Goal: Task Accomplishment & Management: Manage account settings

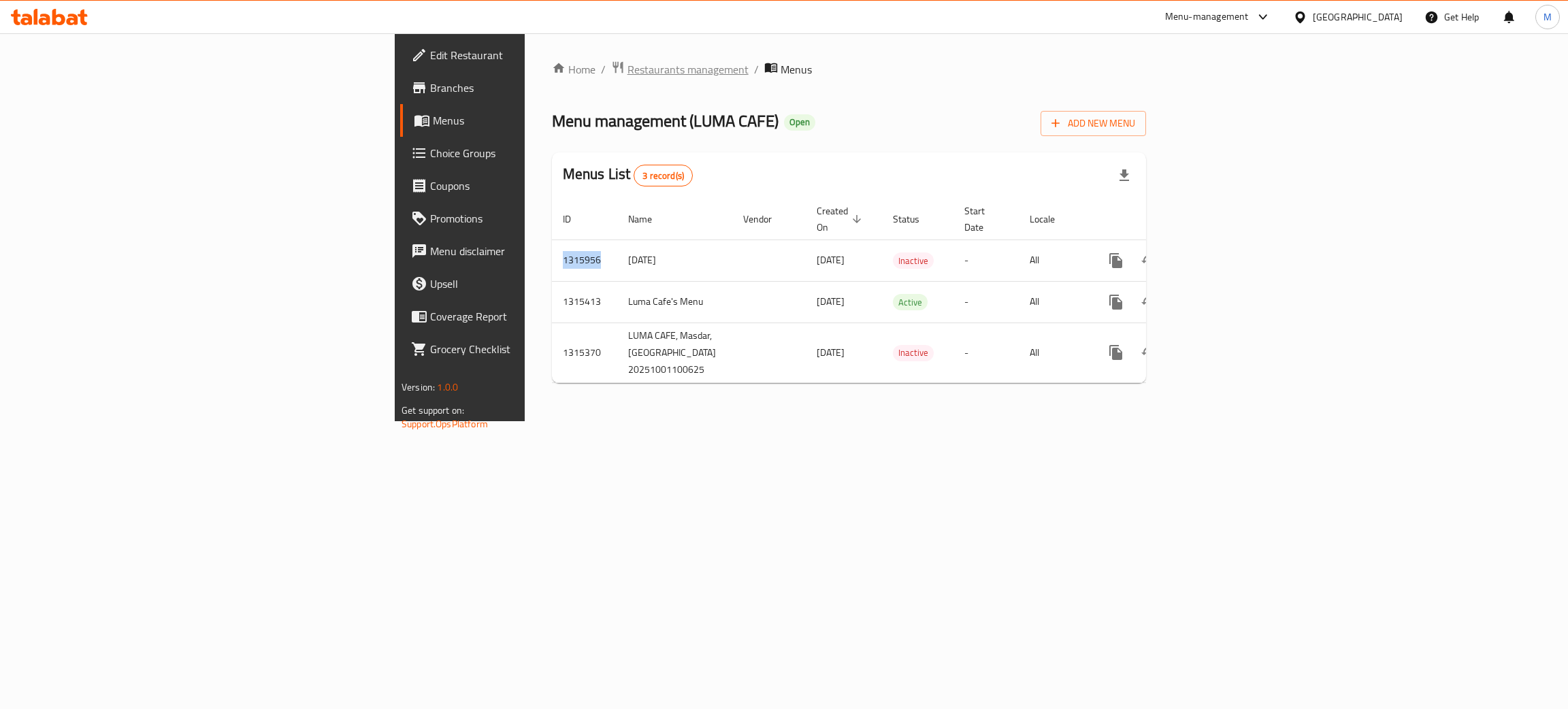
click at [628, 71] on span "Restaurants management" at bounding box center [688, 70] width 122 height 16
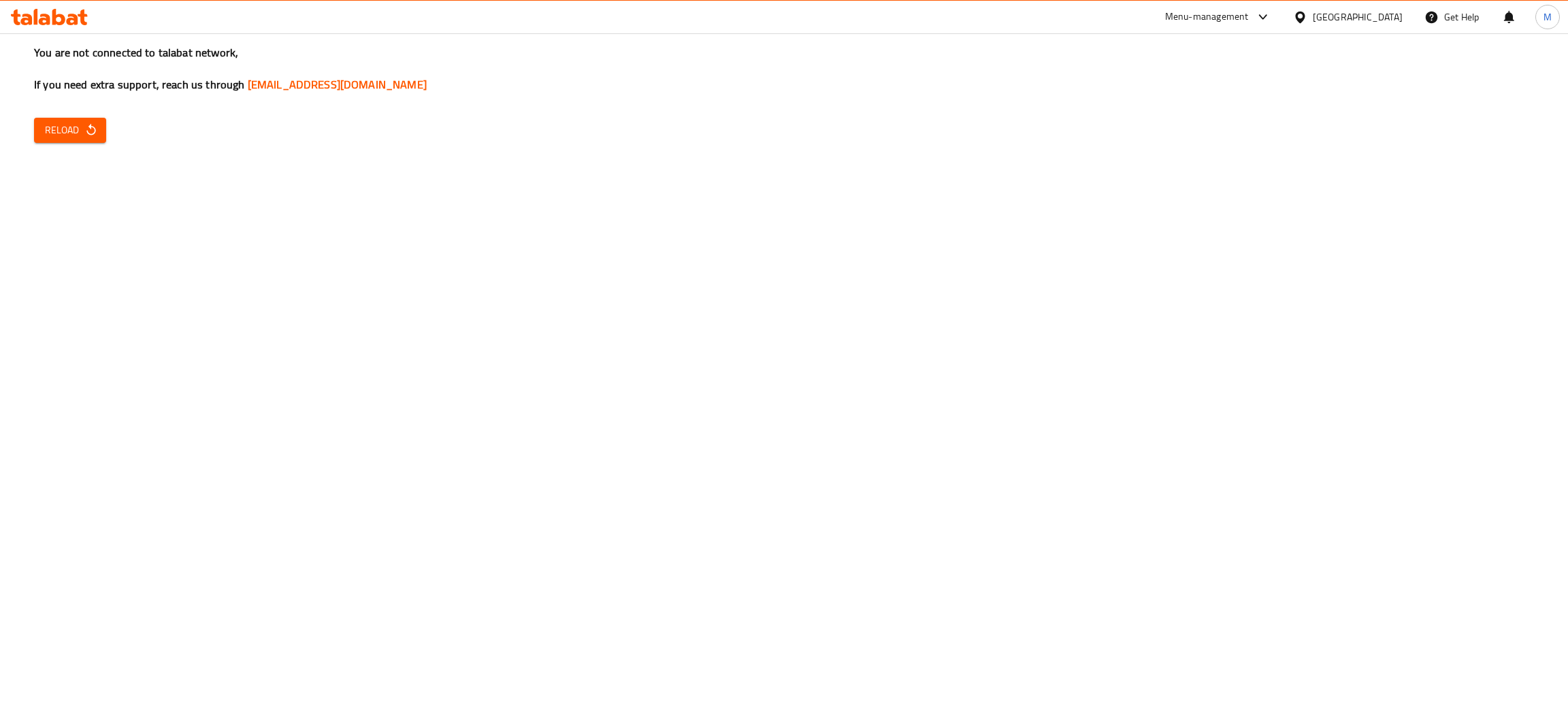
click at [43, 136] on button "Reload" at bounding box center [71, 131] width 73 height 25
click at [59, 134] on span "Reload" at bounding box center [71, 130] width 51 height 17
click at [54, 130] on span "Reload" at bounding box center [71, 130] width 51 height 17
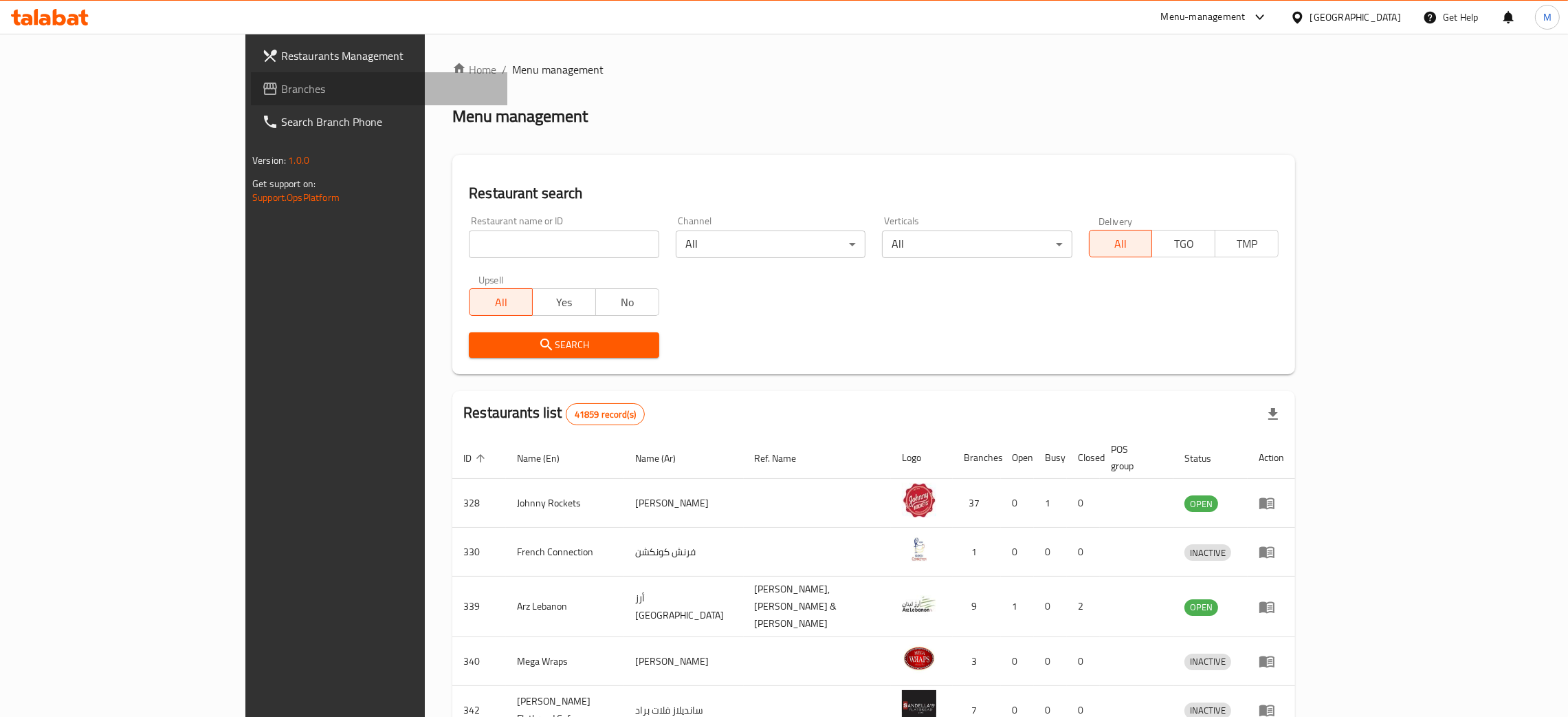
click at [281, 90] on span "Branches" at bounding box center [389, 89] width 215 height 17
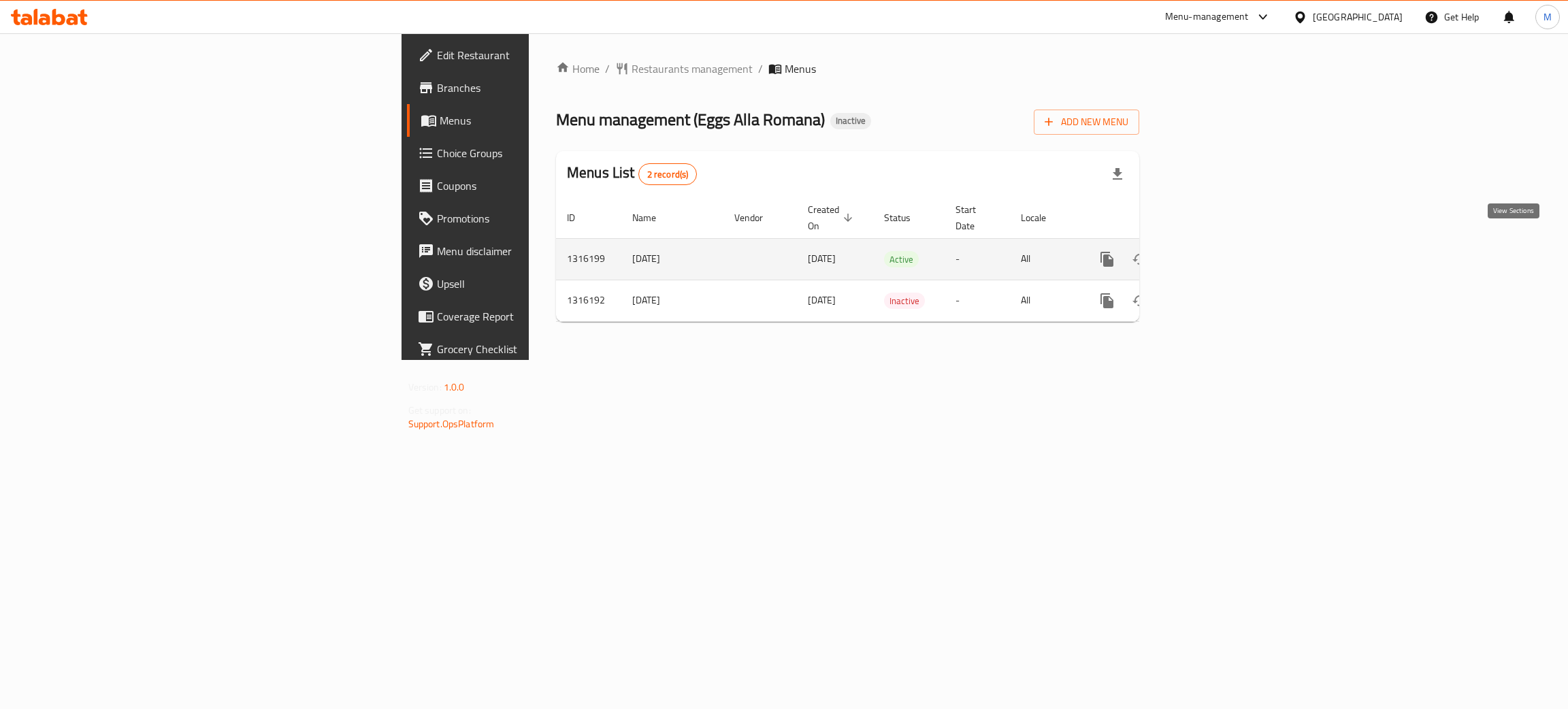
click at [1213, 251] on icon "enhanced table" at bounding box center [1205, 259] width 16 height 16
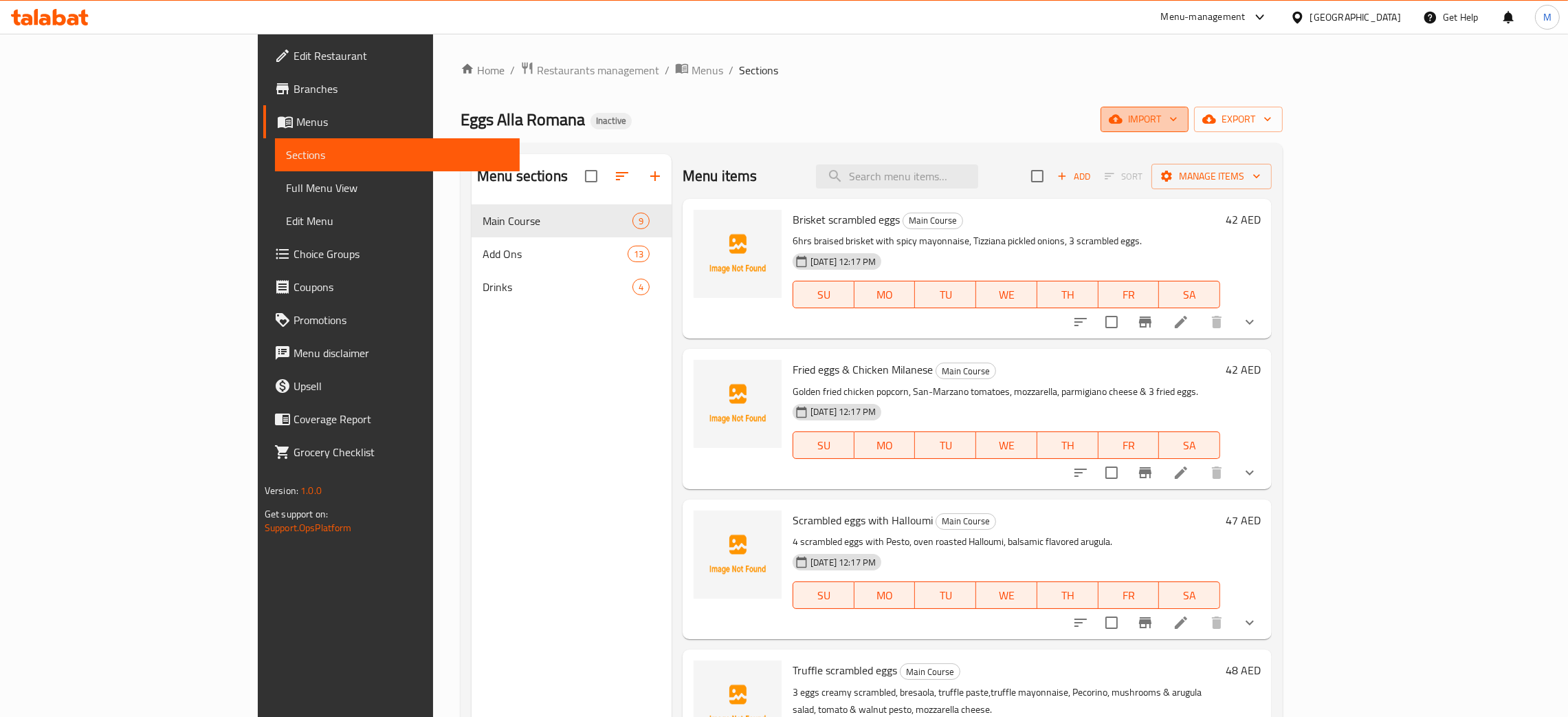
click at [1178, 119] on span "import" at bounding box center [1145, 119] width 66 height 17
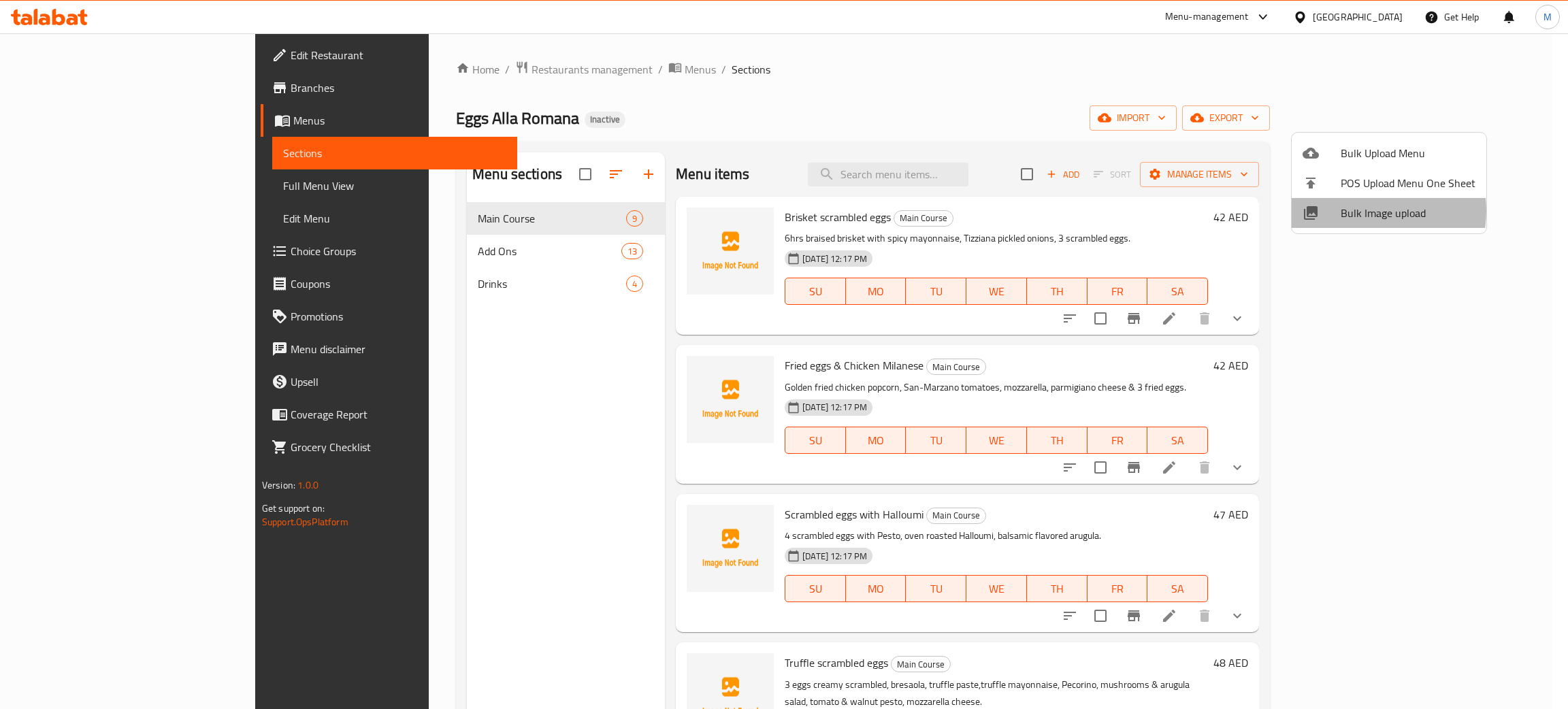
click at [1365, 211] on span "Bulk Image upload" at bounding box center [1407, 213] width 135 height 16
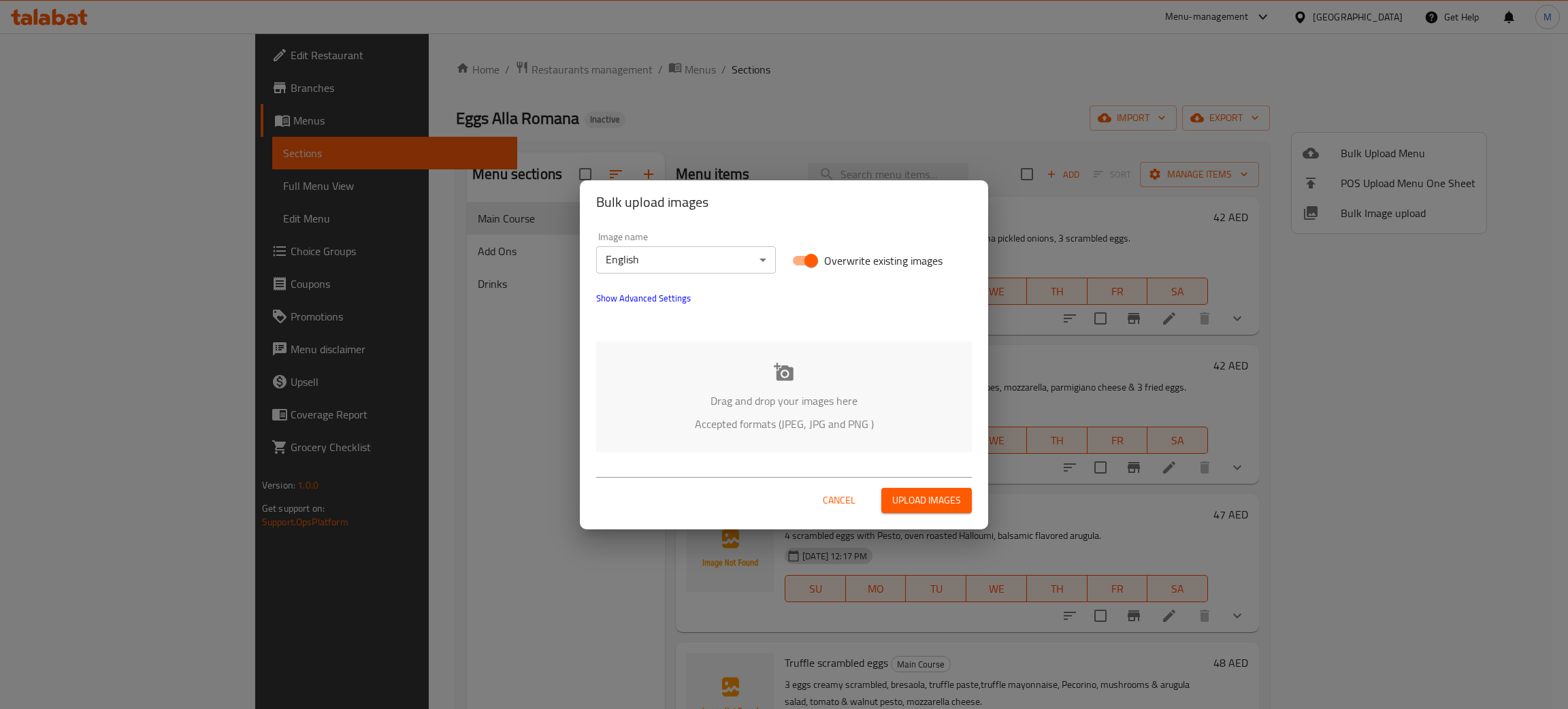
click at [677, 410] on div "Drag and drop your images here Accepted formats (JPEG, JPG and PNG )" at bounding box center [784, 397] width 375 height 111
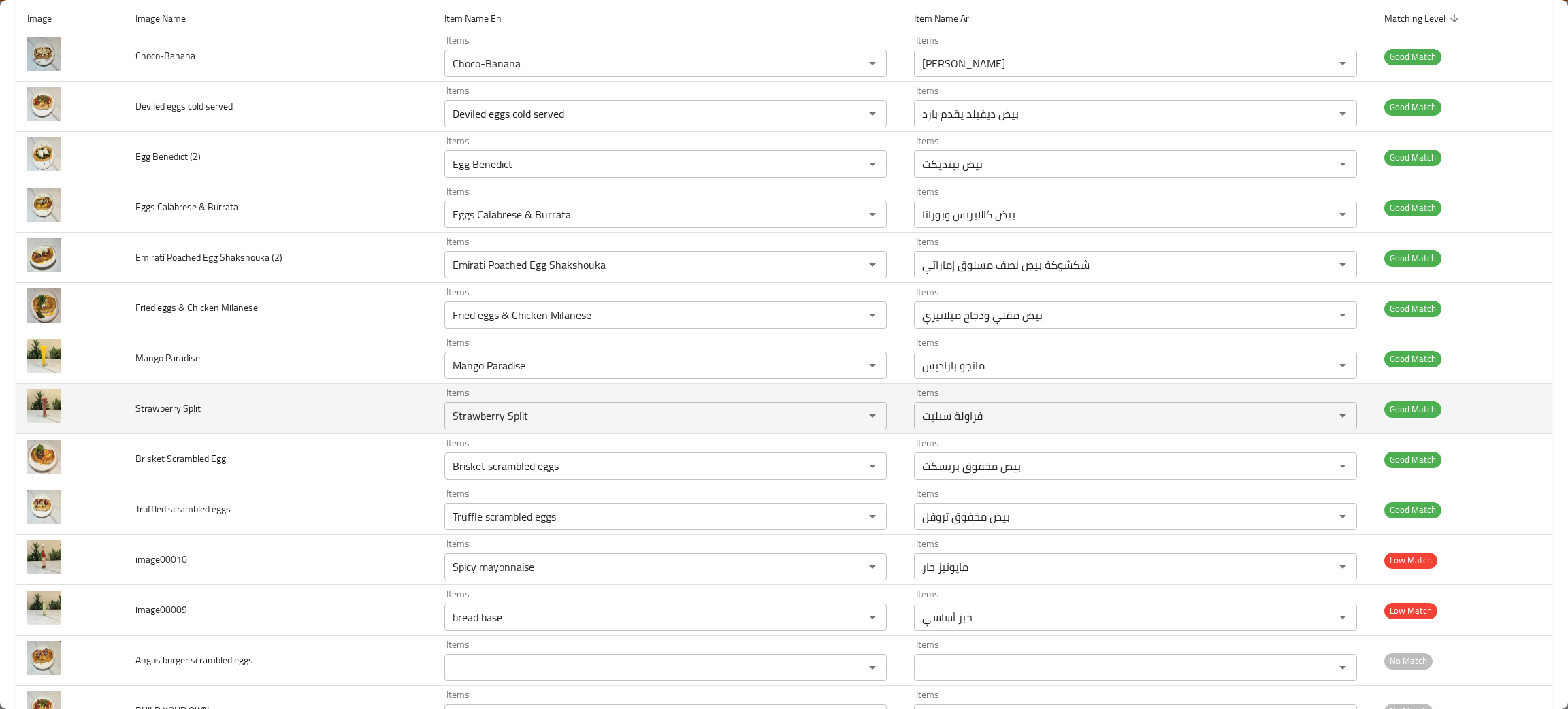
scroll to position [204, 0]
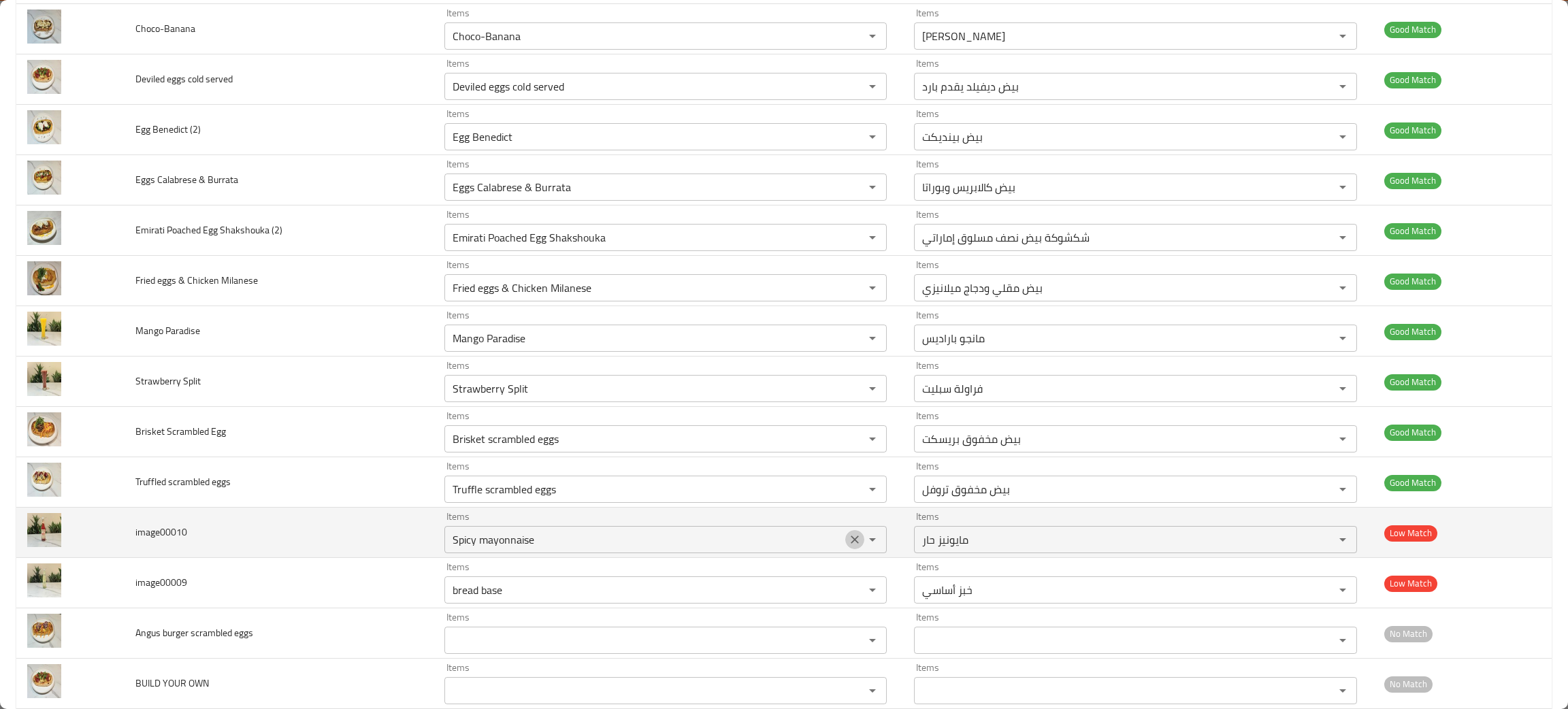
click at [848, 535] on icon "Clear" at bounding box center [854, 539] width 14 height 14
drag, startPoint x: 200, startPoint y: 530, endPoint x: 142, endPoint y: 532, distance: 58.0
click at [132, 539] on td "image00010" at bounding box center [278, 533] width 308 height 51
copy span "image00010"
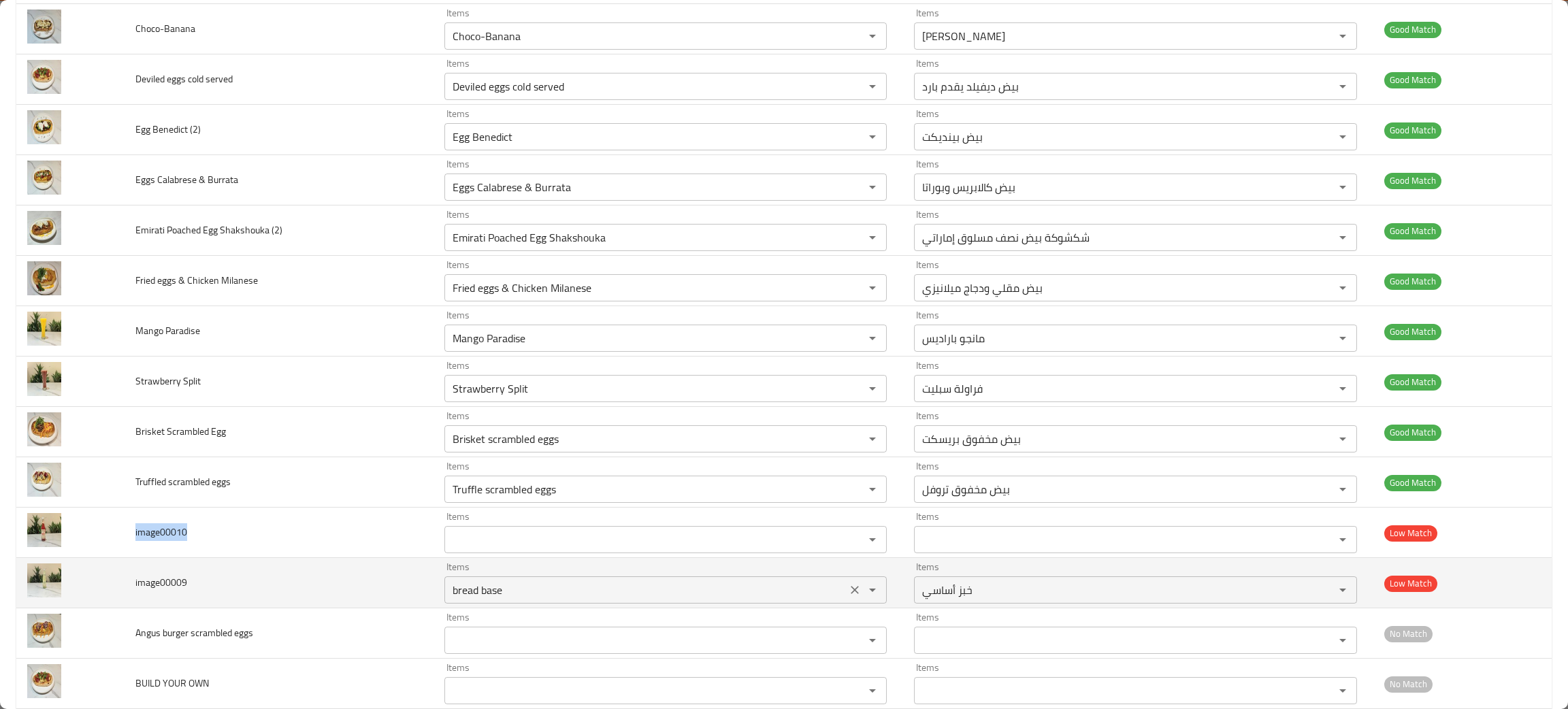
click at [848, 588] on icon "Clear" at bounding box center [854, 589] width 14 height 14
drag, startPoint x: 190, startPoint y: 585, endPoint x: 129, endPoint y: 587, distance: 61.0
click at [129, 587] on td "image00009" at bounding box center [278, 583] width 308 height 51
copy span "image00009"
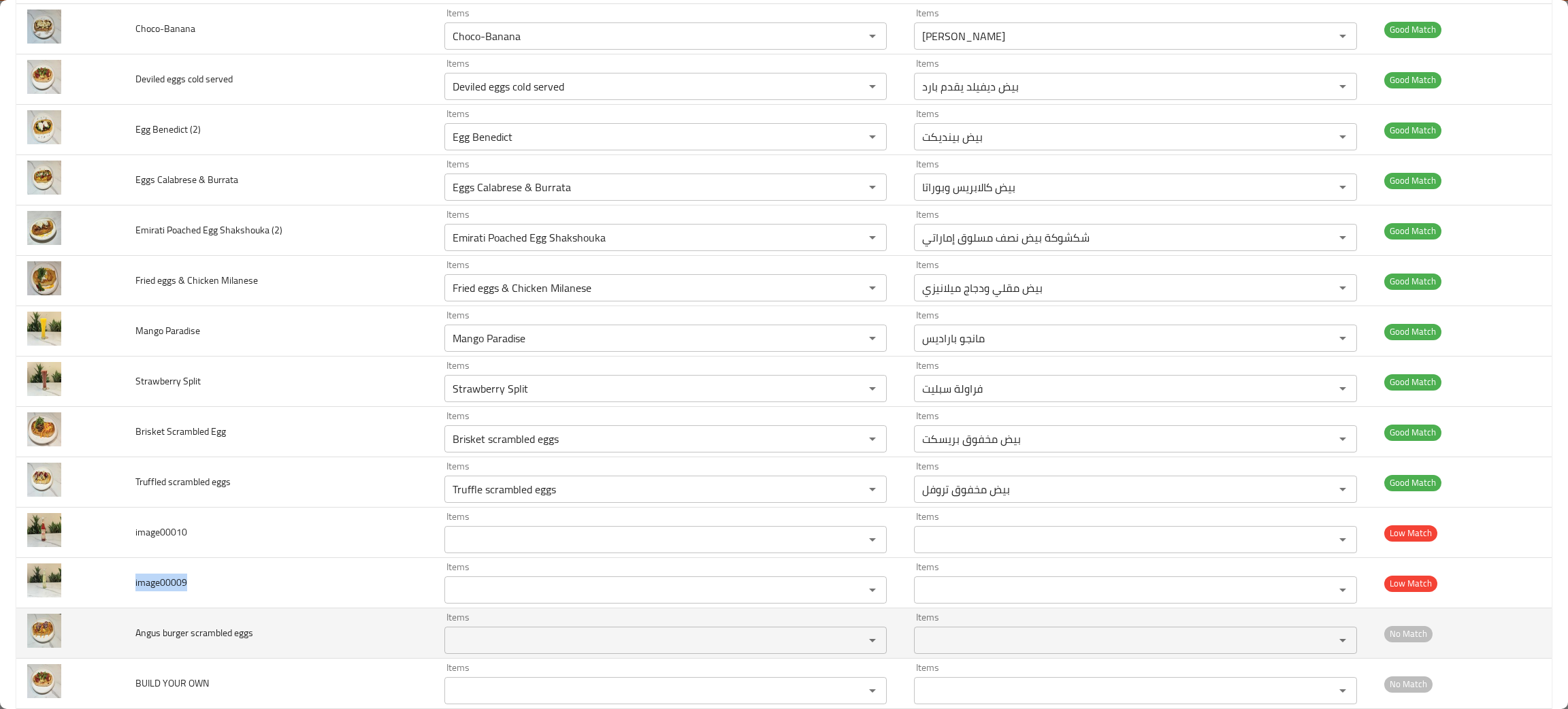
click at [568, 647] on eggs "Items" at bounding box center [645, 639] width 394 height 19
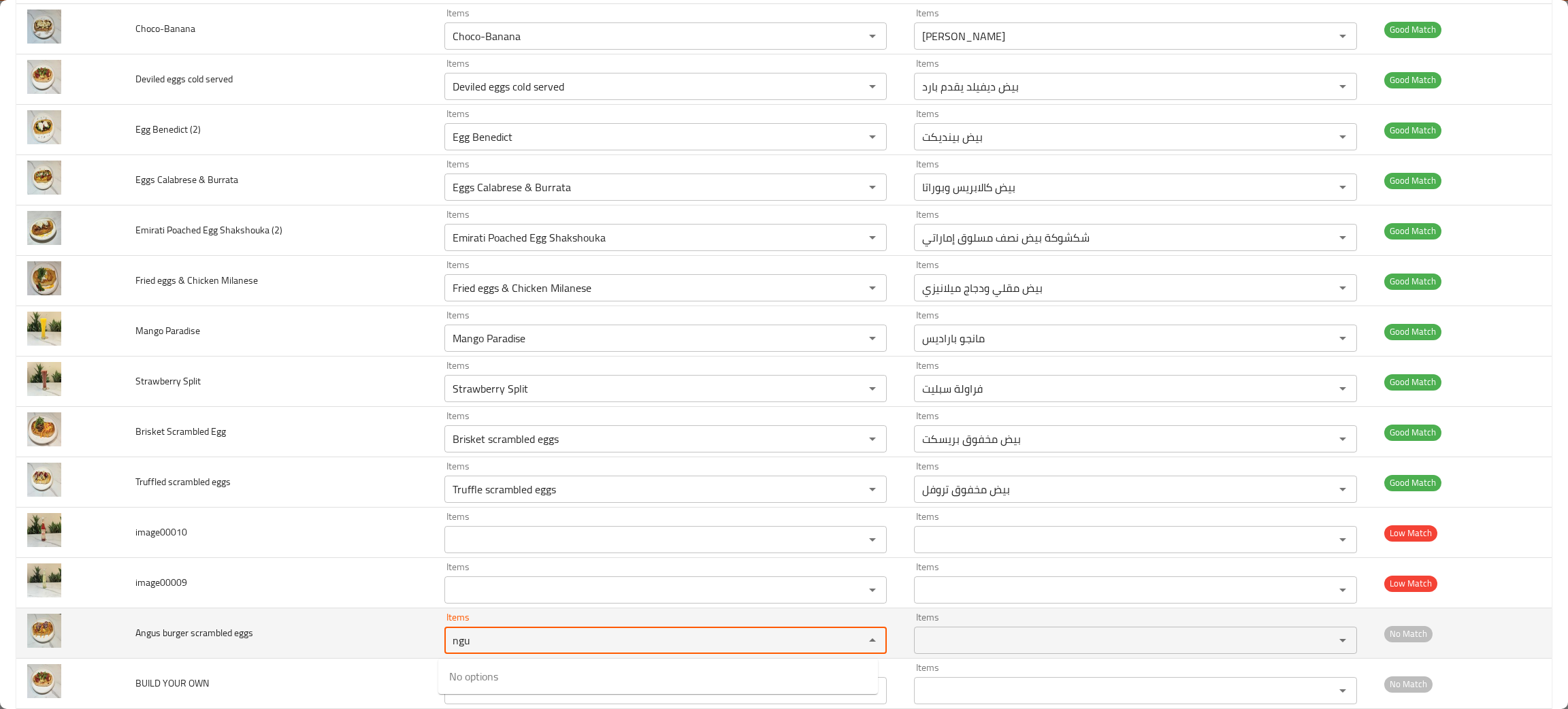
type eggs "ngu"
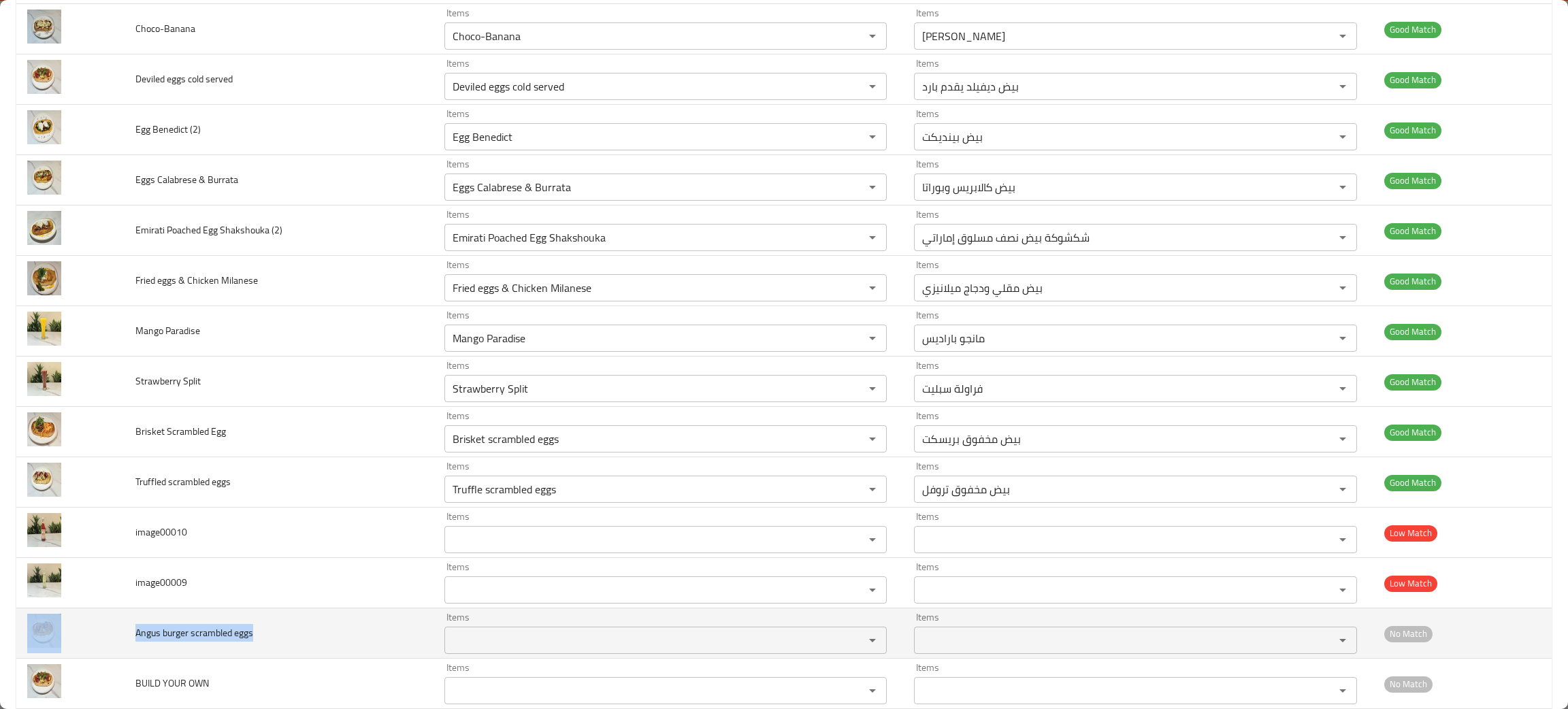
drag, startPoint x: 277, startPoint y: 634, endPoint x: 63, endPoint y: 630, distance: 214.0
click at [63, 630] on tr "Angus burger scrambled eggs Items Items Items Items No Match" at bounding box center [784, 634] width 1535 height 51
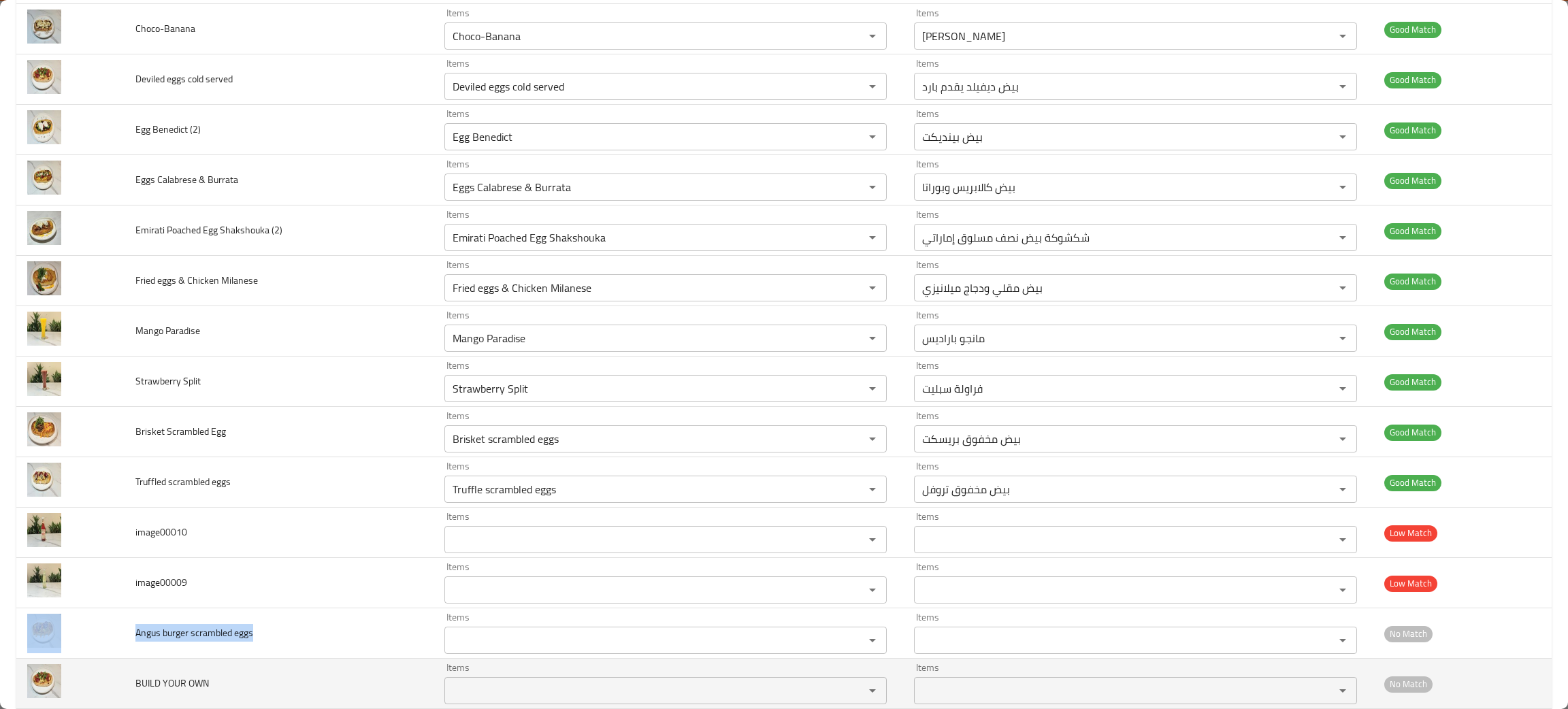
copy tr "Angus burger scrambled eggs"
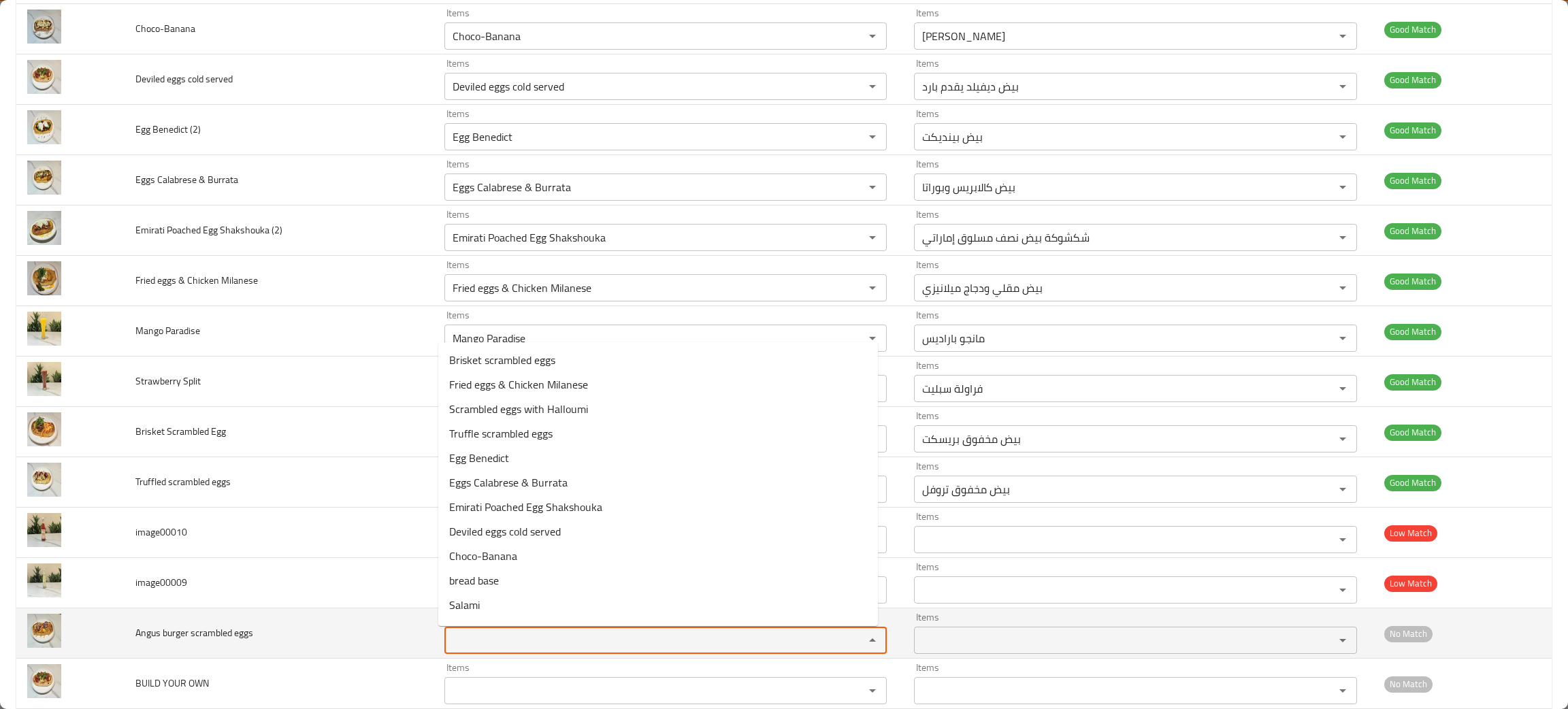
click at [516, 641] on eggs "Items" at bounding box center [645, 639] width 394 height 19
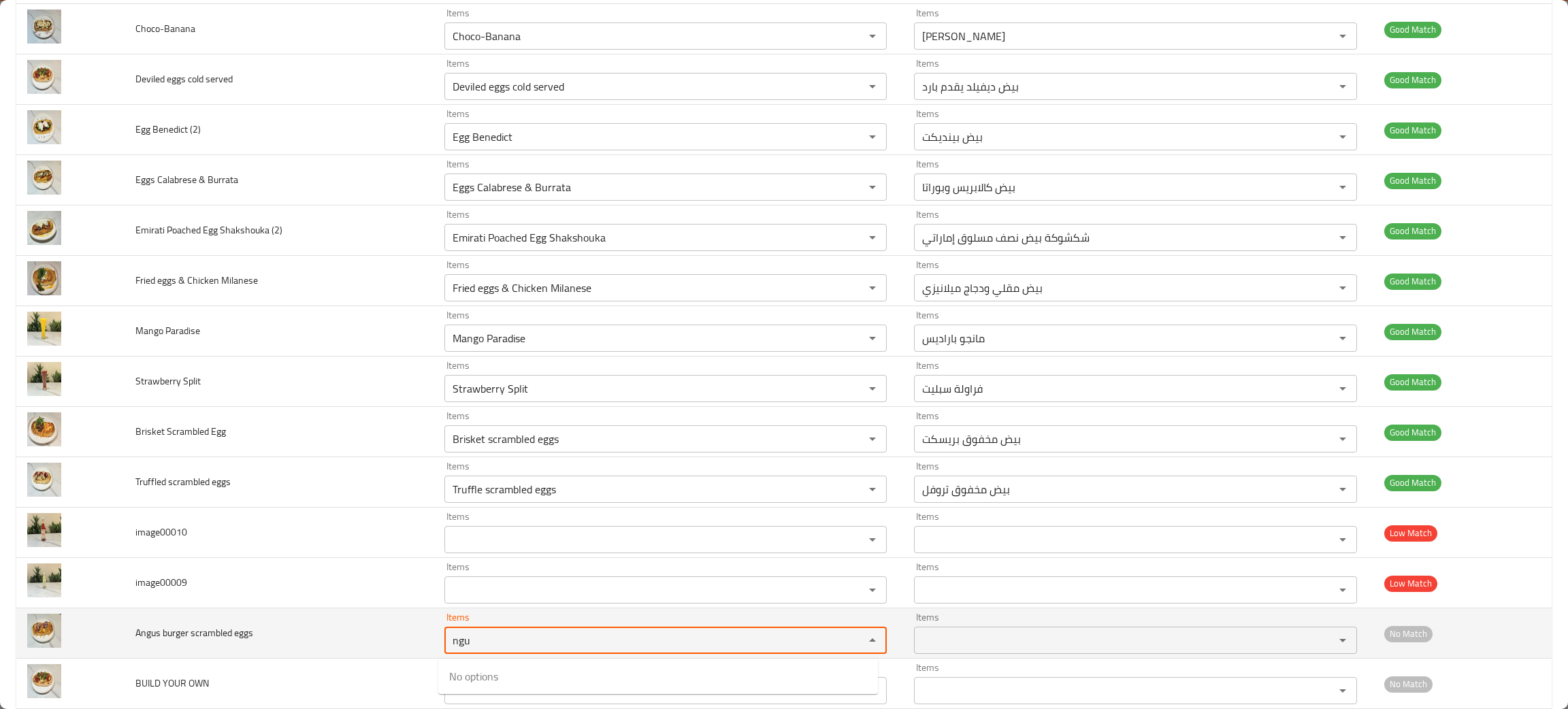
type eggs "ngu"
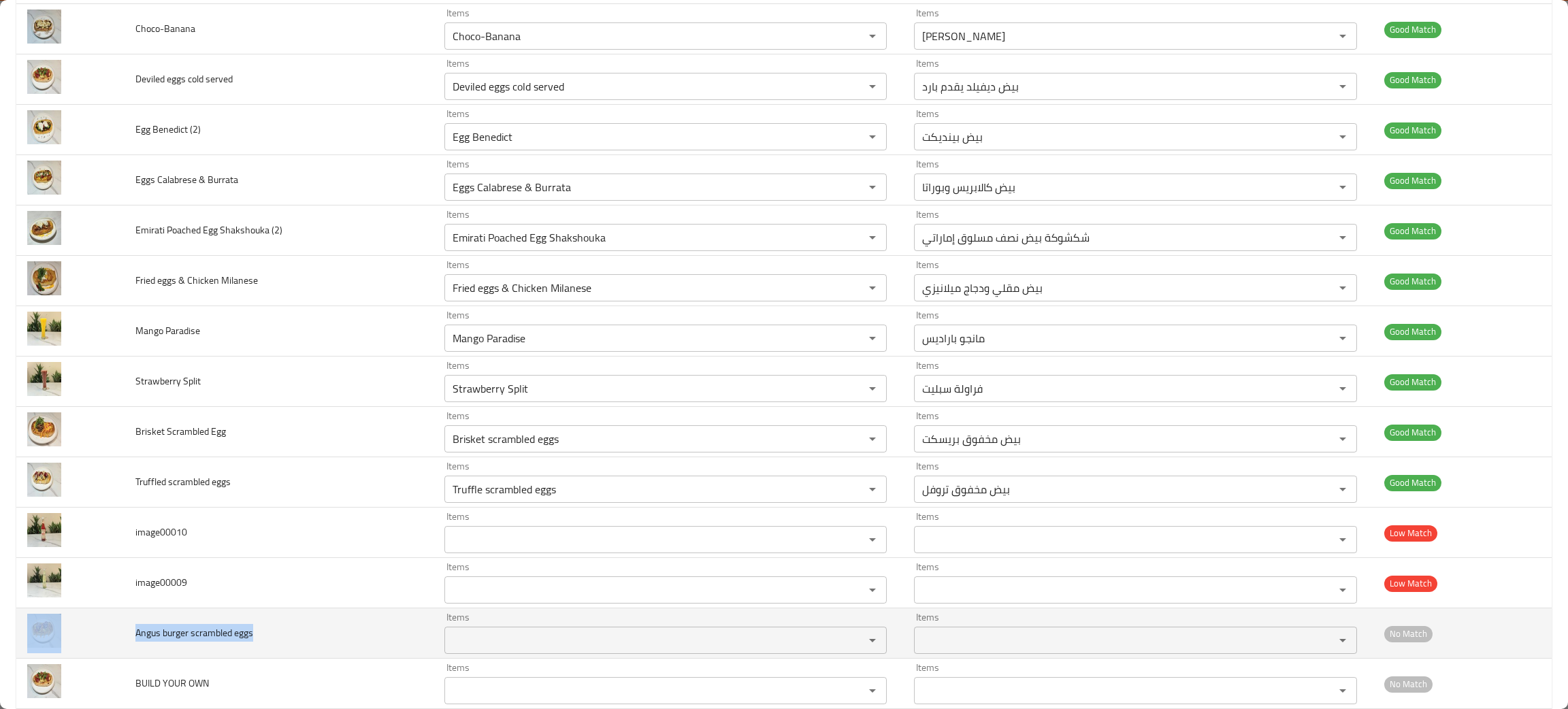
drag, startPoint x: 260, startPoint y: 636, endPoint x: 105, endPoint y: 636, distance: 155.0
click at [105, 636] on tr "Angus burger scrambled eggs Items Items Items Items No Match" at bounding box center [784, 634] width 1535 height 51
copy tr "Angus burger scrambled eggs"
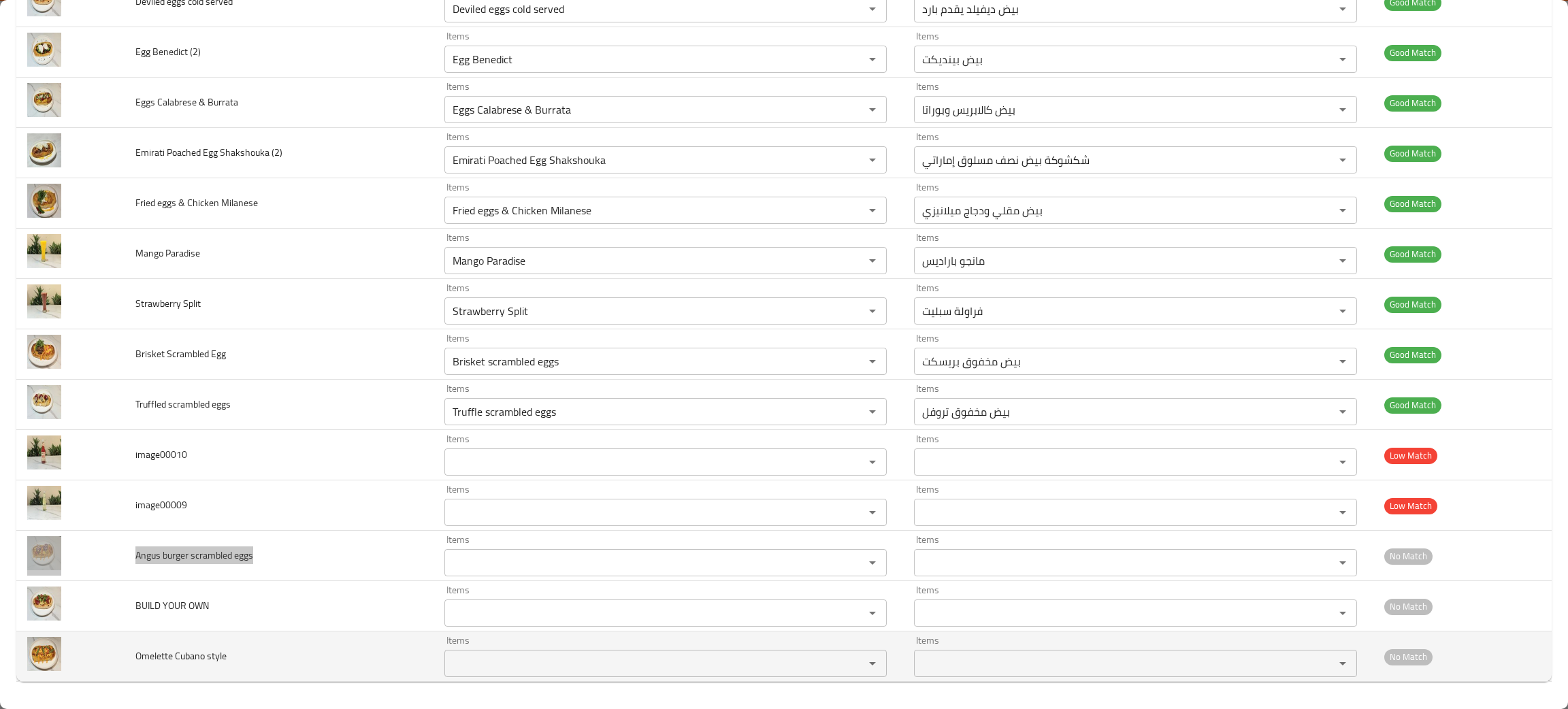
scroll to position [283, 0]
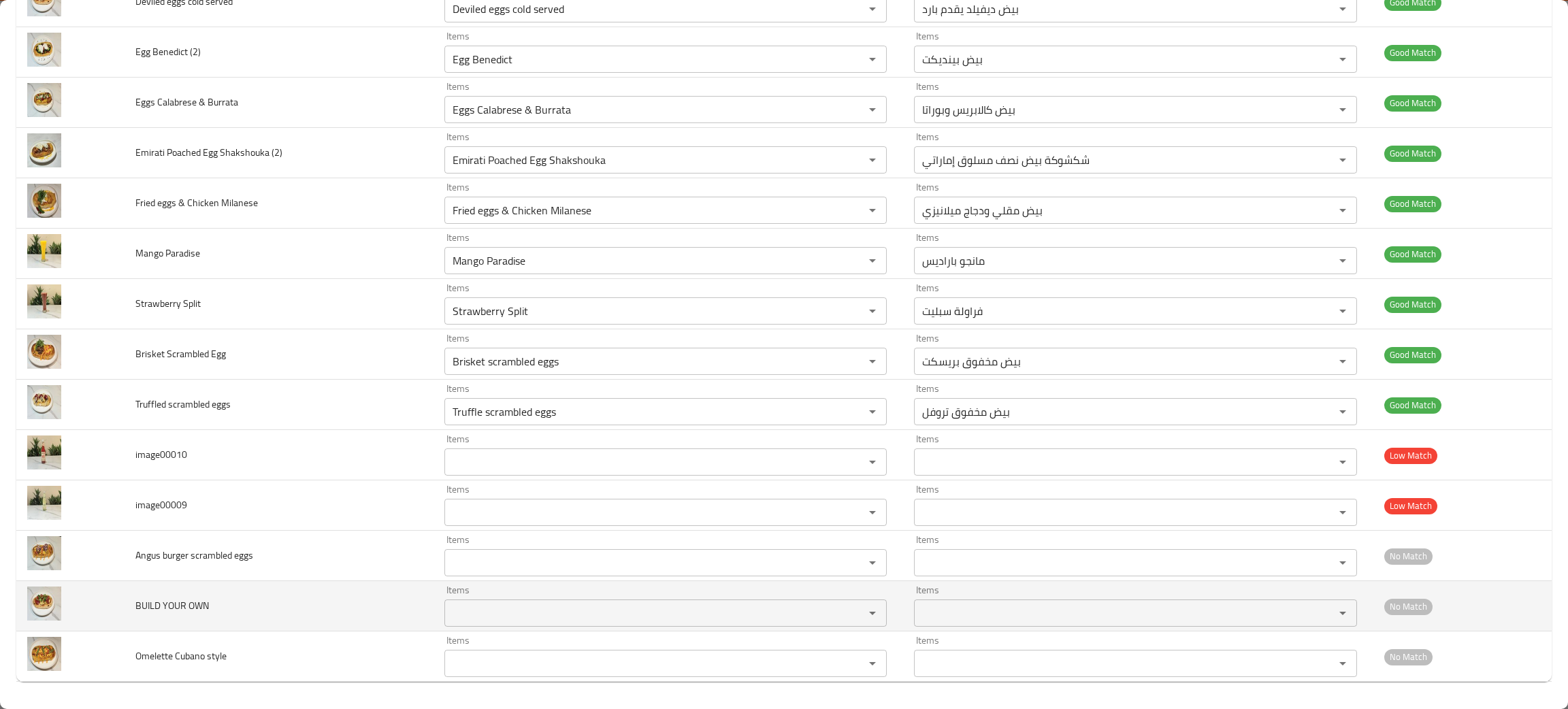
click at [297, 618] on td "BUILD YOUR OWN" at bounding box center [278, 607] width 308 height 51
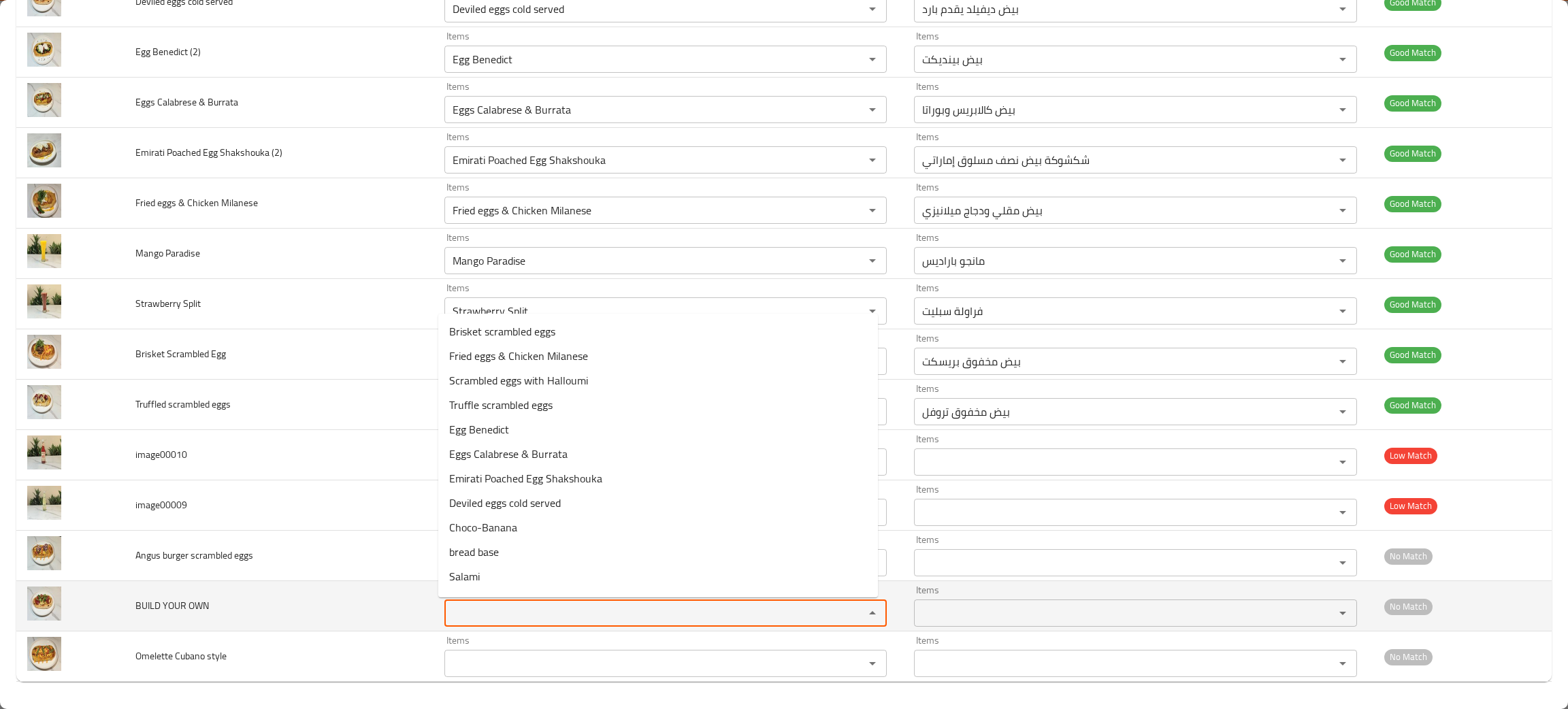
click at [497, 607] on OWN "Items" at bounding box center [645, 612] width 394 height 19
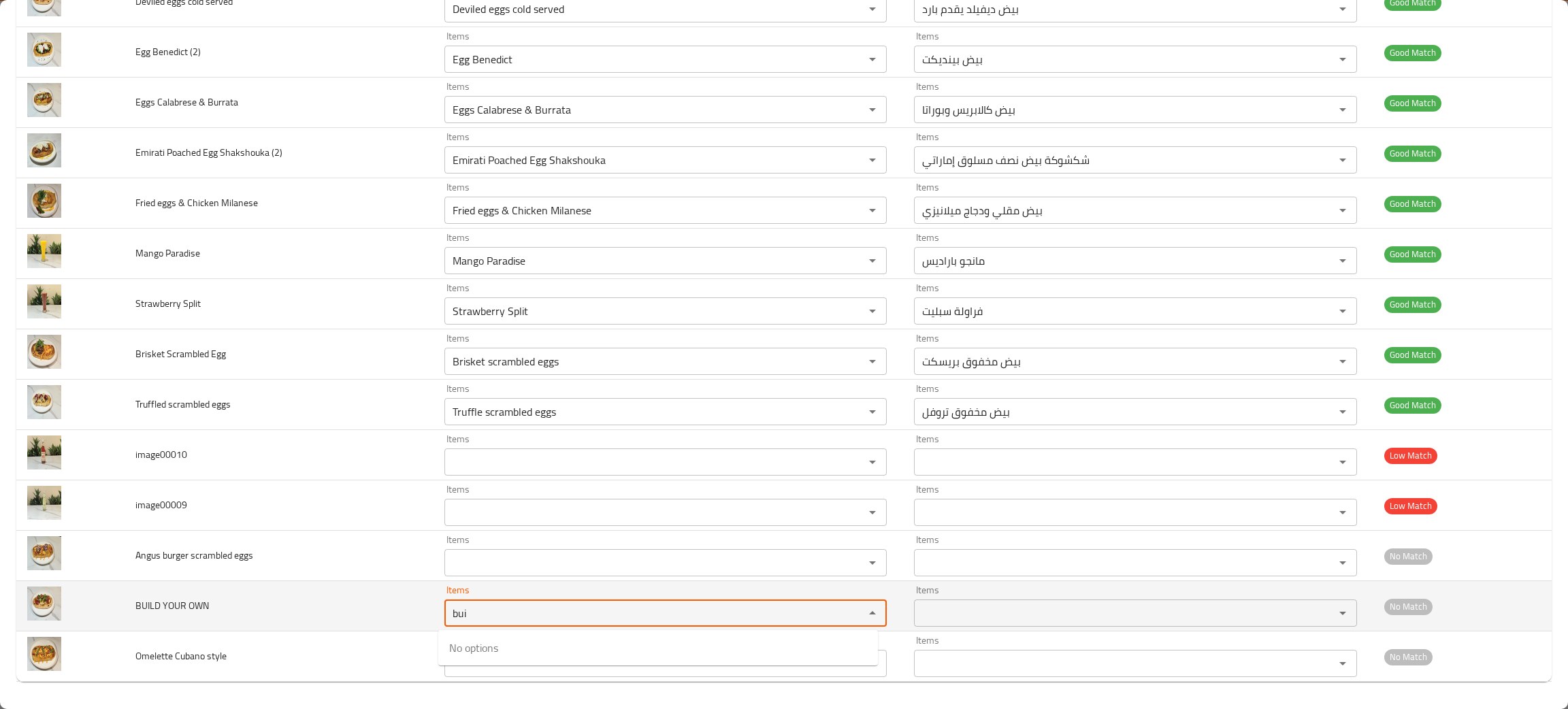
type OWN "bui"
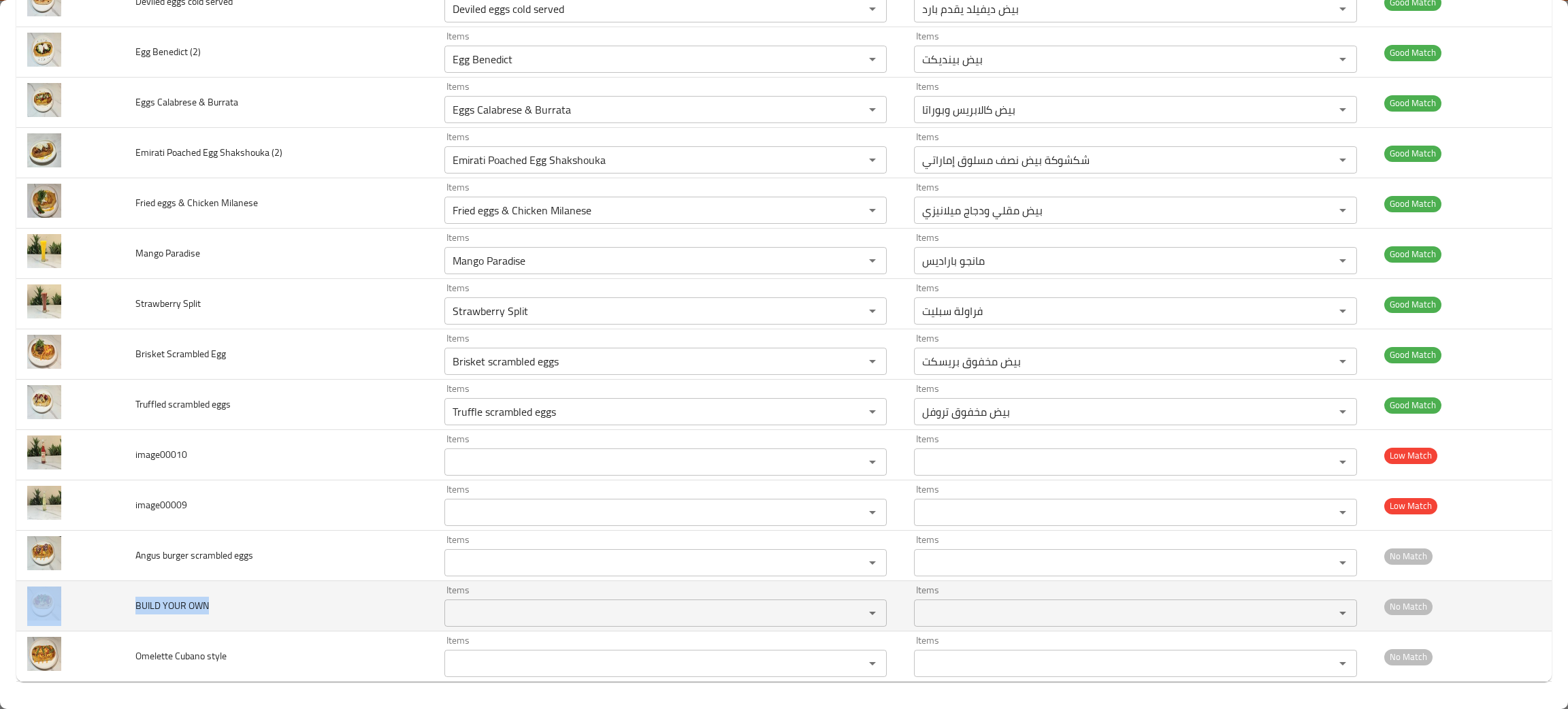
drag, startPoint x: 211, startPoint y: 610, endPoint x: 116, endPoint y: 612, distance: 95.0
click at [116, 612] on tr "BUILD YOUR OWN Items Items Items Items No Match" at bounding box center [784, 607] width 1535 height 51
copy tr "BUILD YOUR OWN"
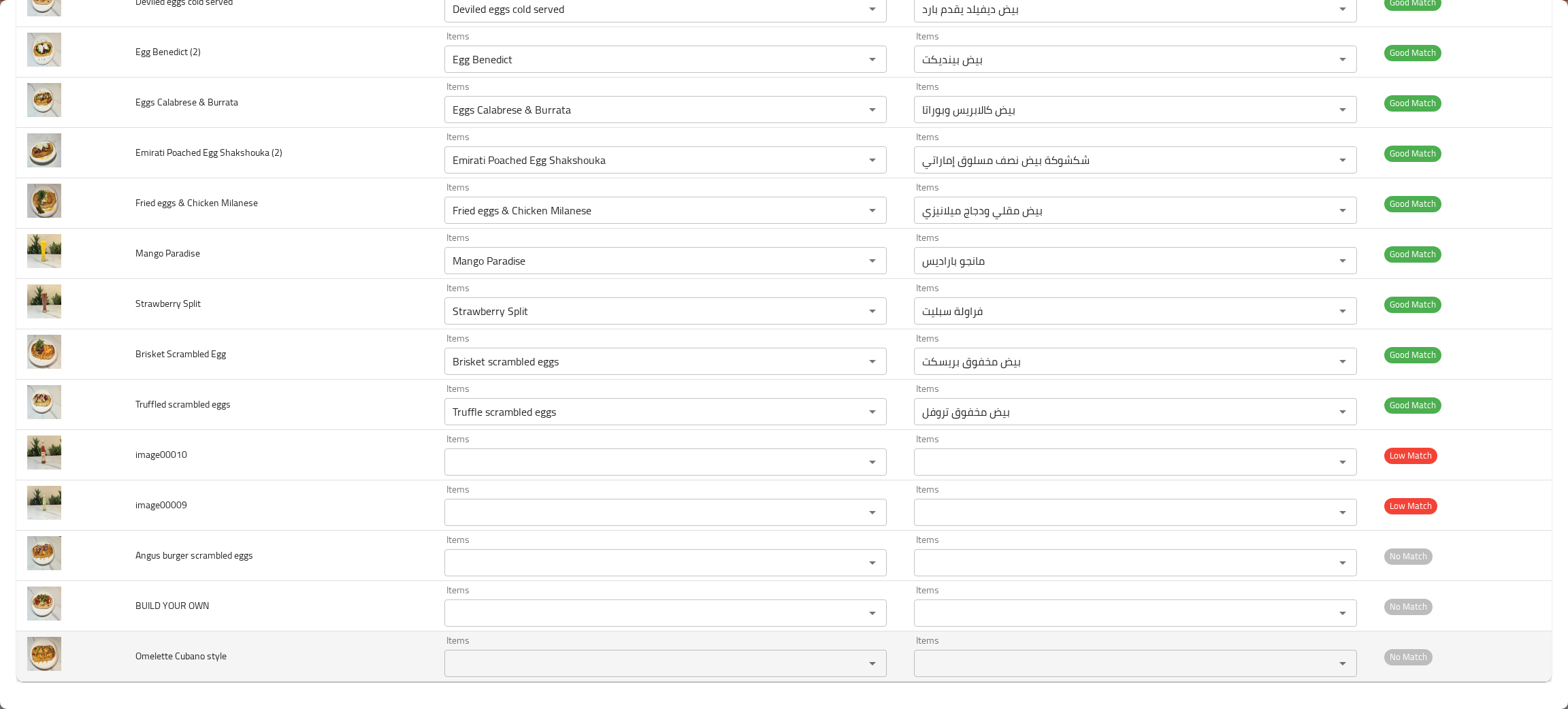
click at [472, 668] on style "Items" at bounding box center [645, 663] width 394 height 19
type style "ome"
drag, startPoint x: 255, startPoint y: 661, endPoint x: 89, endPoint y: 638, distance: 167.6
click at [89, 638] on tr "Omelette Cubano style Items Items Items Items No Match" at bounding box center [784, 656] width 1535 height 51
copy tr "Omelette Cubano style"
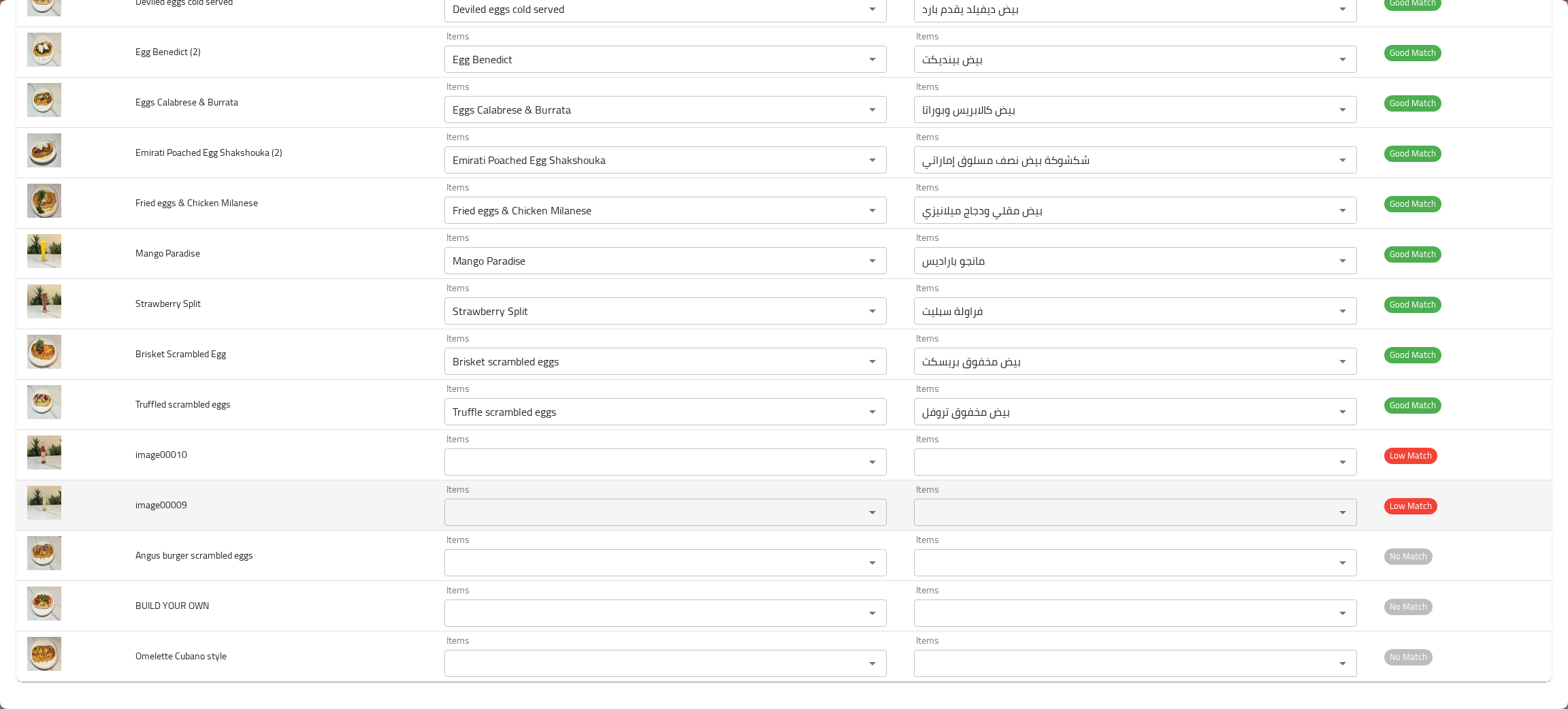
click at [347, 483] on td "image00009" at bounding box center [278, 506] width 308 height 51
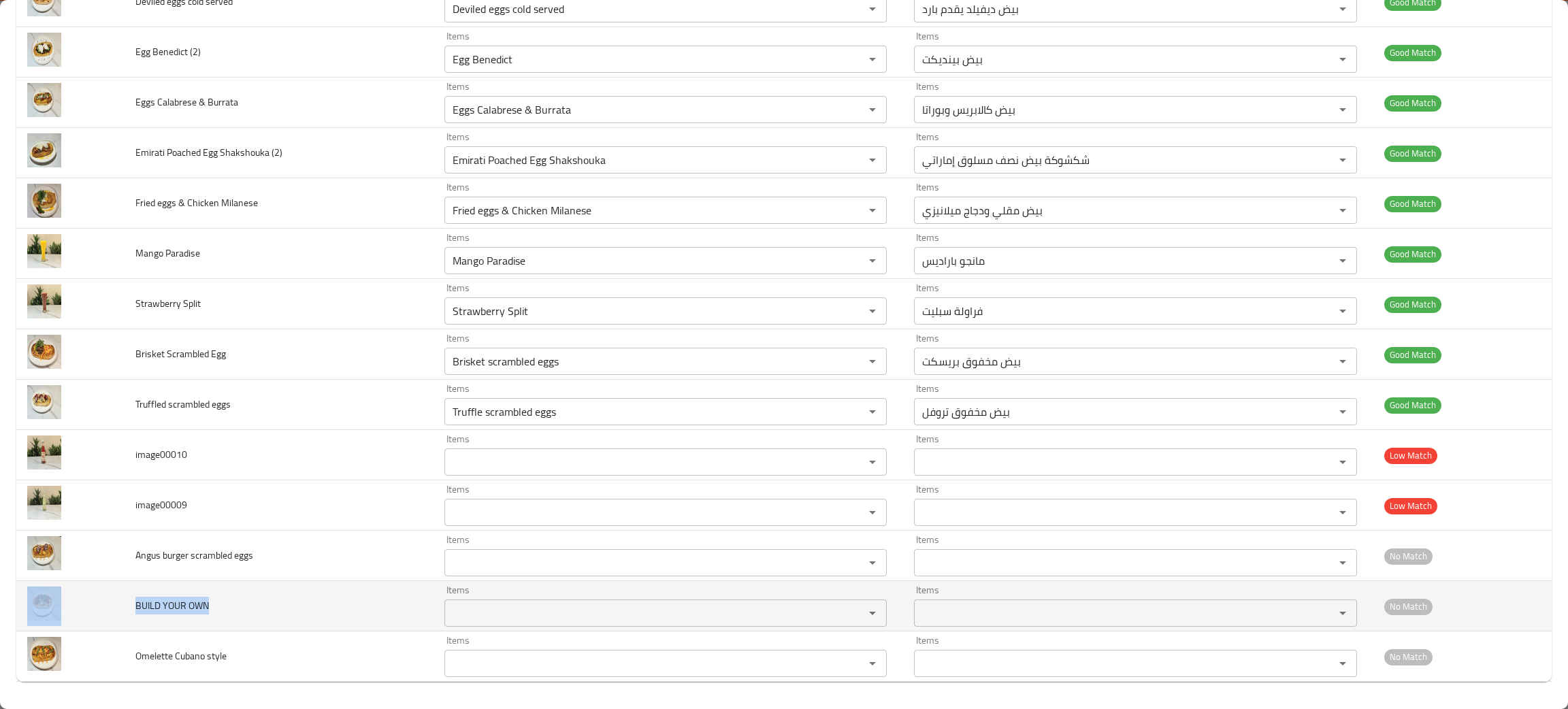
drag, startPoint x: 228, startPoint y: 609, endPoint x: 117, endPoint y: 609, distance: 111.0
click at [117, 609] on tr "BUILD YOUR OWN Items Items Items Items No Match" at bounding box center [784, 607] width 1535 height 51
copy tr "BUILD YOUR OWN"
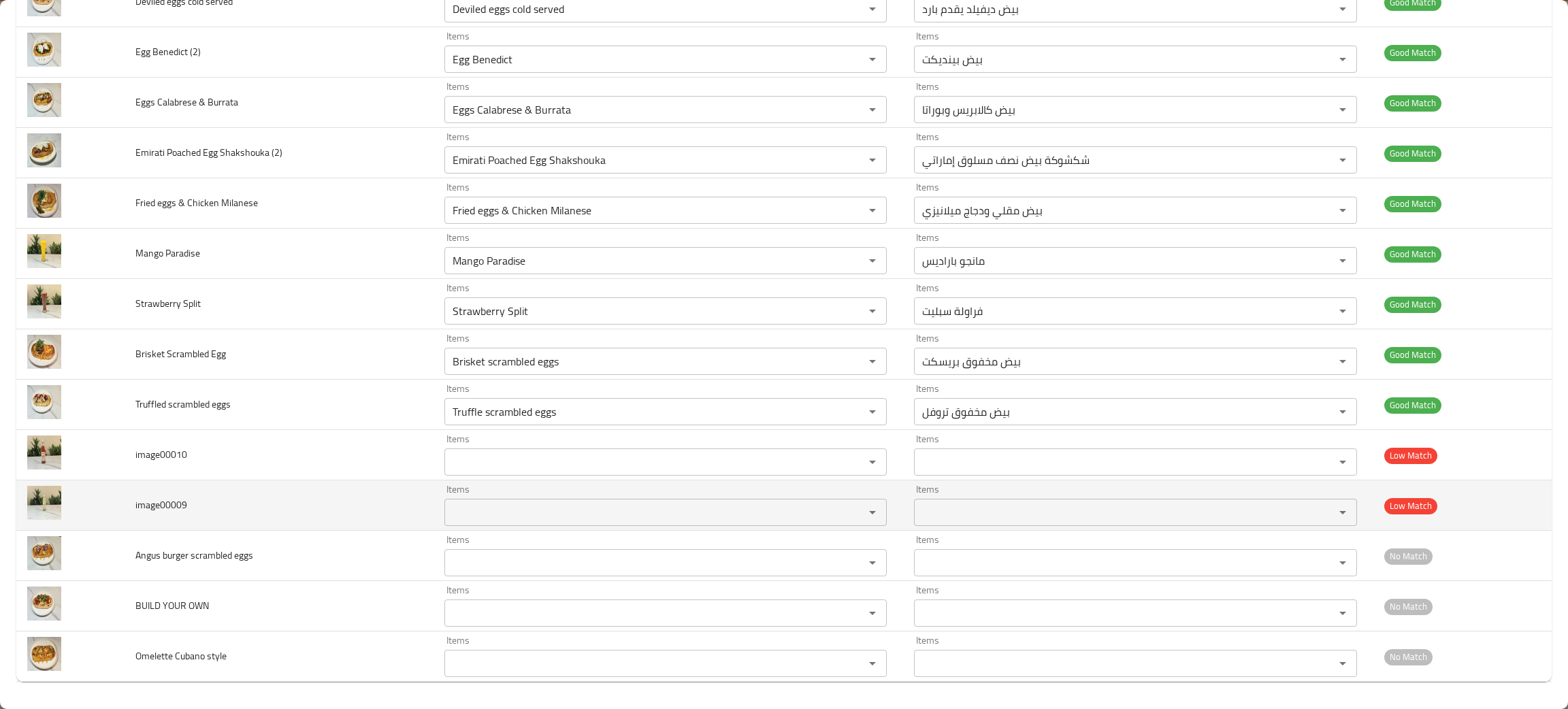
click at [393, 503] on td "image00009" at bounding box center [278, 506] width 308 height 51
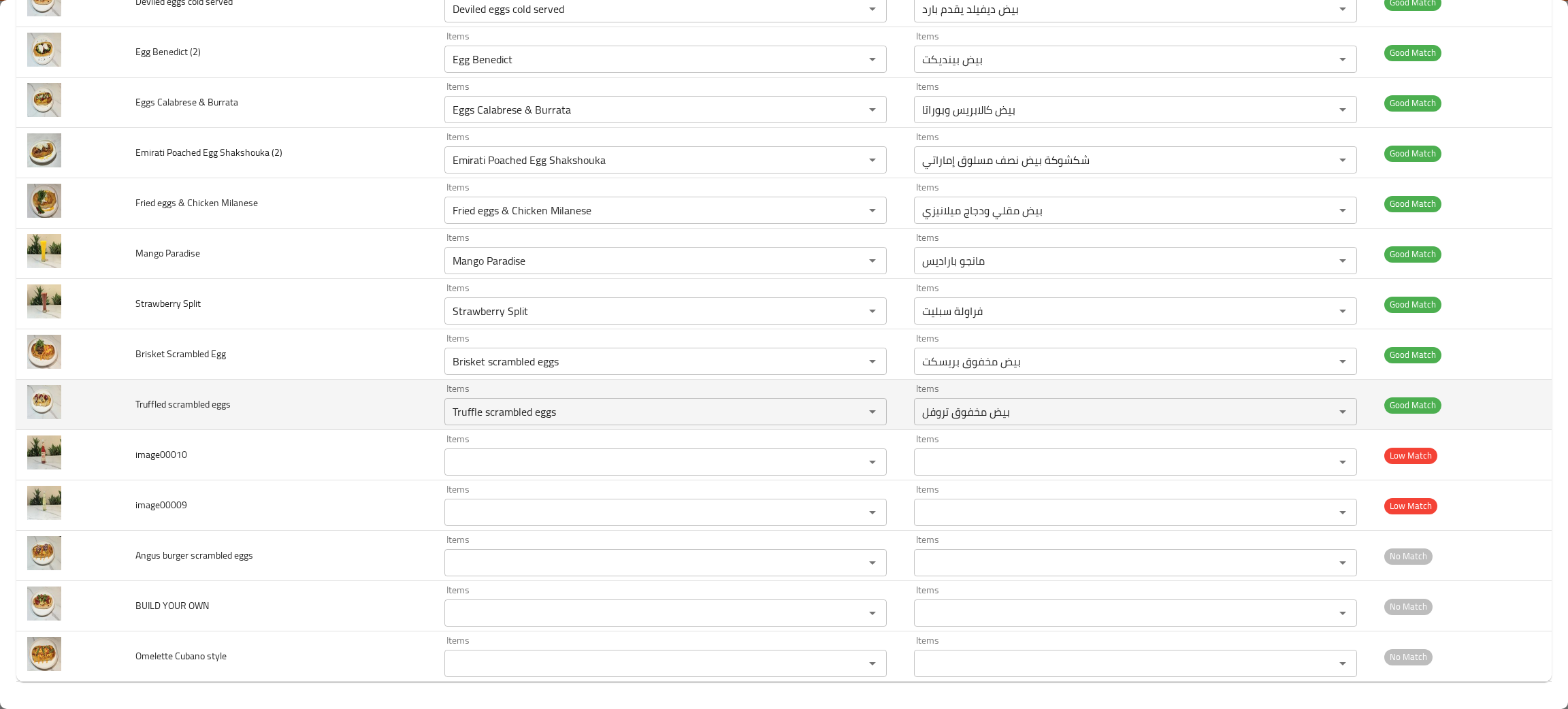
scroll to position [0, 0]
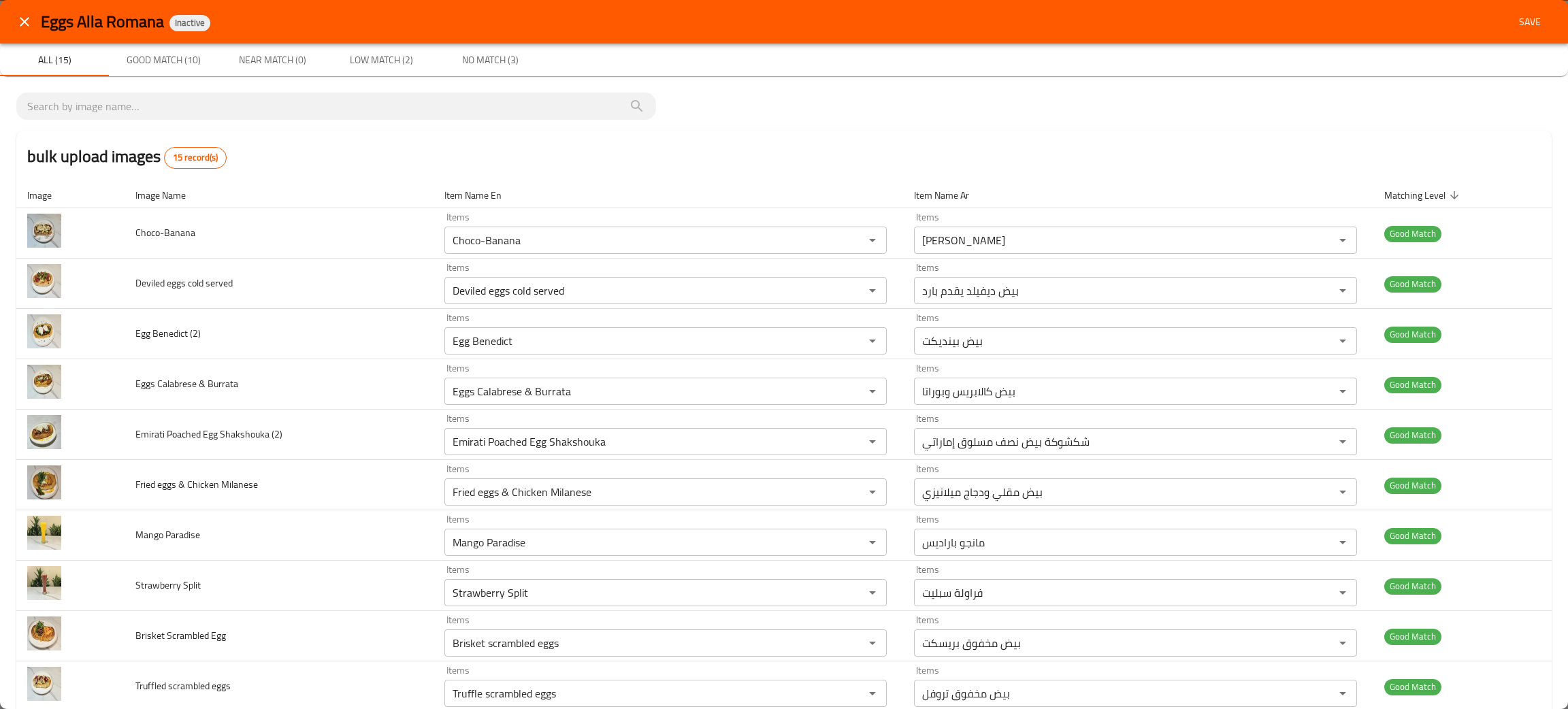
click at [1514, 20] on span "Save" at bounding box center [1530, 22] width 33 height 17
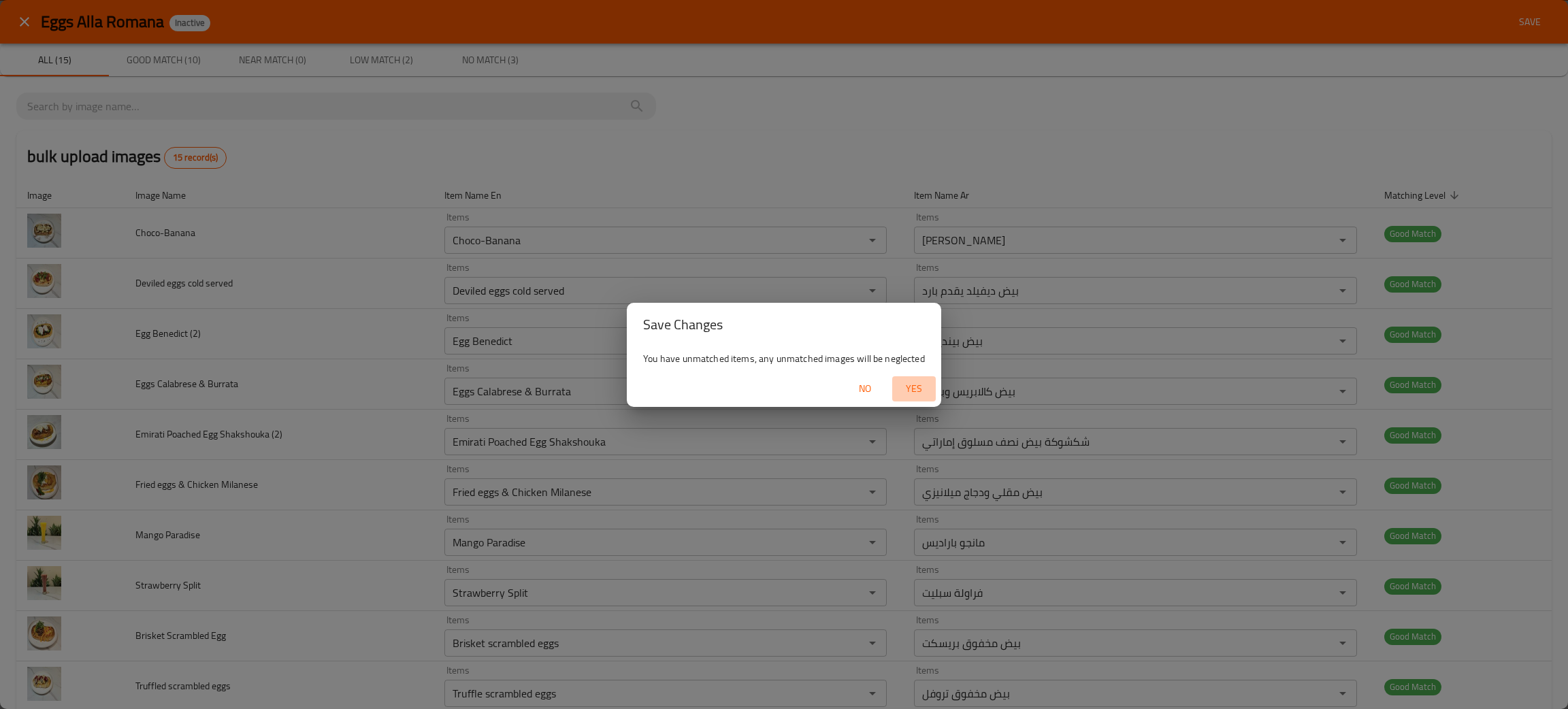
click at [915, 389] on span "Yes" at bounding box center [914, 388] width 33 height 17
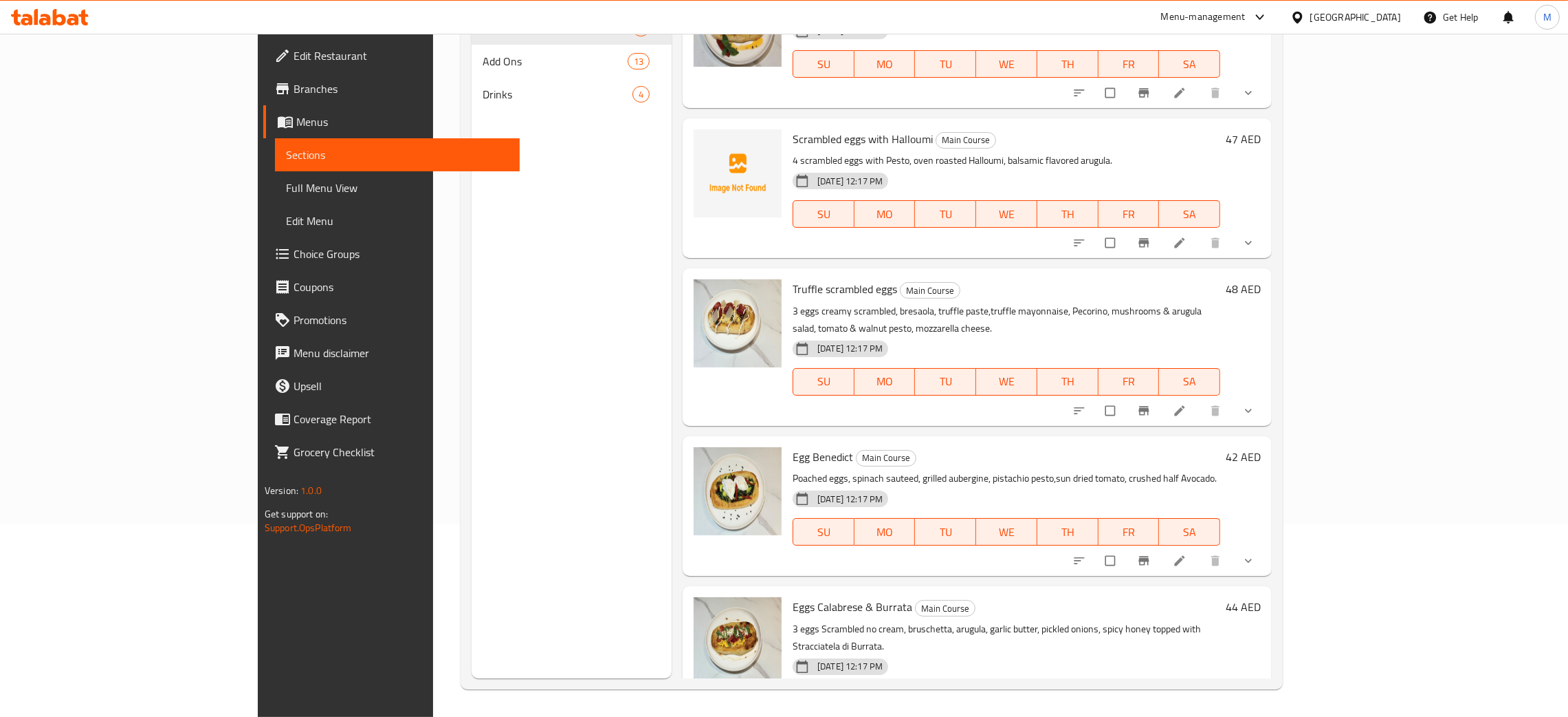
scroll to position [152, 0]
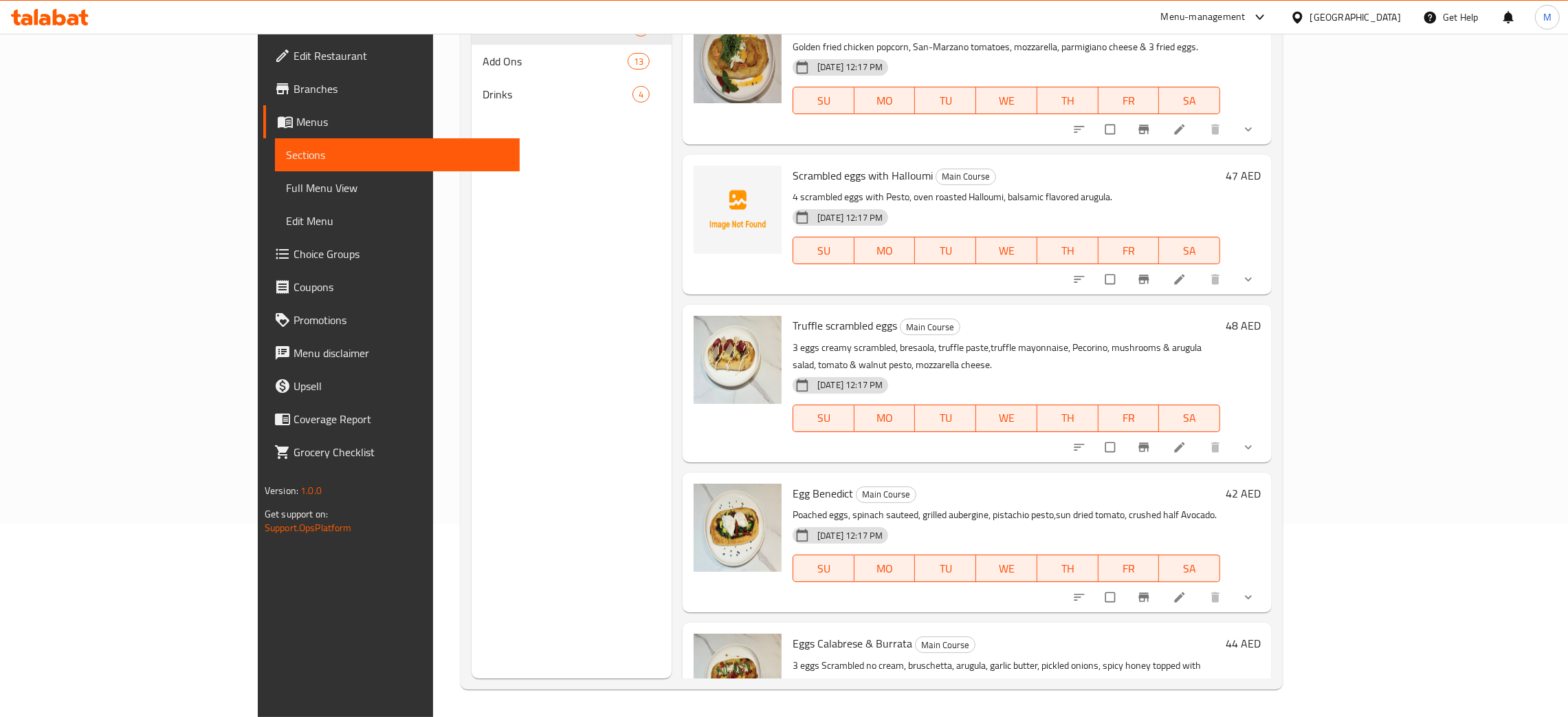
drag, startPoint x: 508, startPoint y: 527, endPoint x: 609, endPoint y: 468, distance: 117.0
click at [507, 527] on div "Menu sections Main Course 9 Add Ons 13 Drinks 4" at bounding box center [572, 320] width 200 height 717
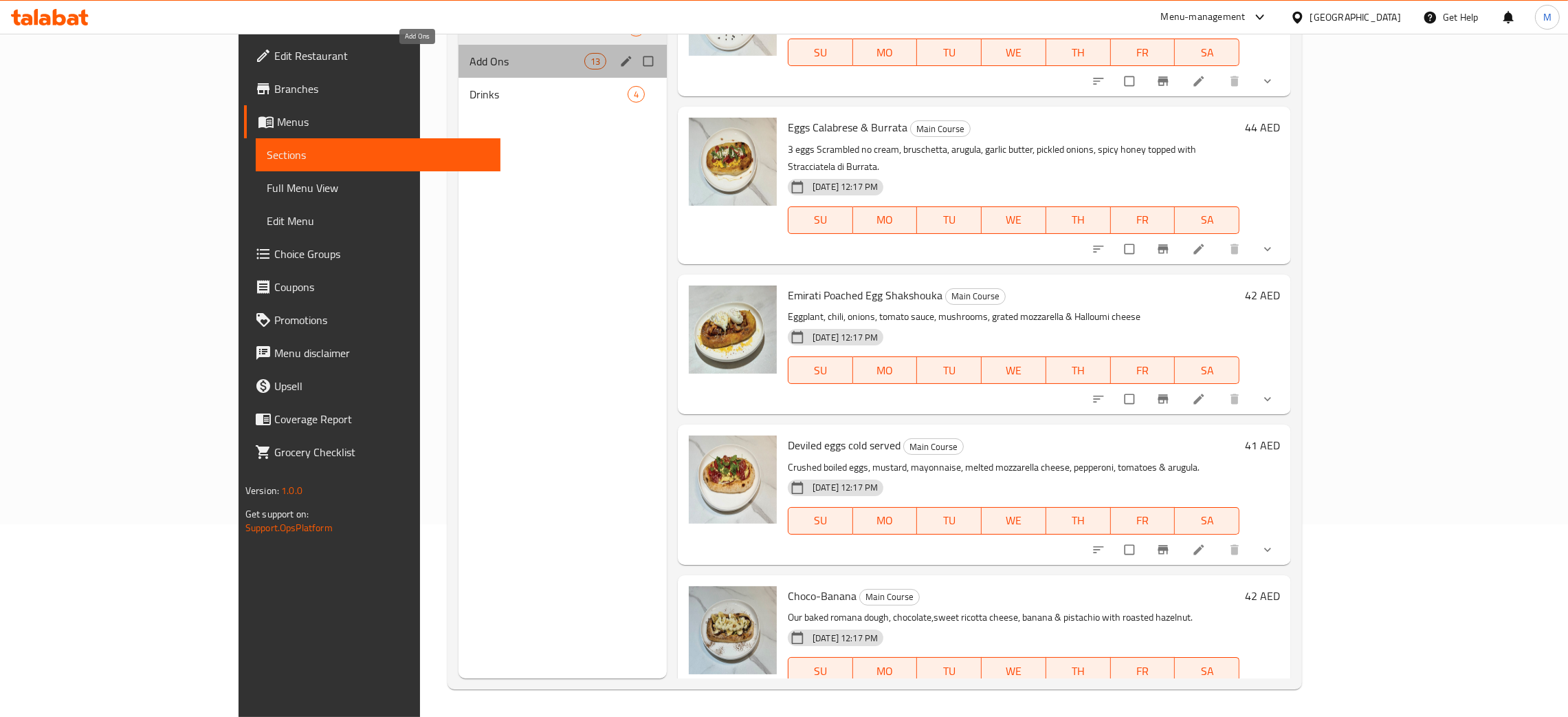
click at [469, 65] on span "Add Ons" at bounding box center [526, 61] width 115 height 17
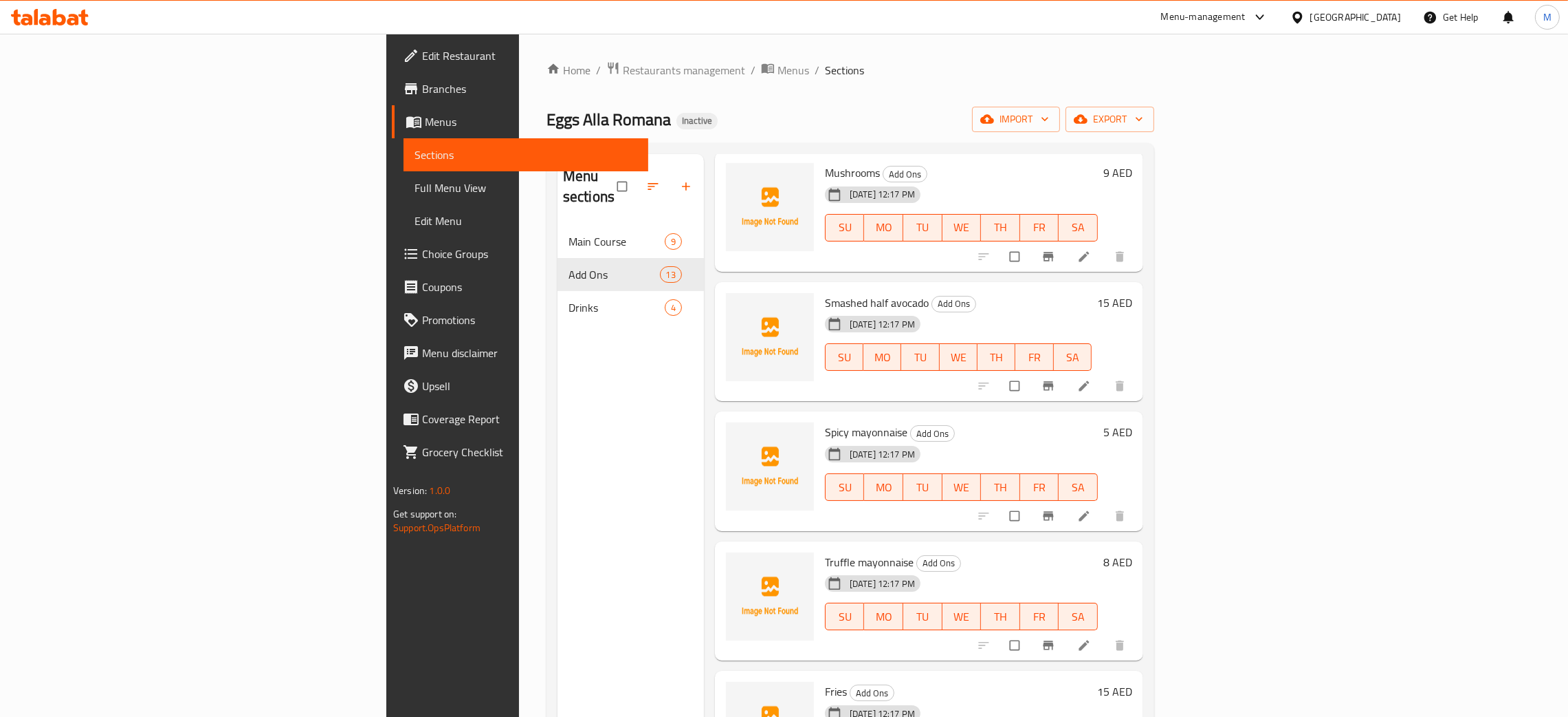
scroll to position [1001, 0]
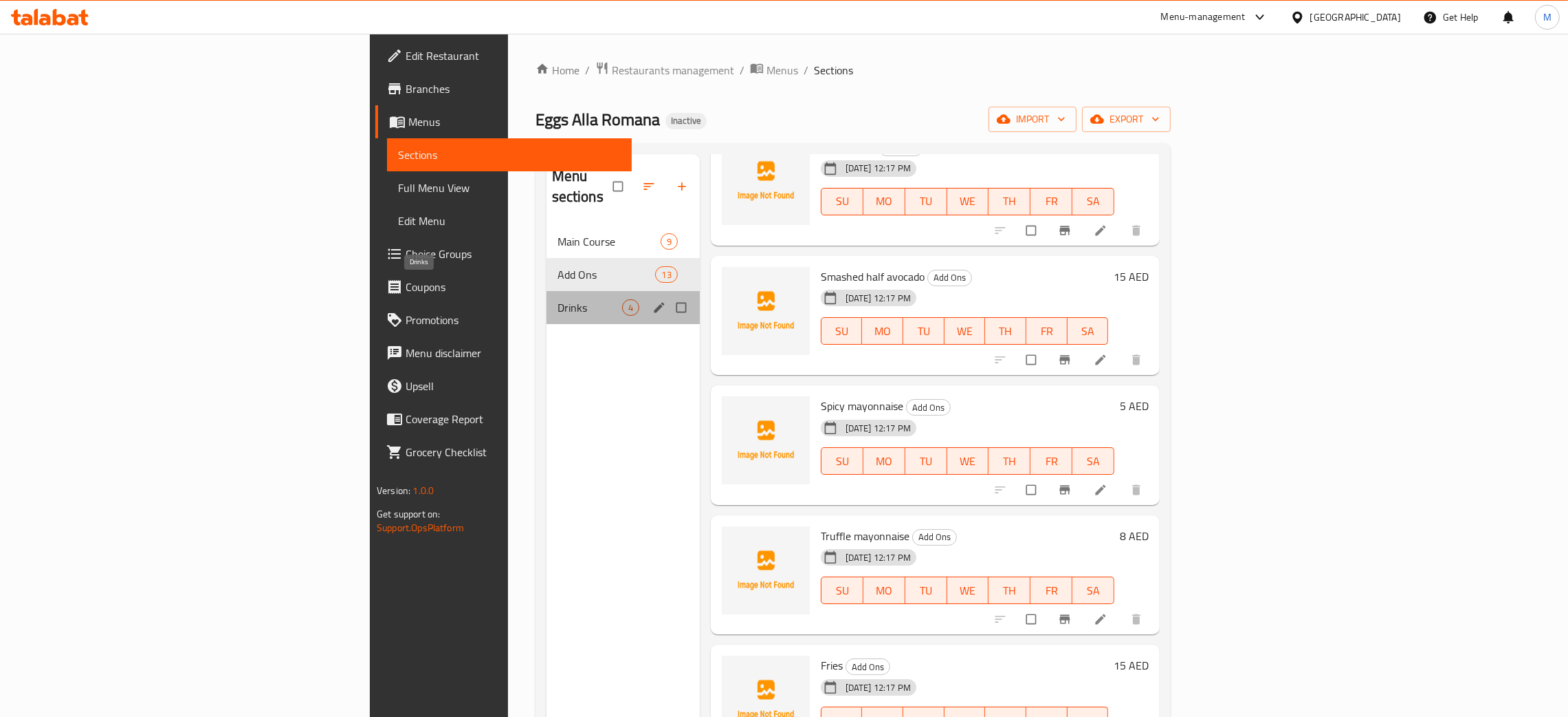
click at [557, 299] on span "Drinks" at bounding box center [589, 307] width 65 height 17
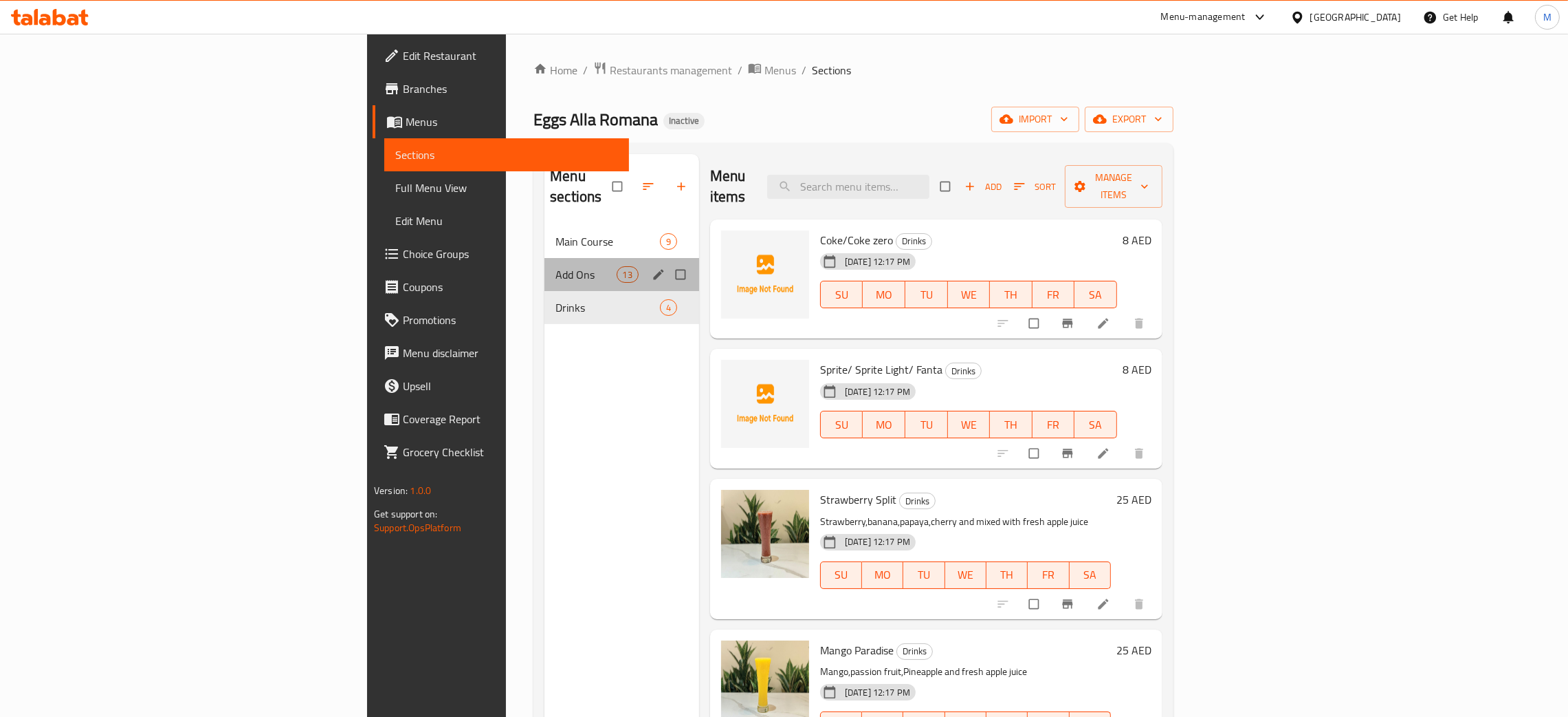
click at [555, 266] on span "Add Ons" at bounding box center [586, 274] width 60 height 17
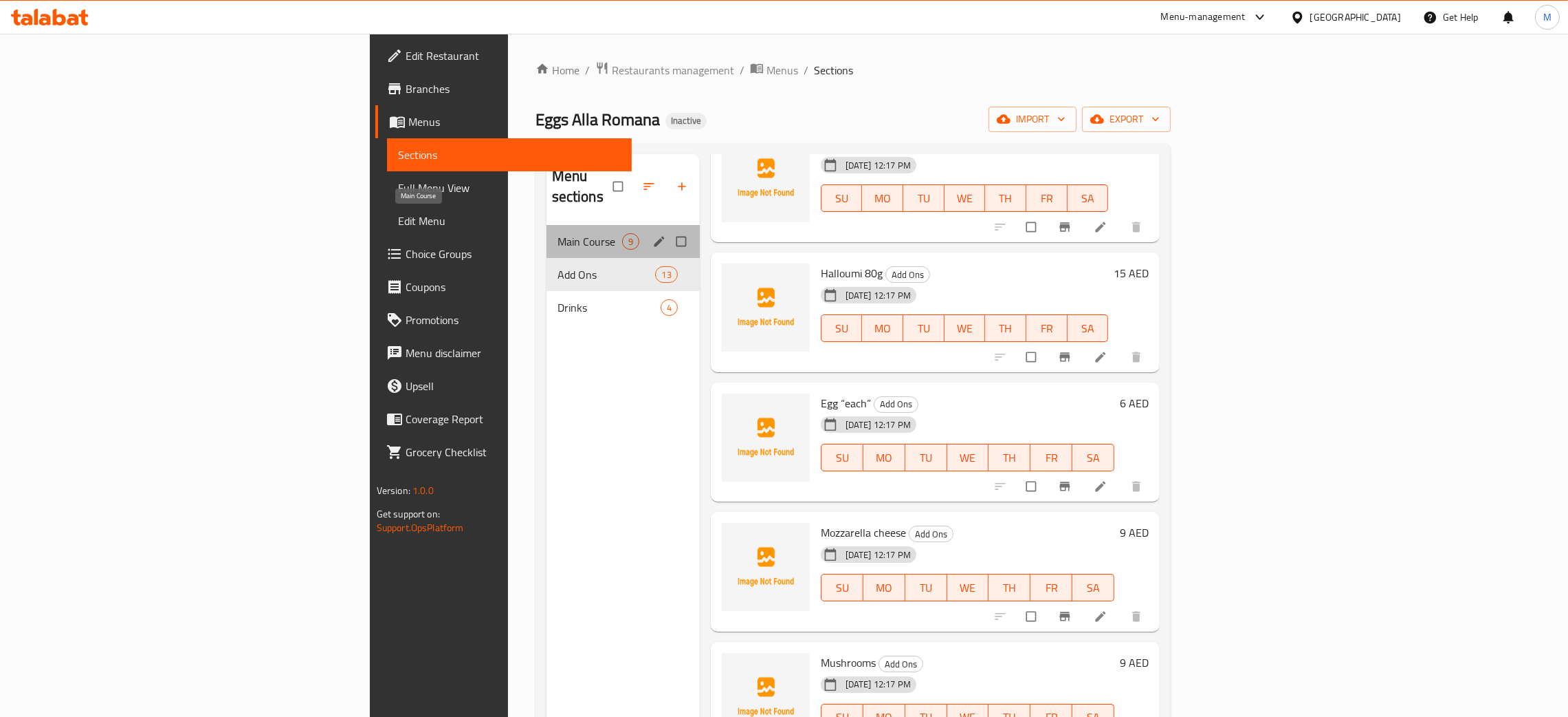
click at [557, 233] on span "Main Course" at bounding box center [589, 241] width 65 height 17
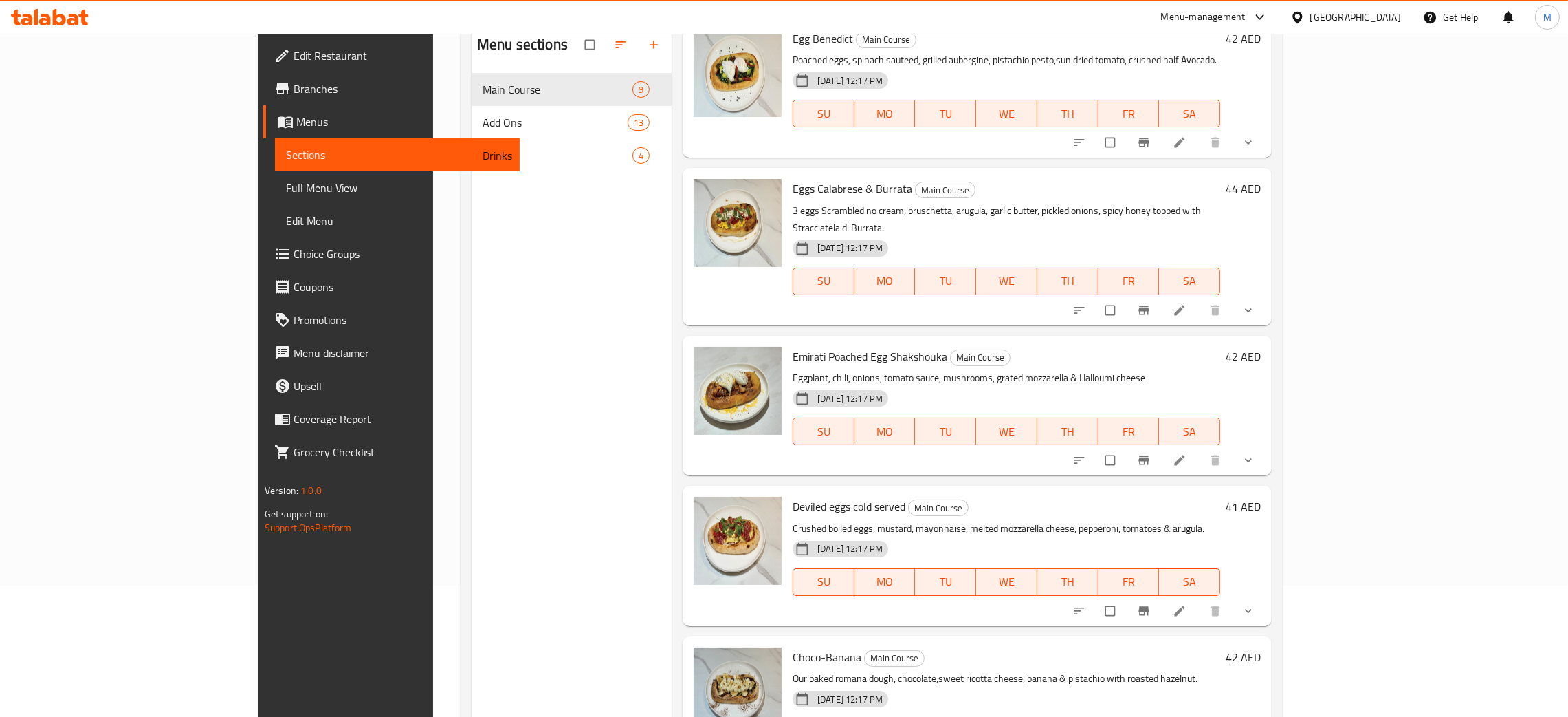
scroll to position [194, 0]
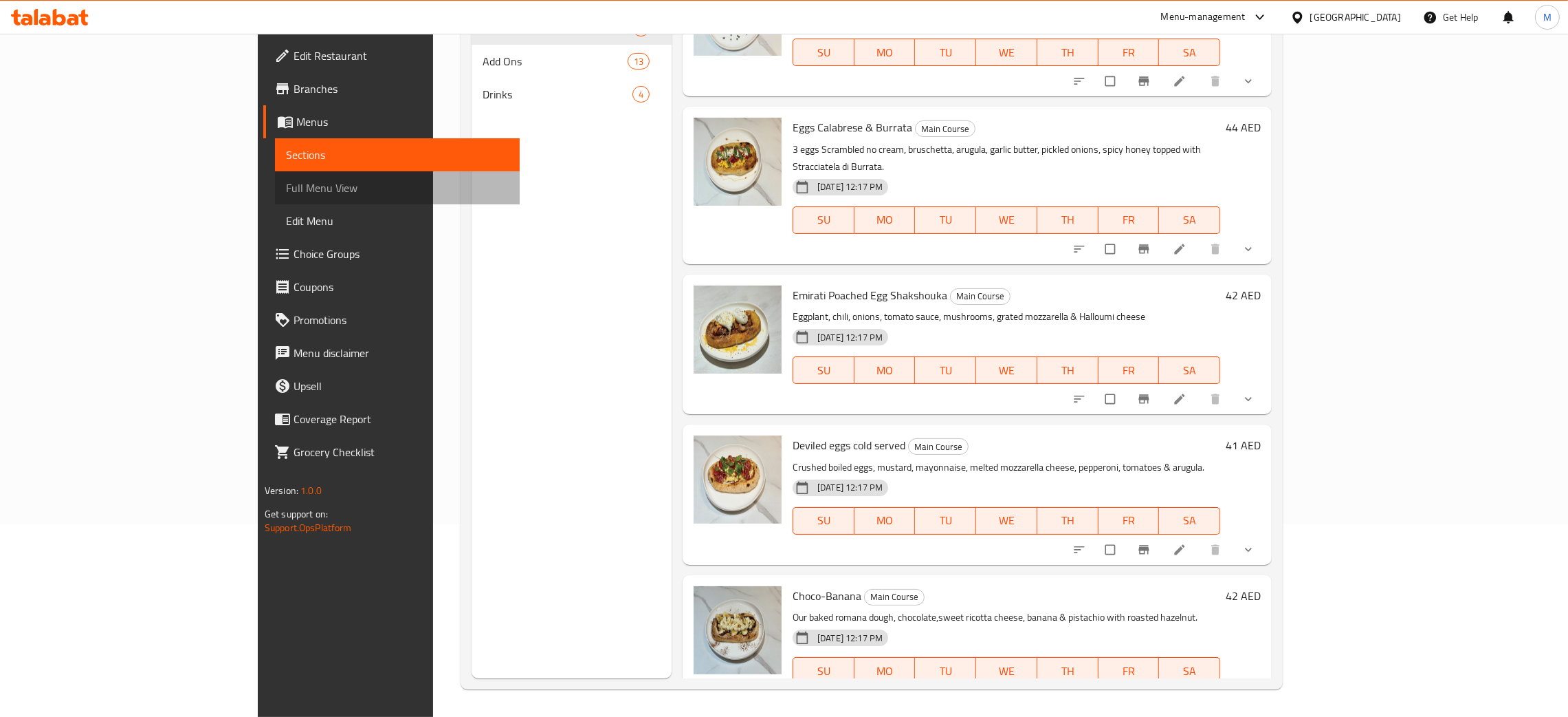
click at [275, 175] on link "Full Menu View" at bounding box center [397, 188] width 245 height 33
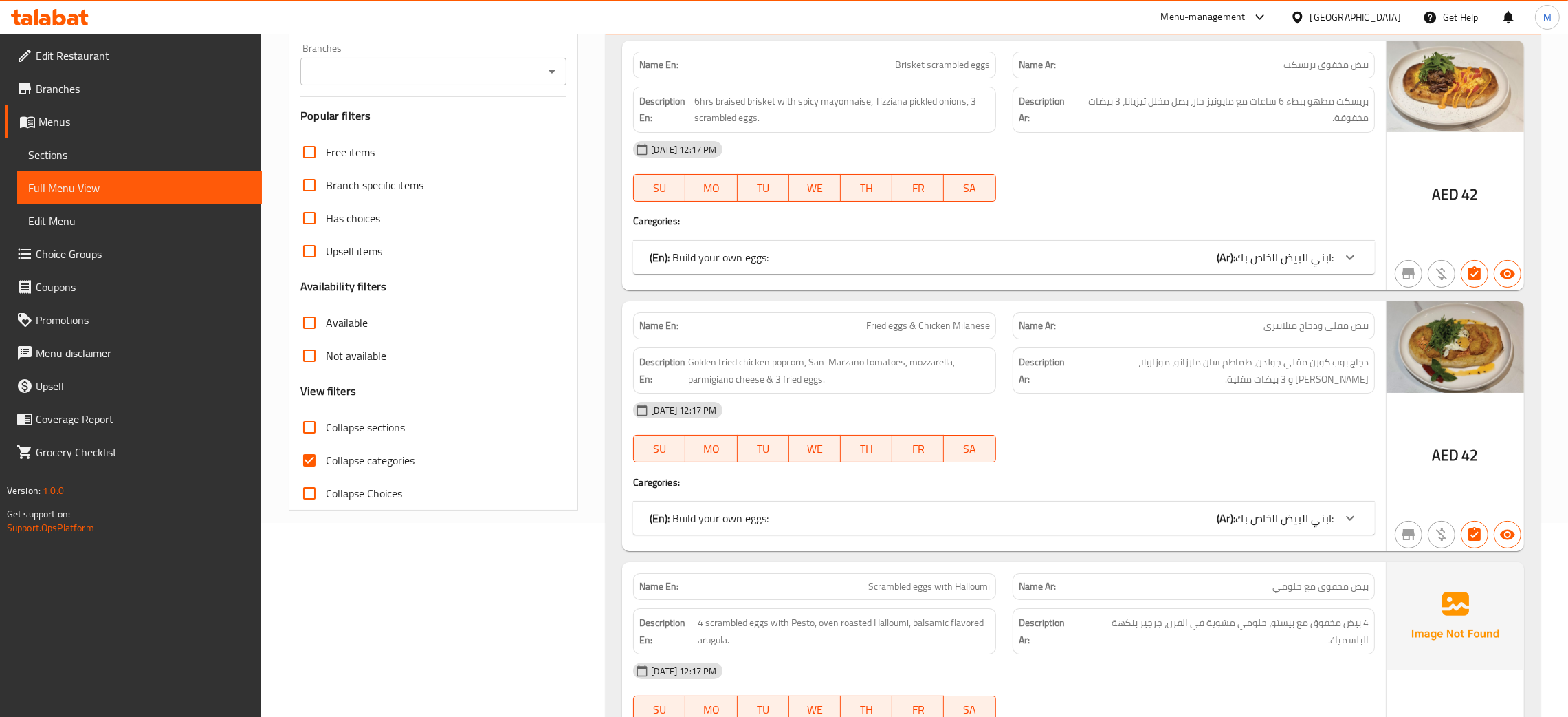
click at [93, 185] on span "Full Menu View" at bounding box center [139, 188] width 223 height 17
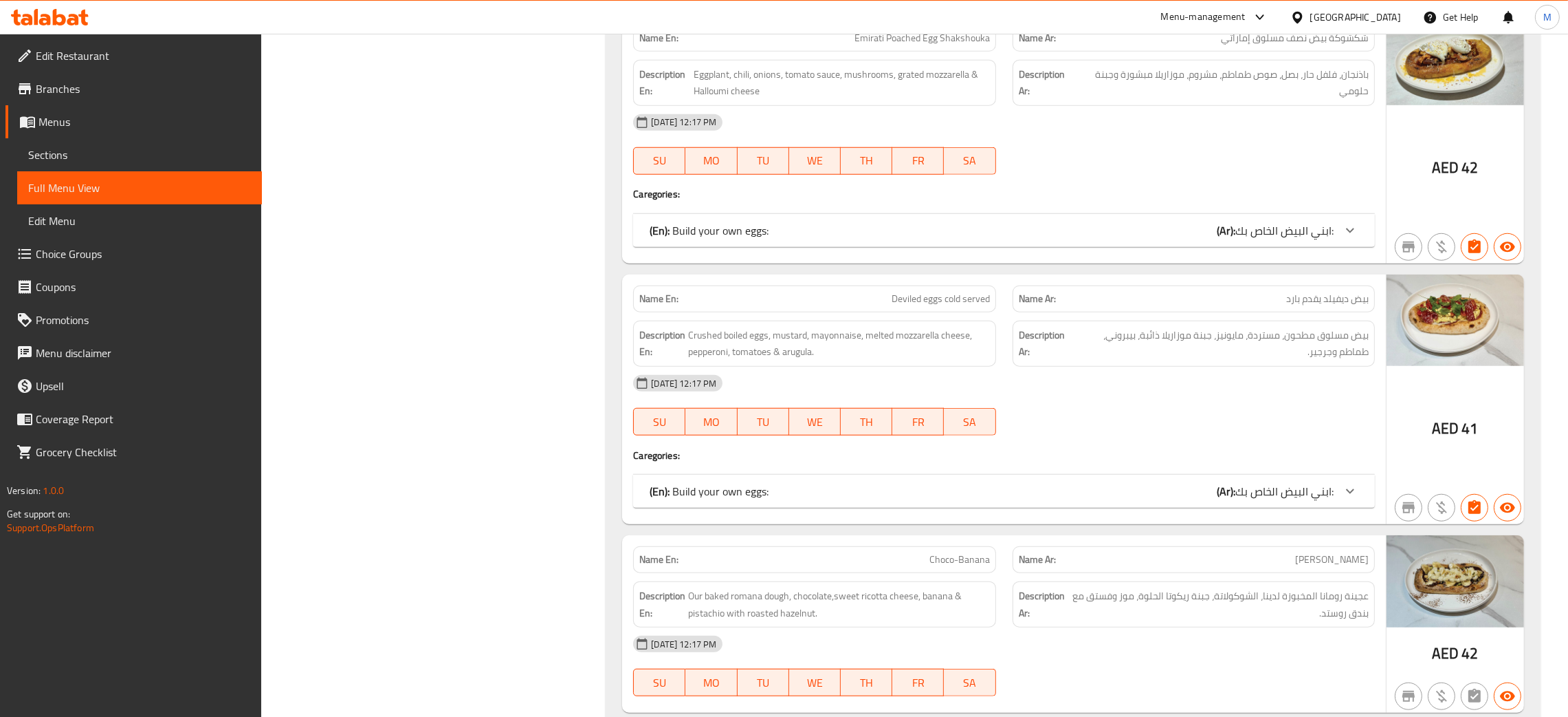
scroll to position [1536, 0]
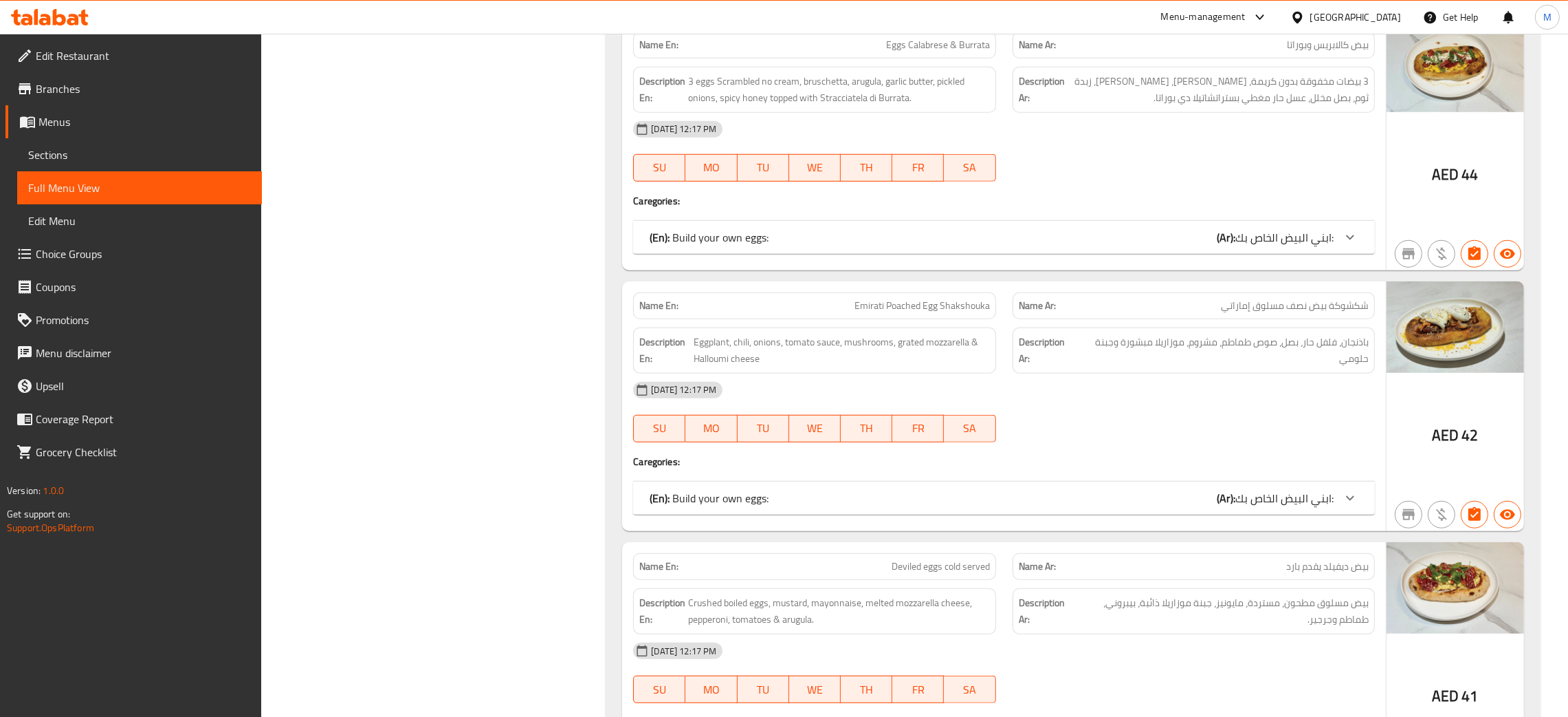
drag, startPoint x: 881, startPoint y: 12, endPoint x: 460, endPoint y: 230, distance: 474.1
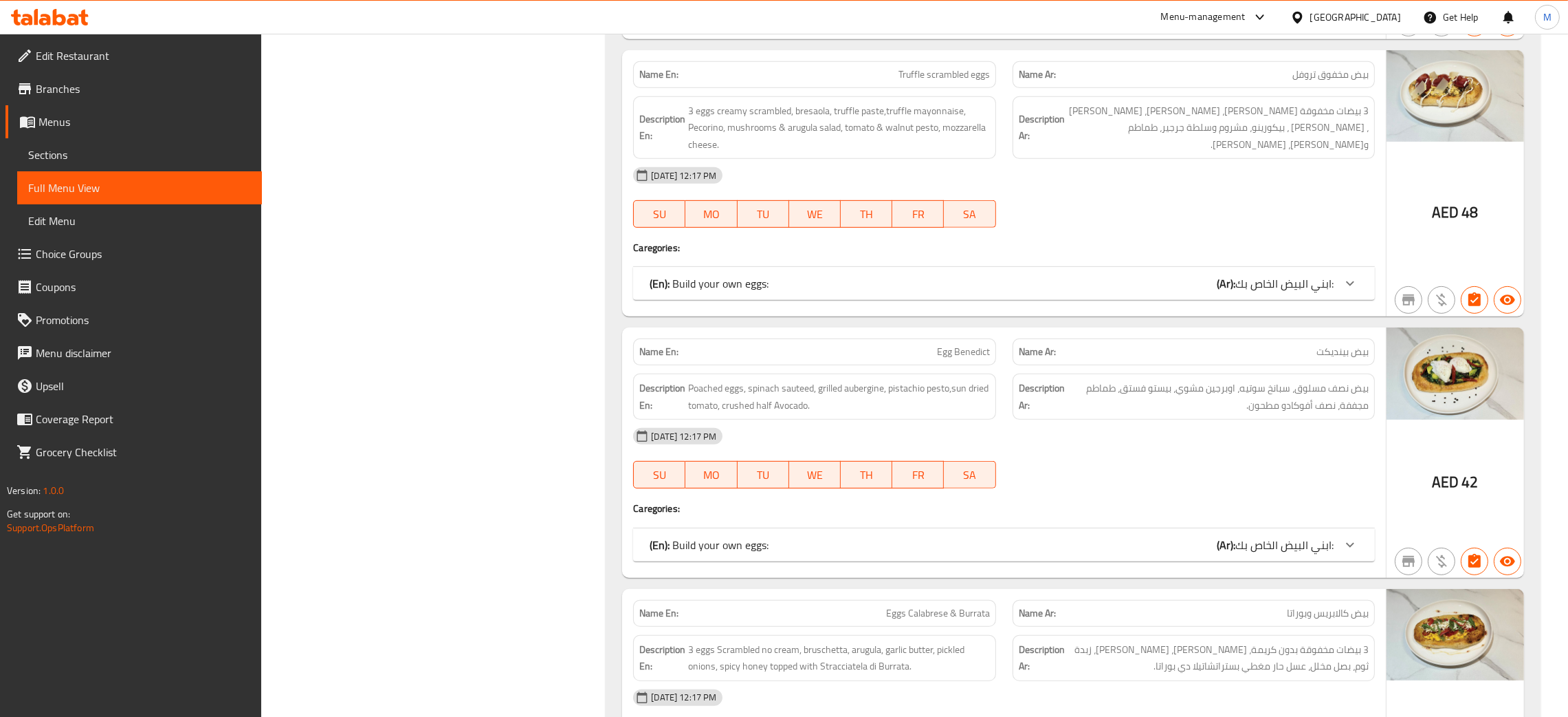
scroll to position [813, 0]
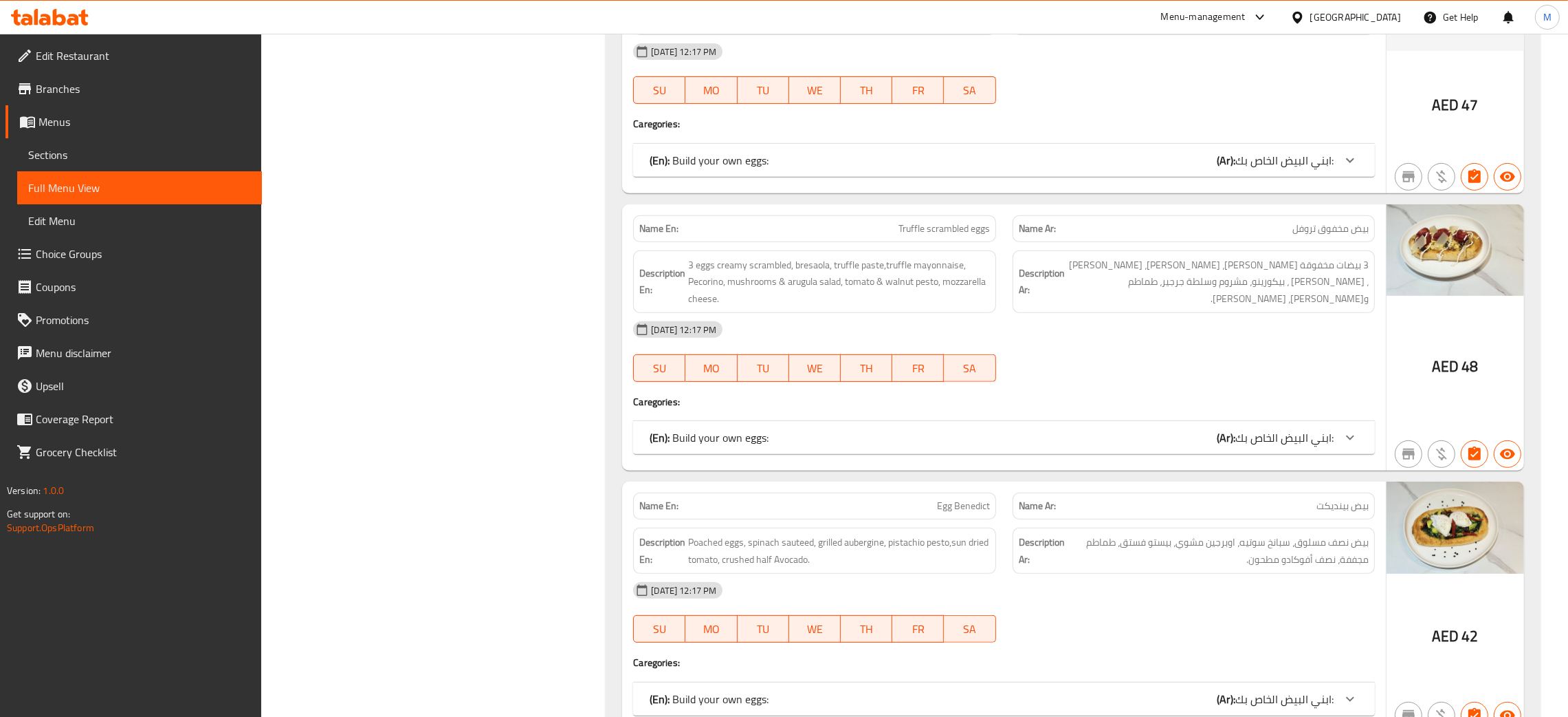
drag, startPoint x: 447, startPoint y: 247, endPoint x: 498, endPoint y: 252, distance: 51.2
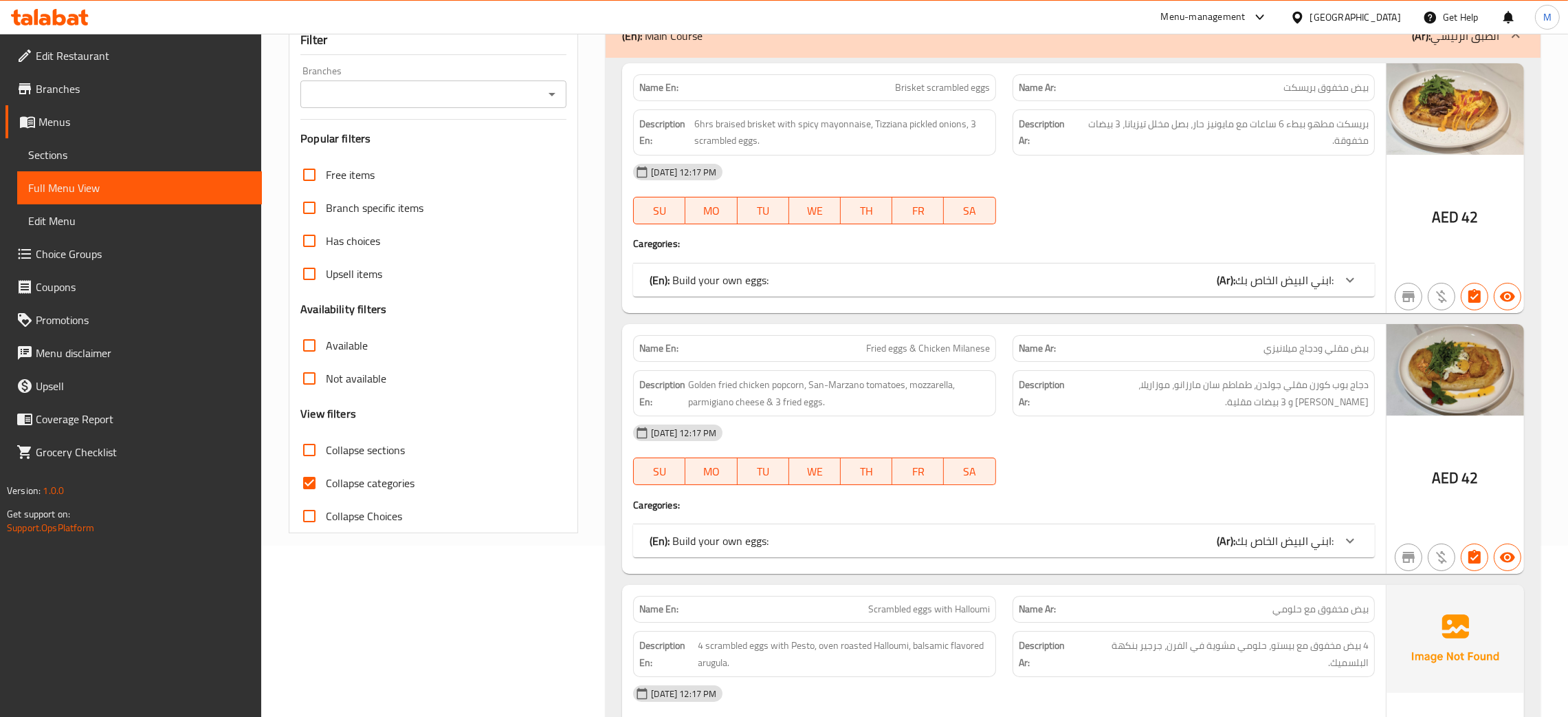
scroll to position [0, 0]
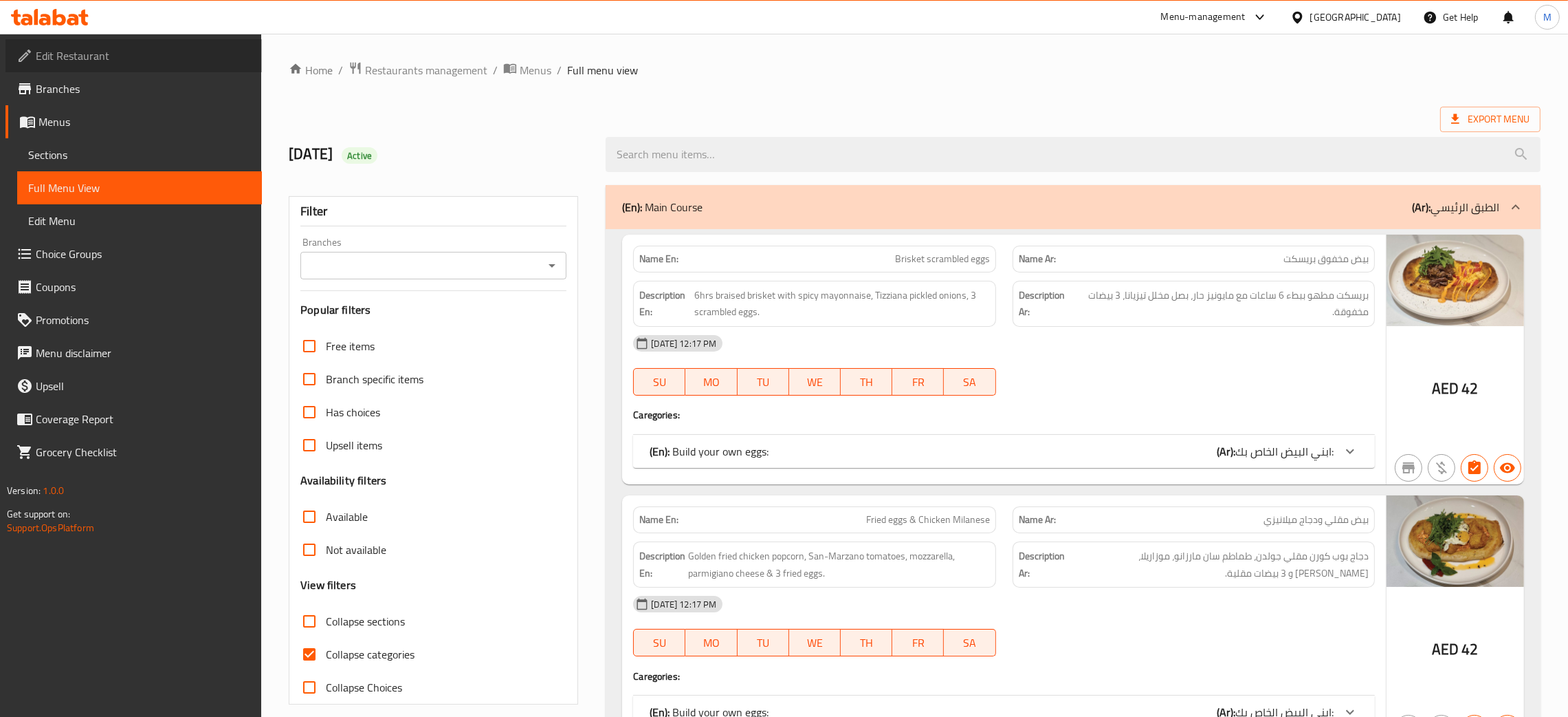
click at [102, 52] on span "Edit Restaurant" at bounding box center [143, 56] width 215 height 17
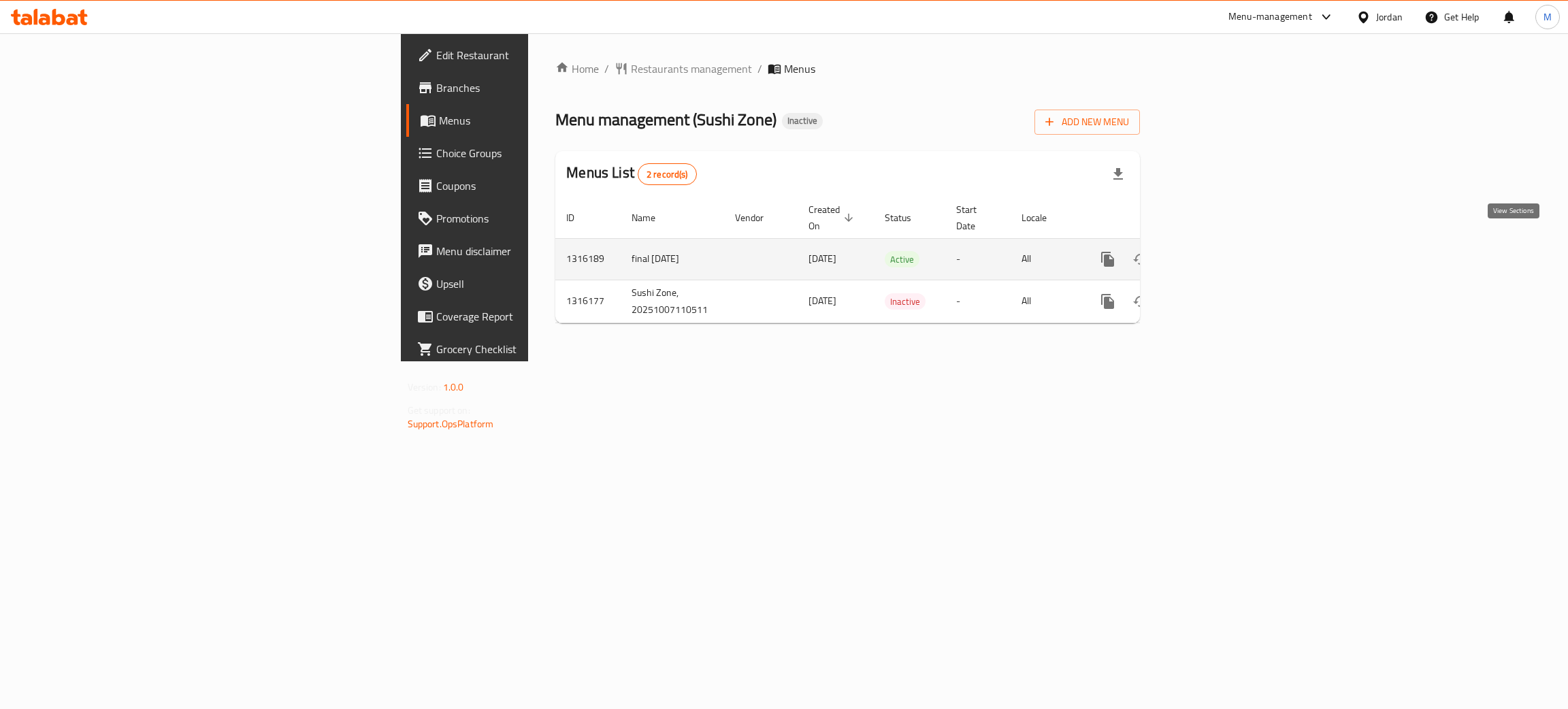
click at [1213, 251] on icon "enhanced table" at bounding box center [1205, 259] width 16 height 16
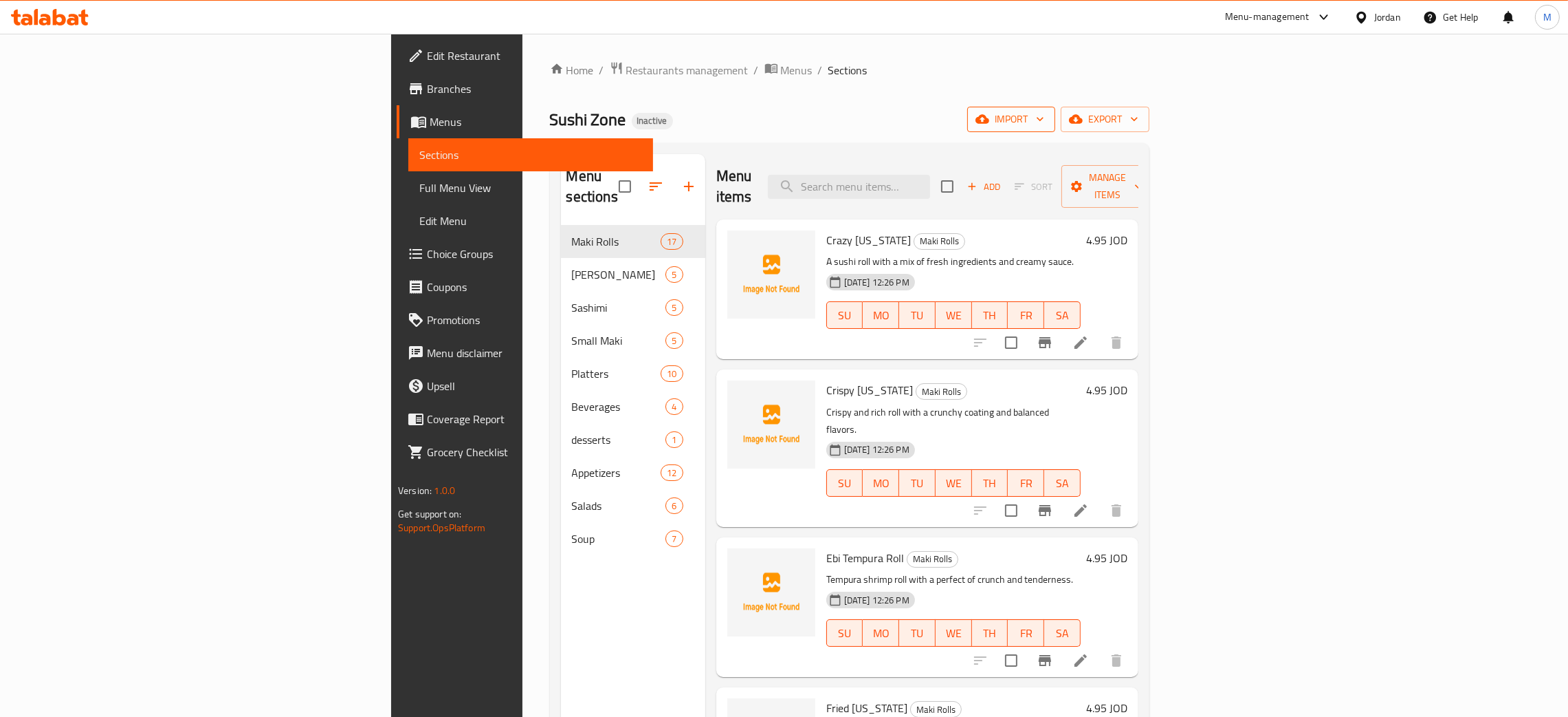
click at [1045, 116] on span "import" at bounding box center [1012, 119] width 66 height 17
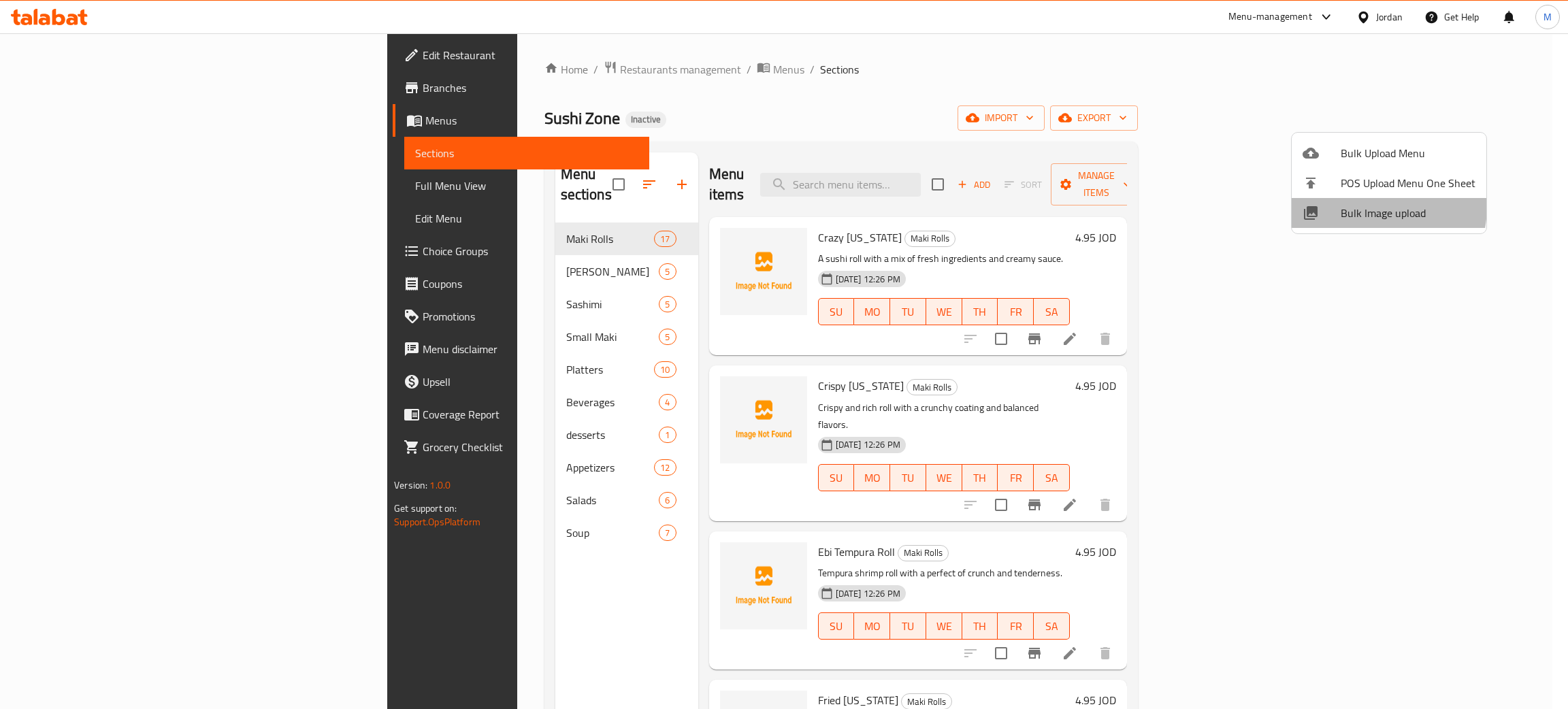
click at [1360, 207] on span "Bulk Image upload" at bounding box center [1407, 213] width 135 height 16
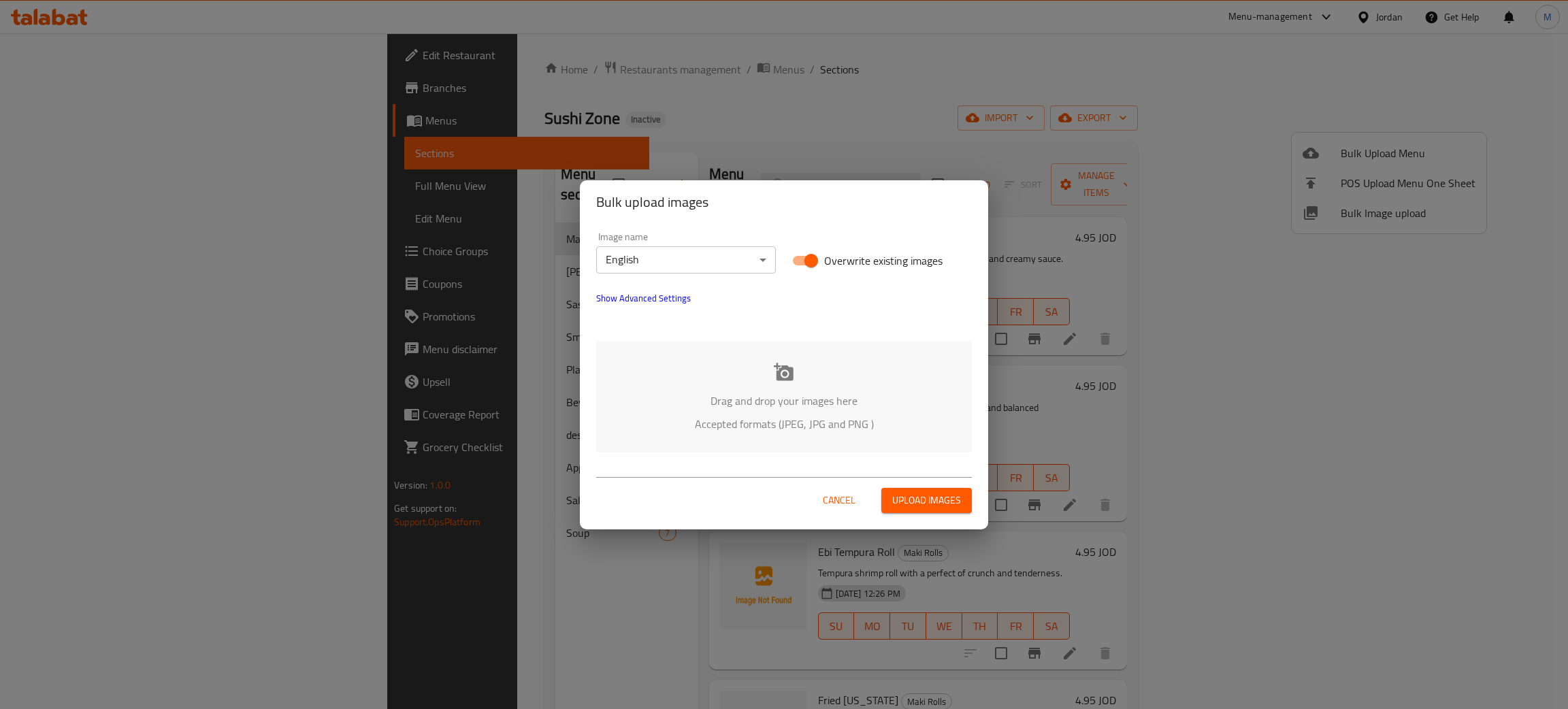
click at [714, 400] on p "Drag and drop your images here" at bounding box center [784, 401] width 335 height 16
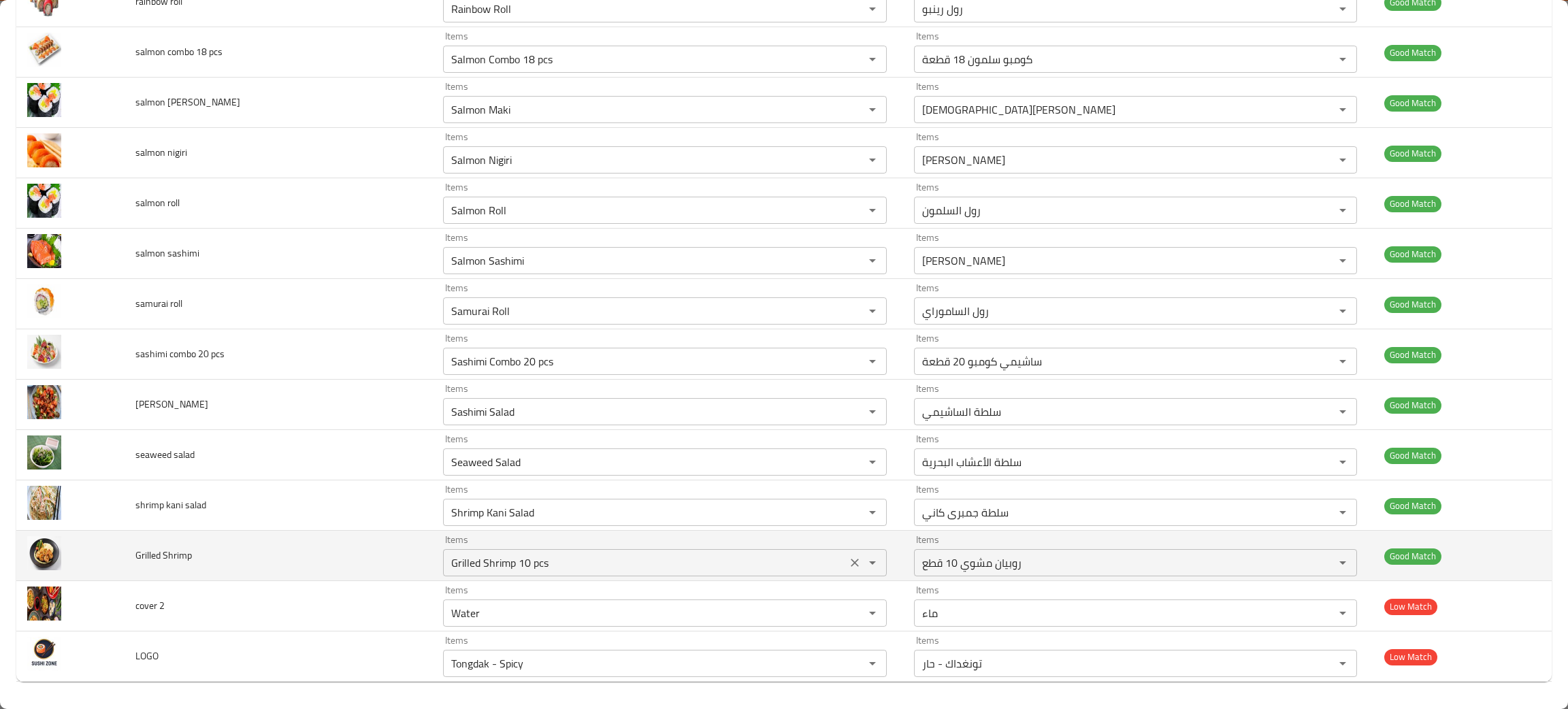
scroll to position [2151, 0]
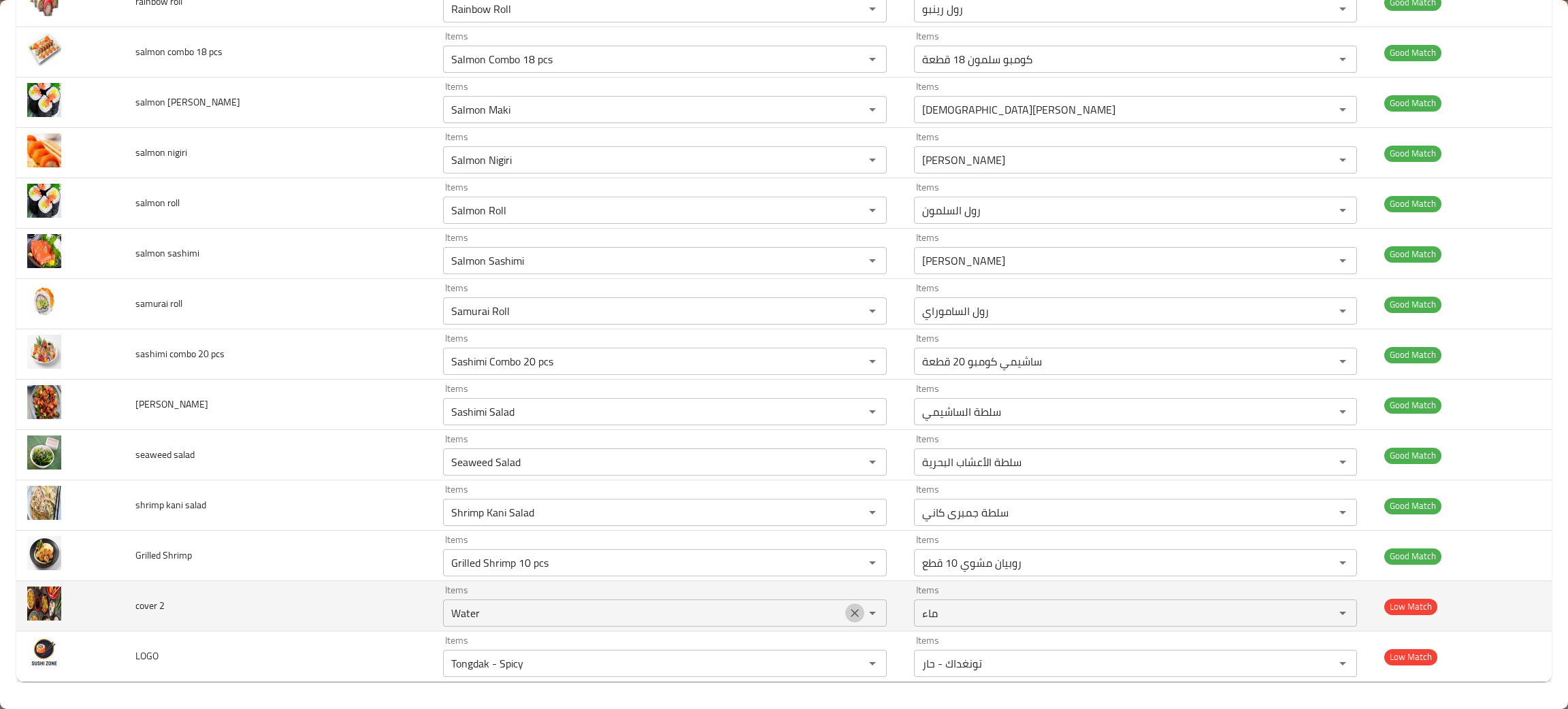
click at [848, 615] on icon "Clear" at bounding box center [854, 612] width 14 height 14
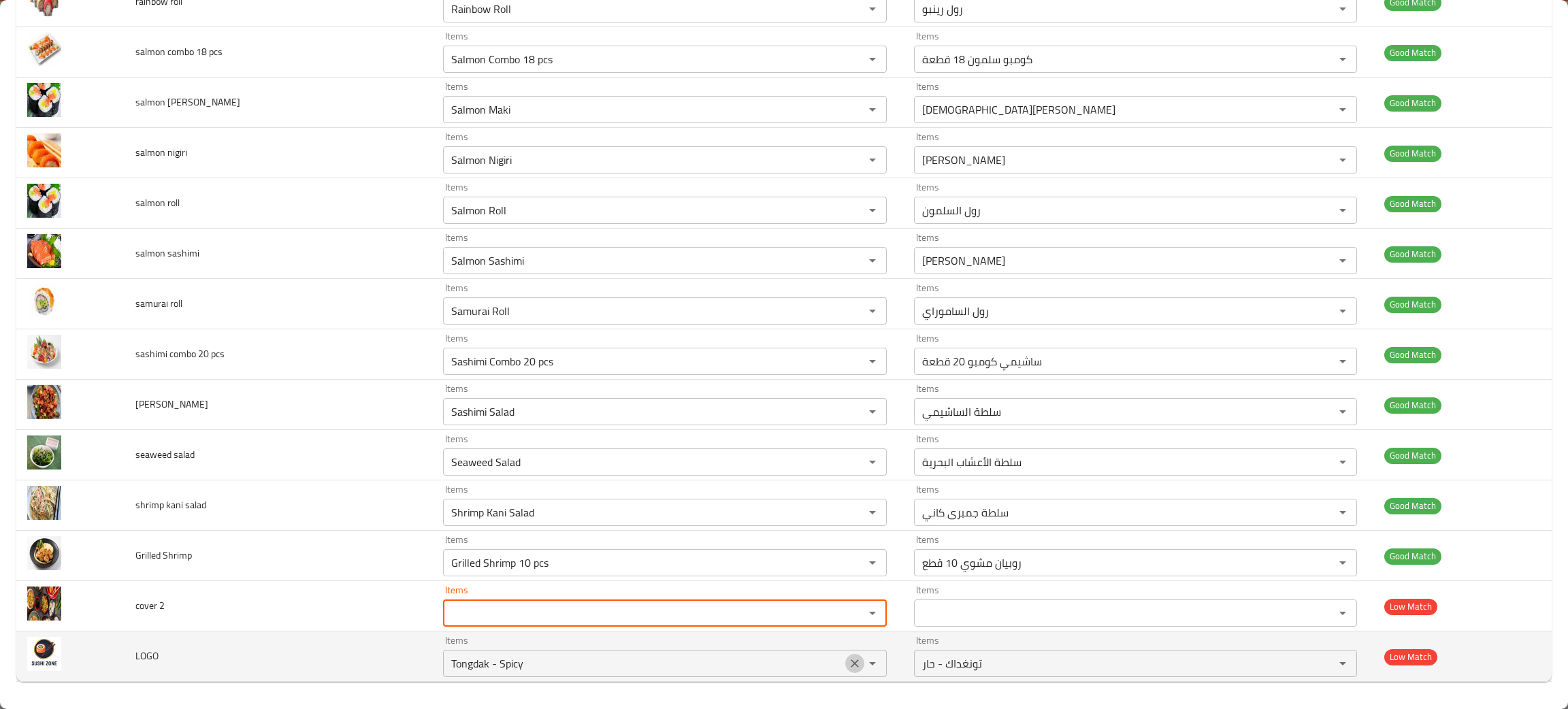
click at [848, 663] on icon "Clear" at bounding box center [854, 663] width 14 height 14
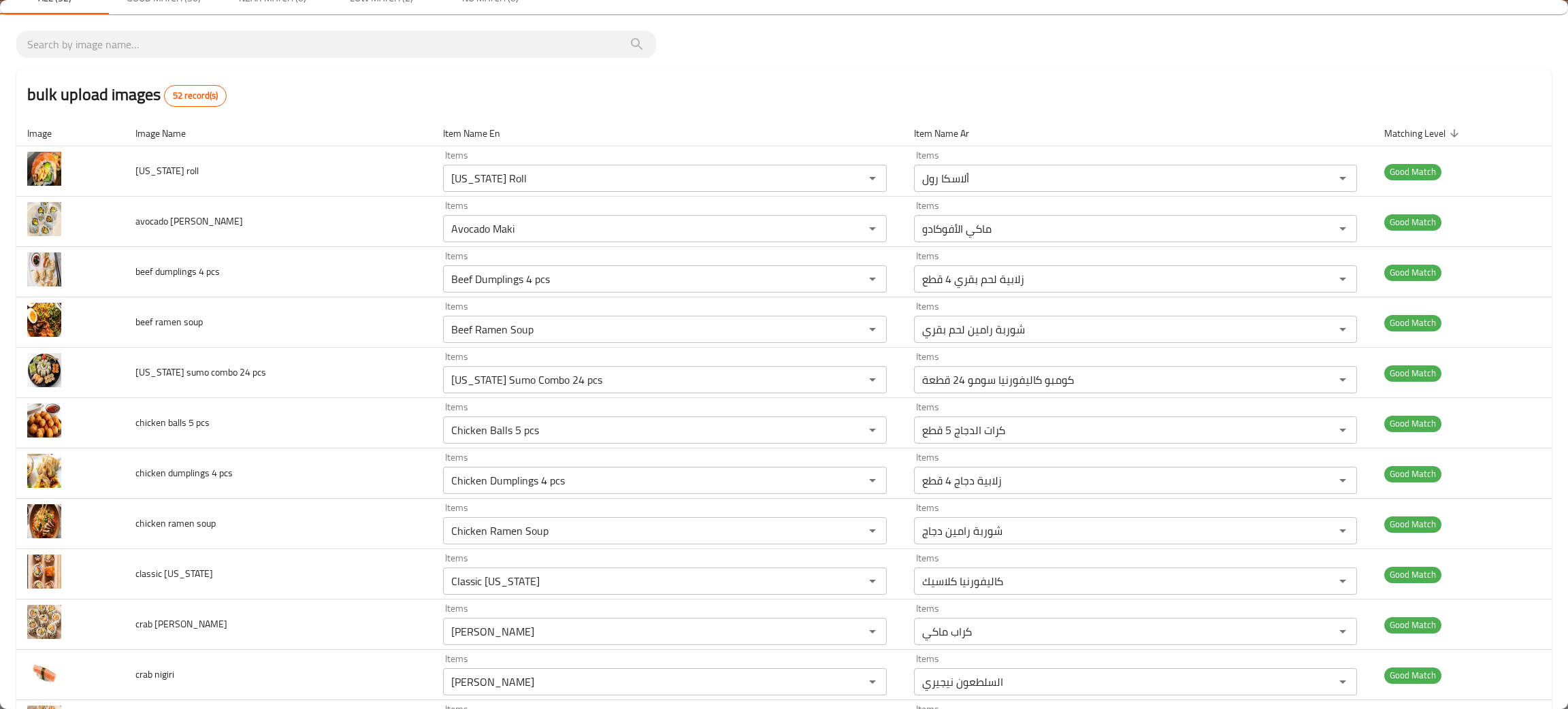
scroll to position [0, 0]
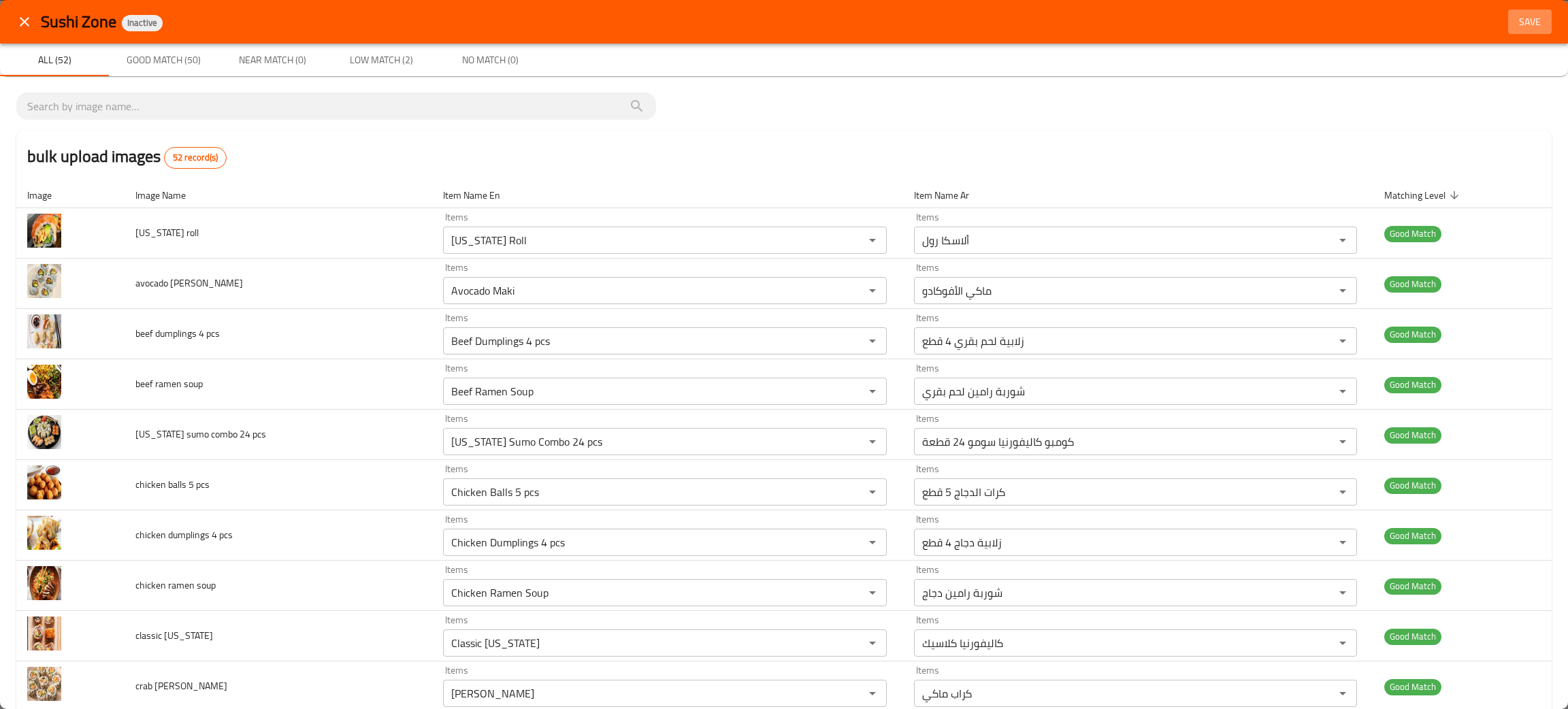
click at [1514, 23] on span "Save" at bounding box center [1530, 22] width 33 height 17
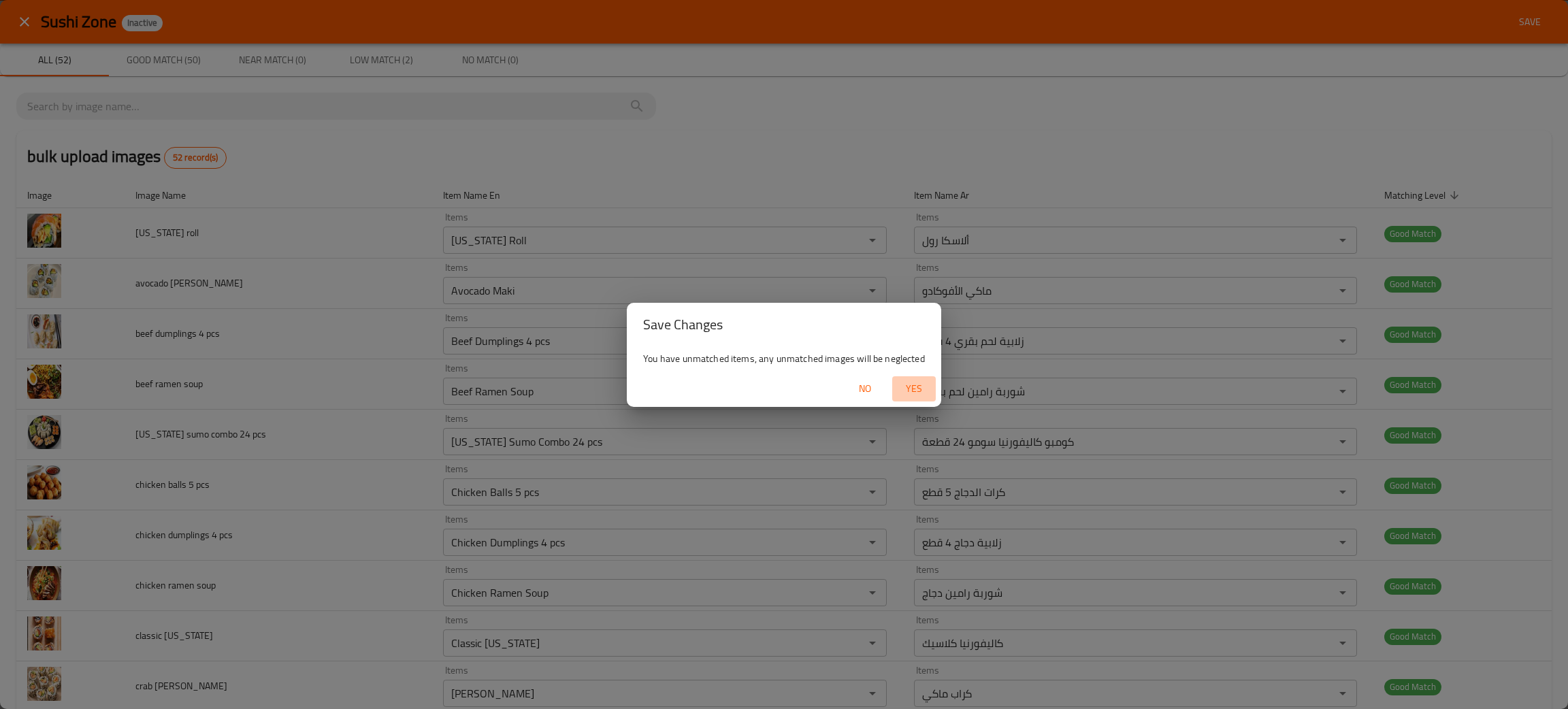
click at [909, 386] on span "Yes" at bounding box center [914, 388] width 33 height 17
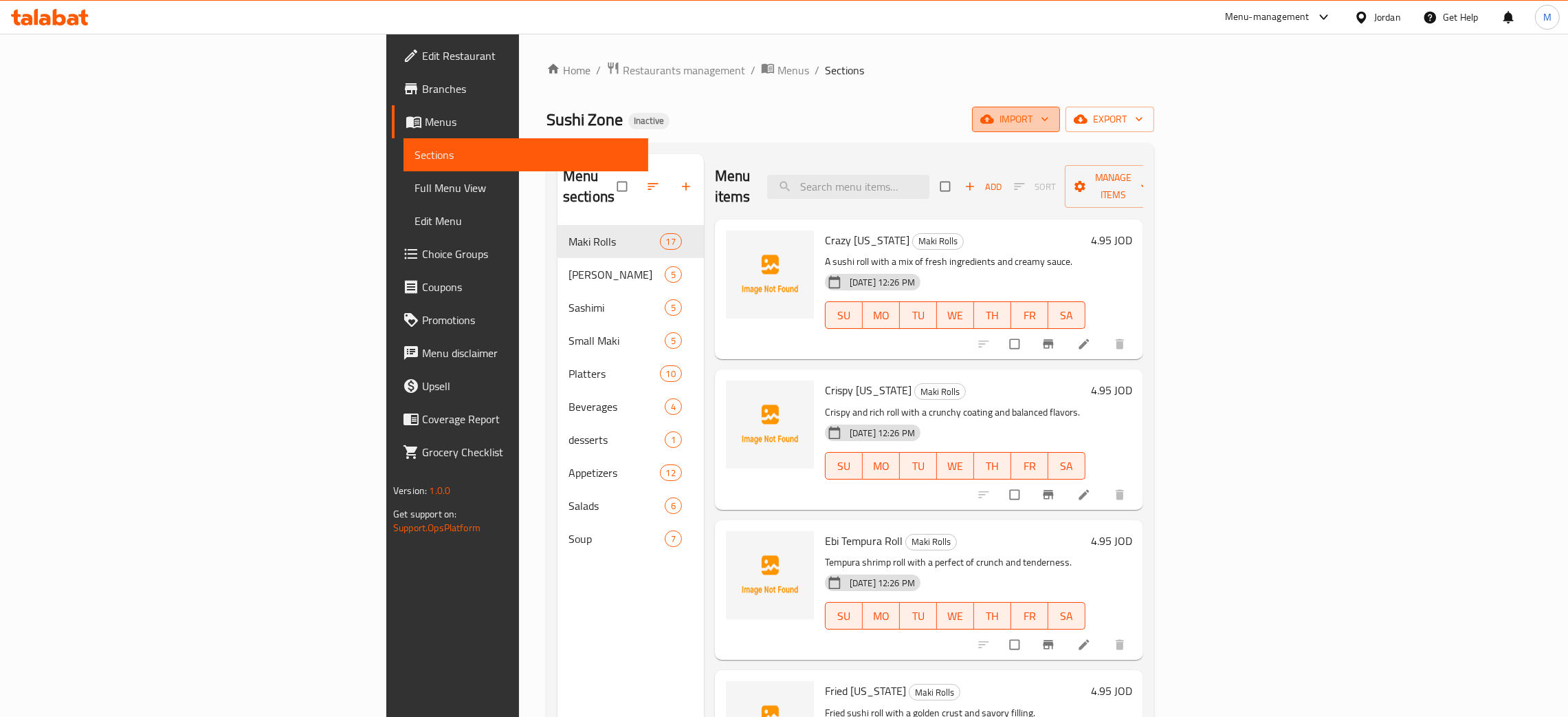
click at [1049, 116] on span "import" at bounding box center [1016, 119] width 66 height 17
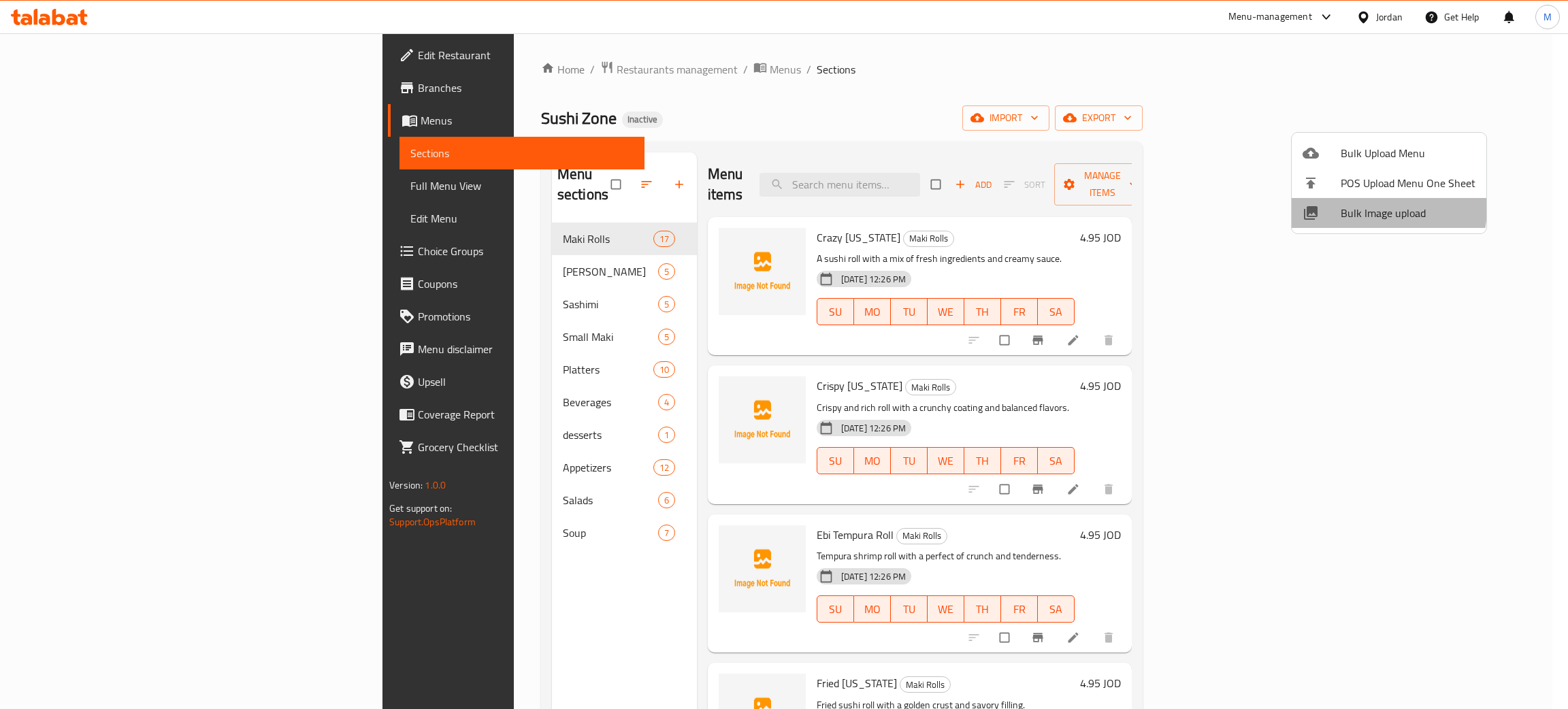
click at [1366, 208] on span "Bulk Image upload" at bounding box center [1407, 213] width 135 height 16
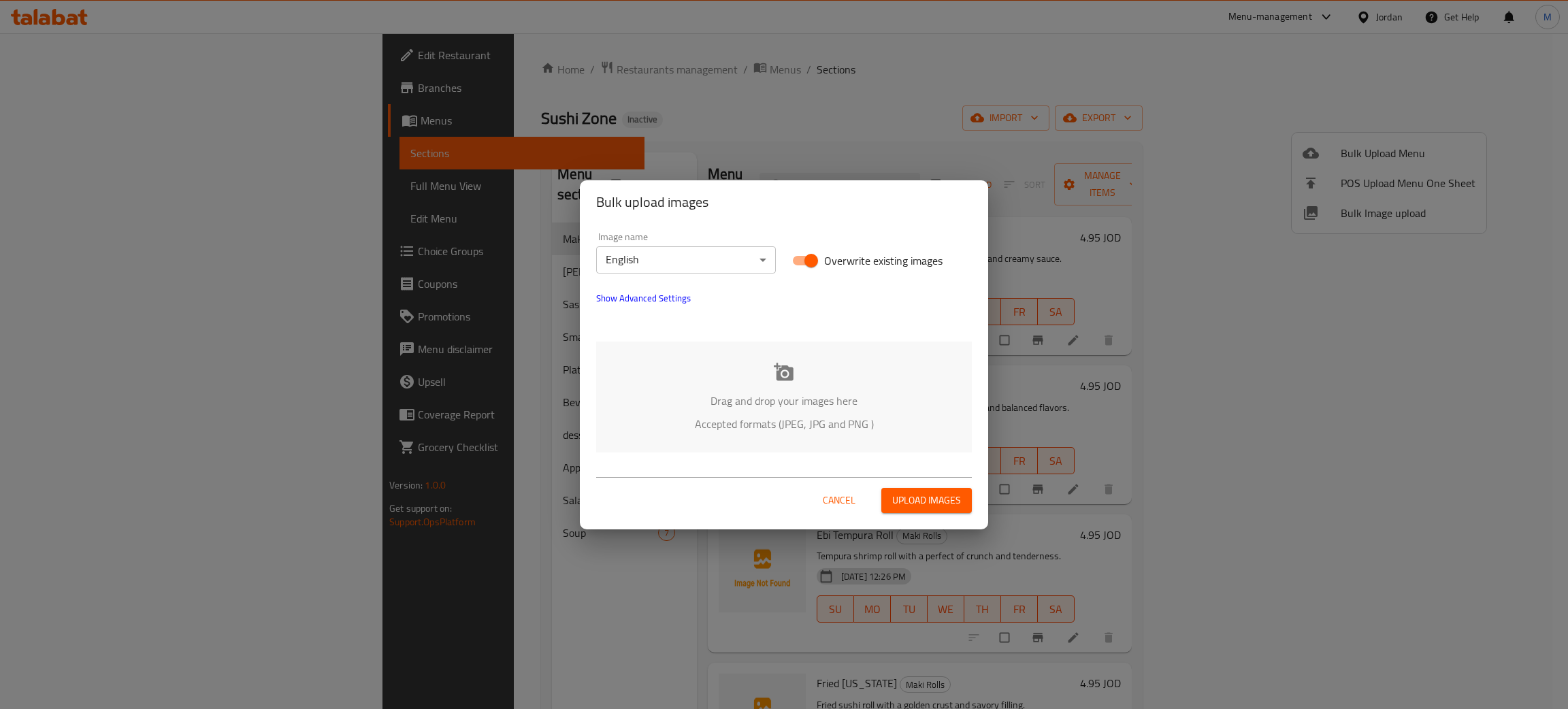
click at [734, 385] on div "Drag and drop your images here Accepted formats (JPEG, JPG and PNG )" at bounding box center [784, 397] width 375 height 111
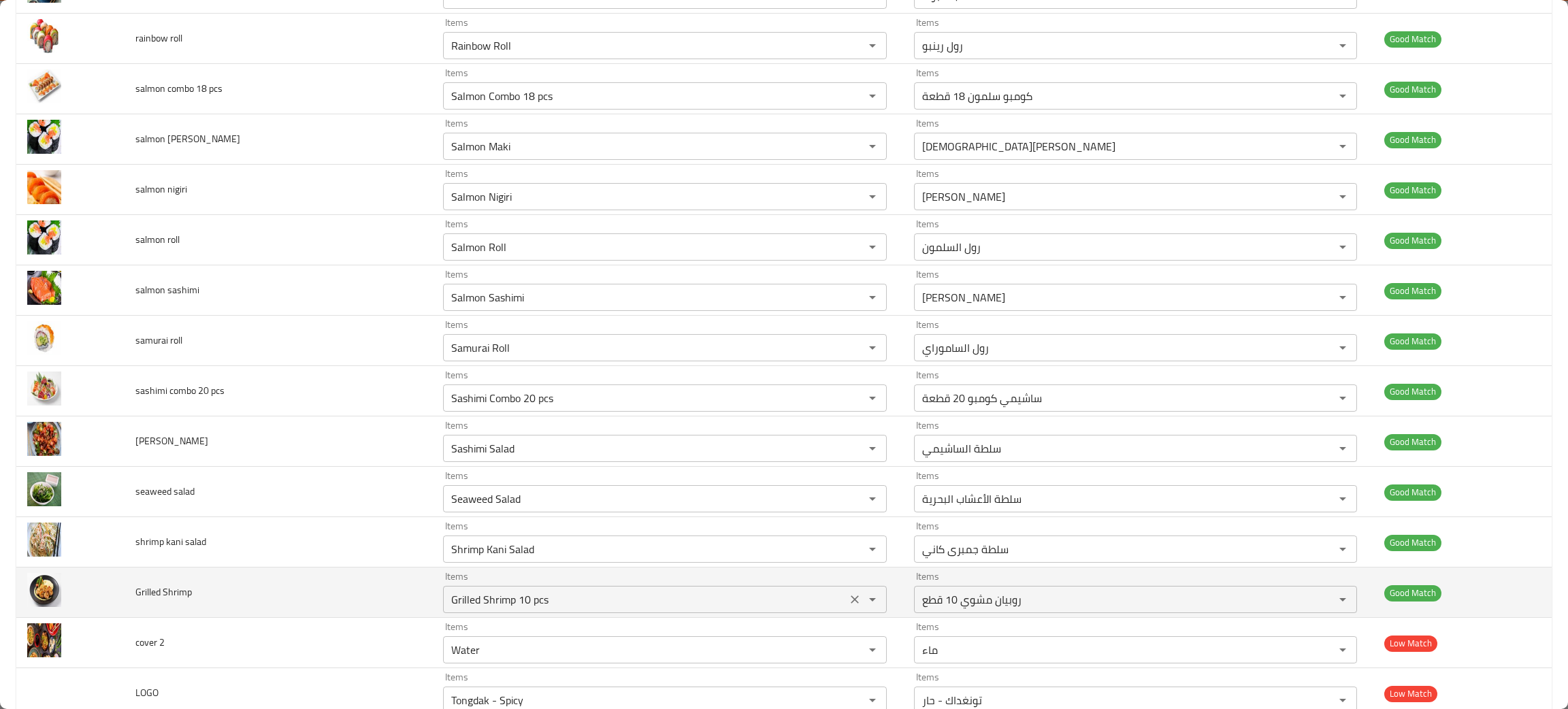
scroll to position [2142, 0]
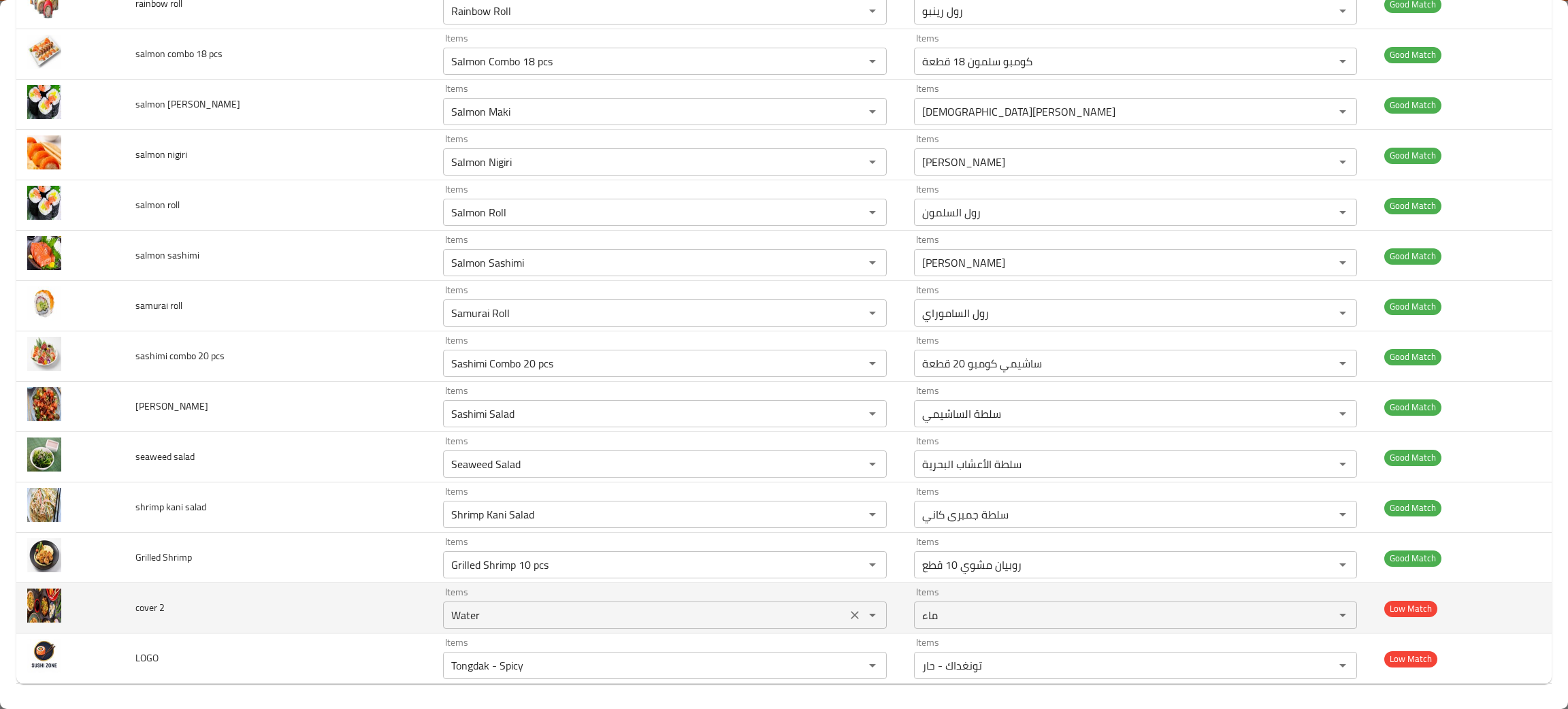
click at [848, 622] on icon "Clear" at bounding box center [854, 615] width 14 height 14
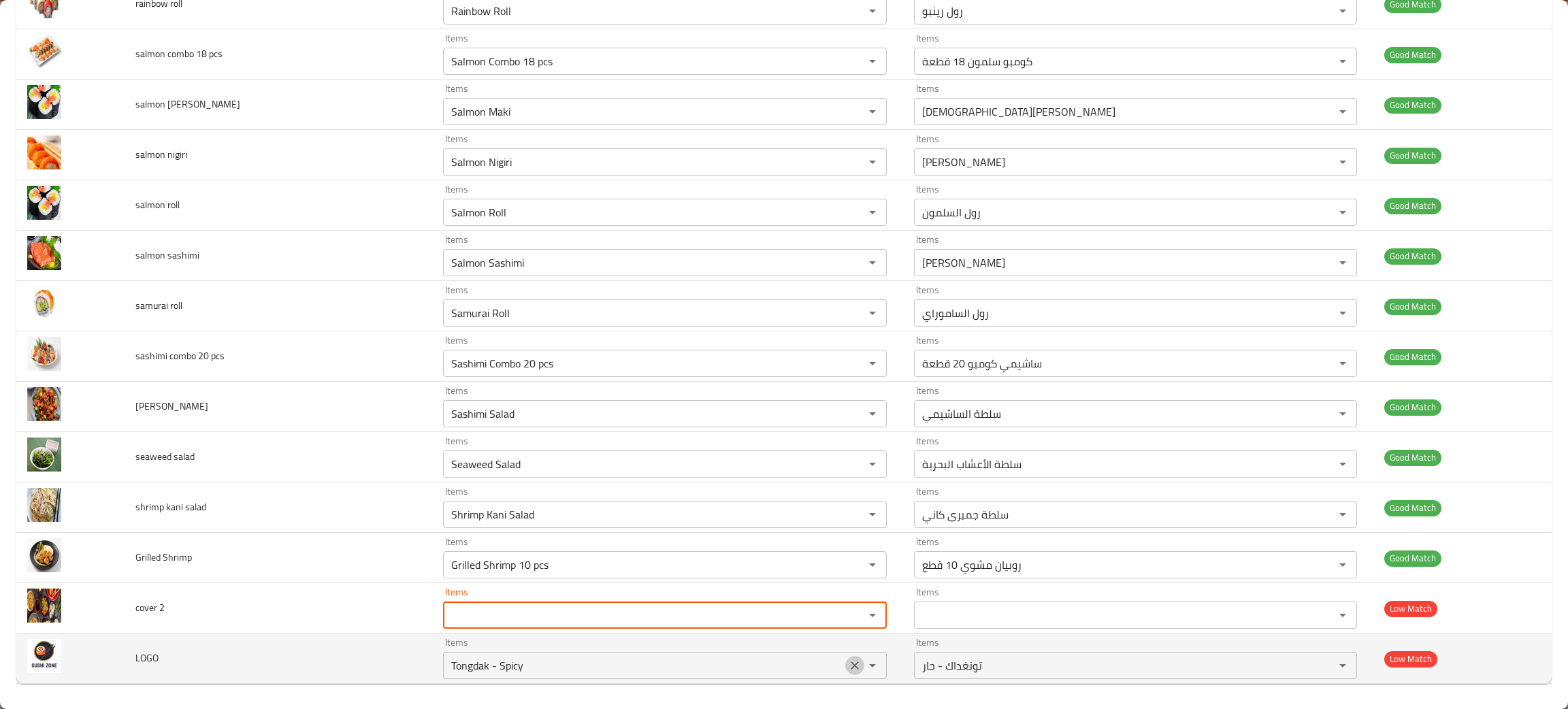
click at [851, 669] on icon "Clear" at bounding box center [854, 665] width 8 height 8
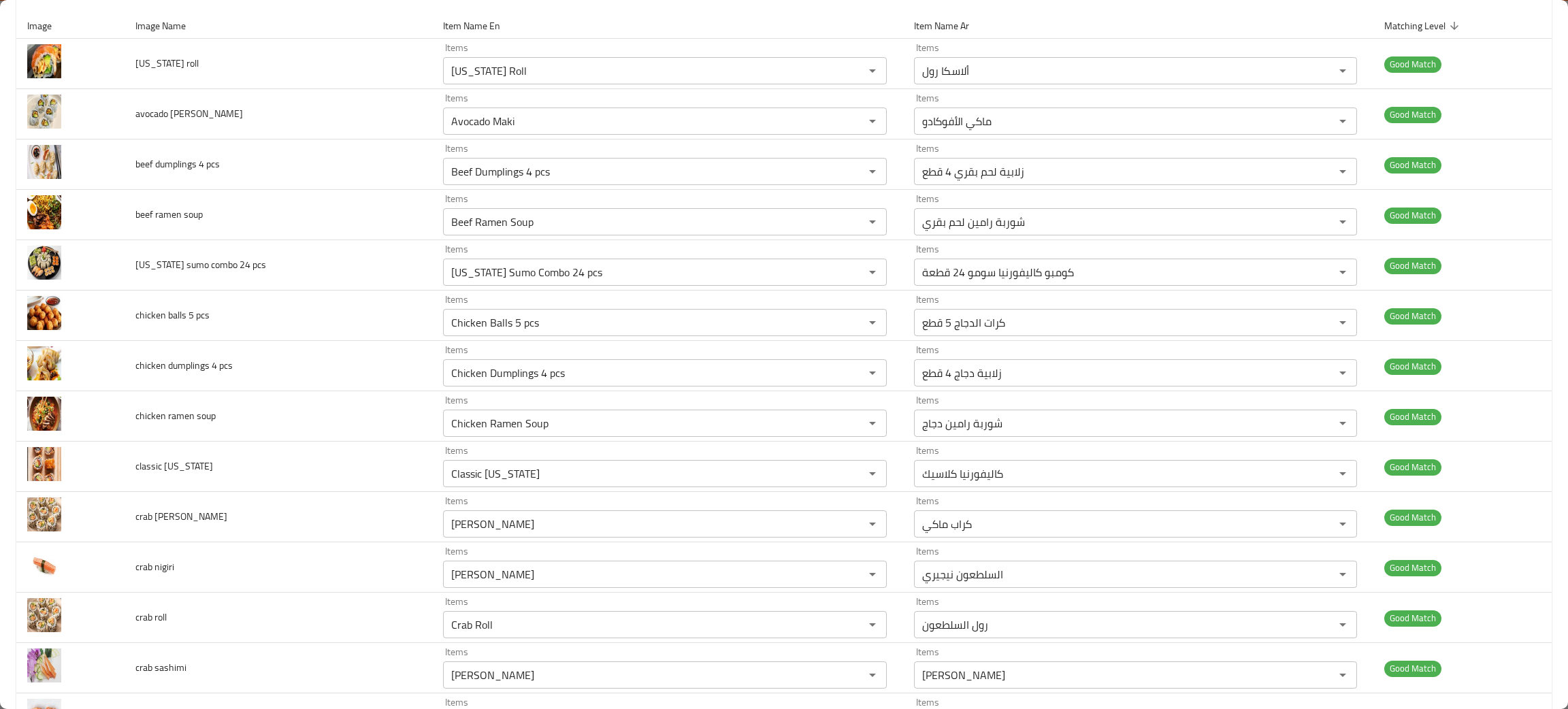
scroll to position [0, 0]
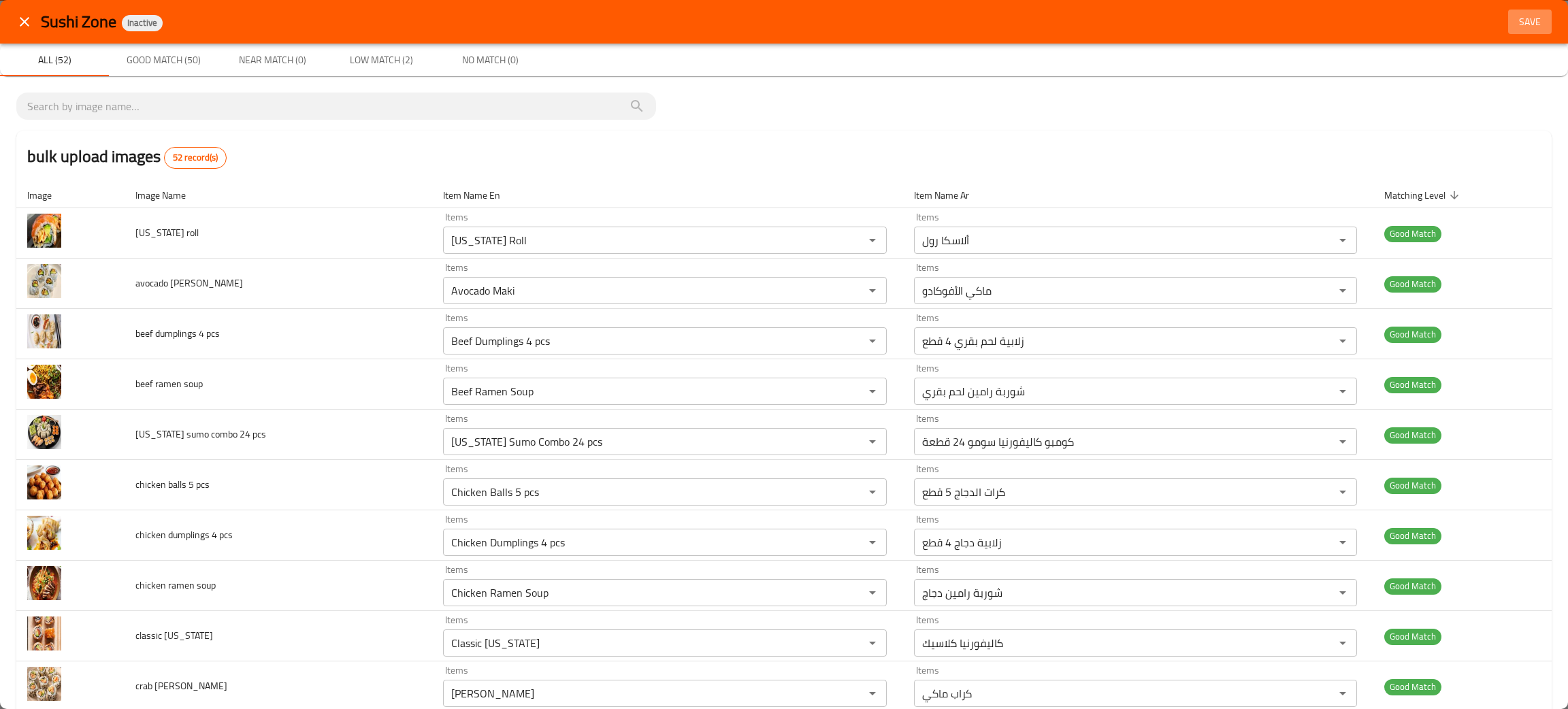
click at [1516, 24] on span "Save" at bounding box center [1530, 22] width 33 height 17
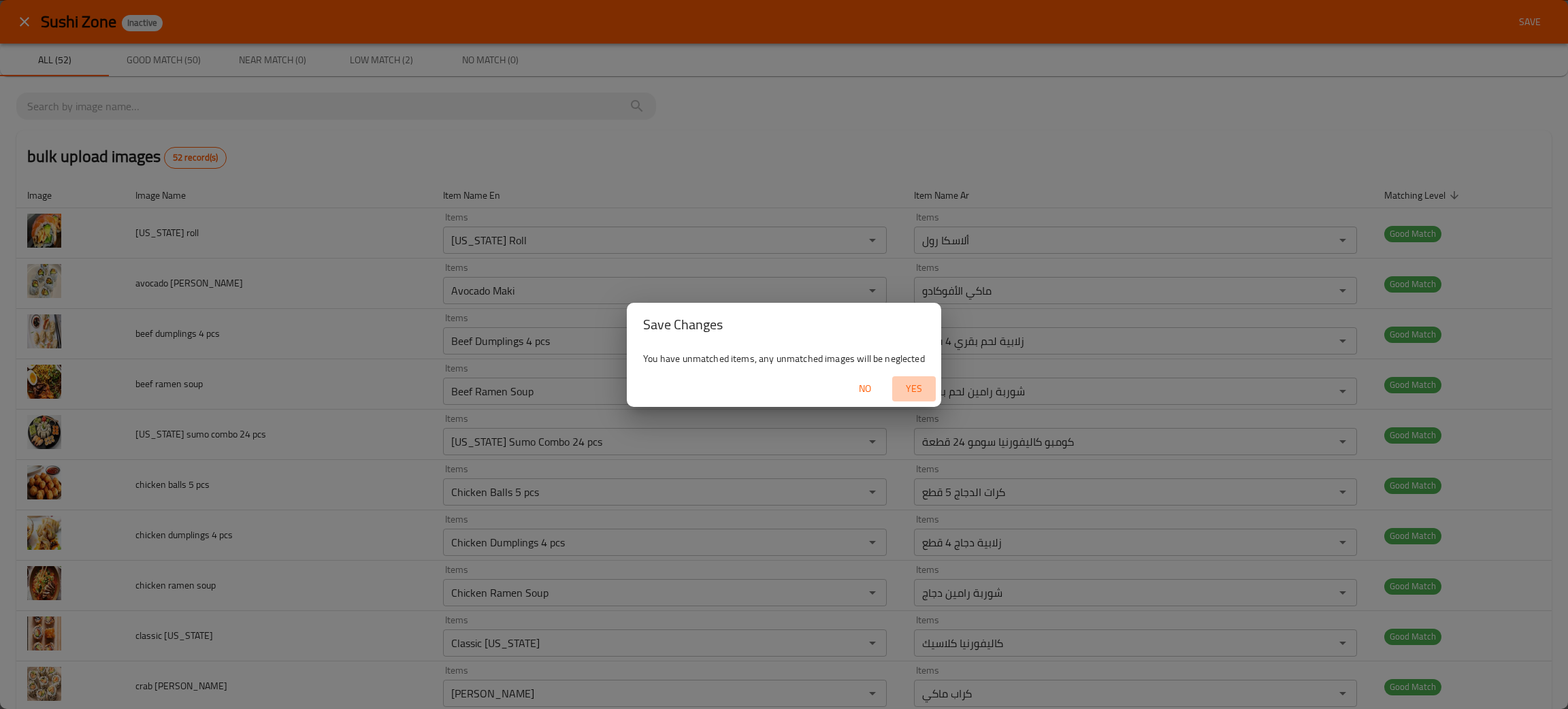
click at [910, 387] on span "Yes" at bounding box center [914, 388] width 33 height 17
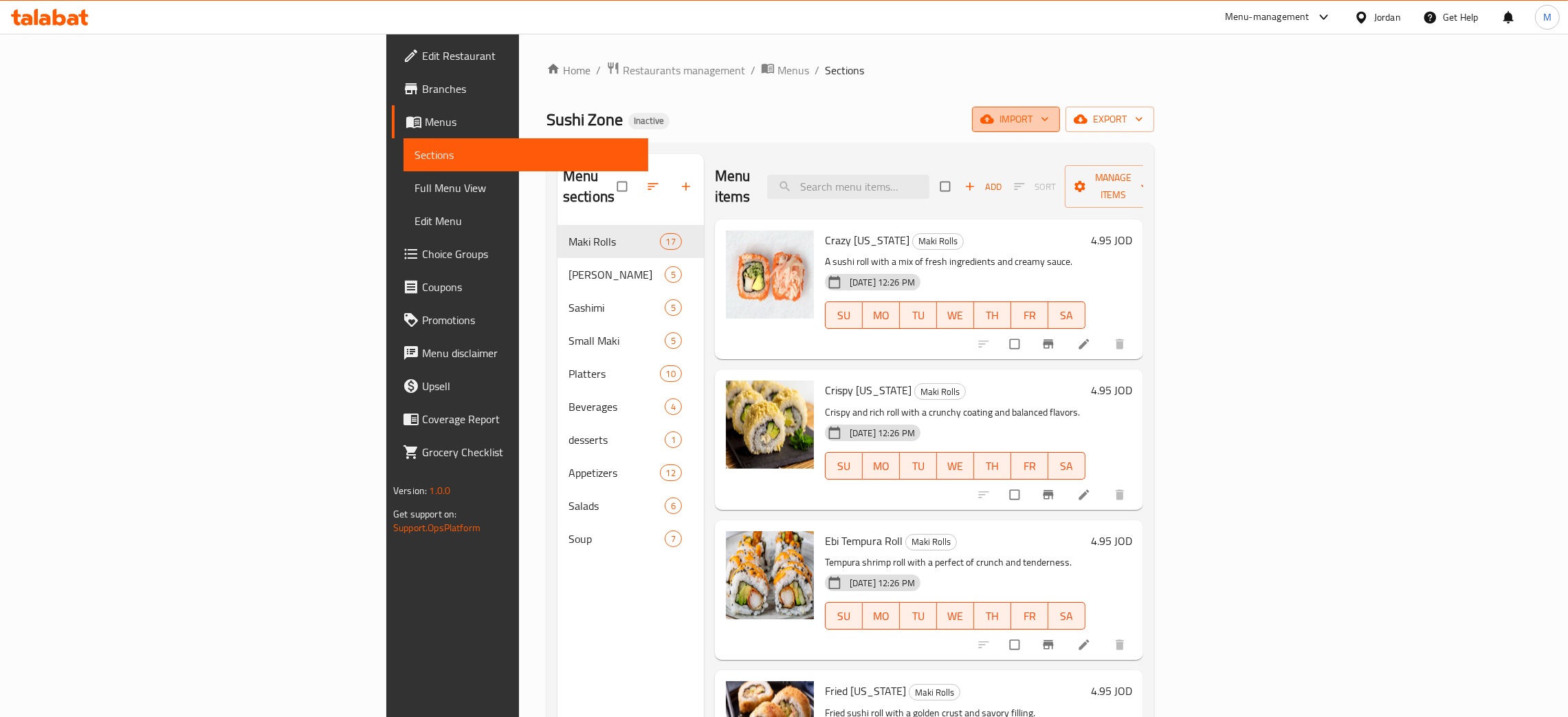
click at [1049, 120] on span "import" at bounding box center [1016, 119] width 66 height 17
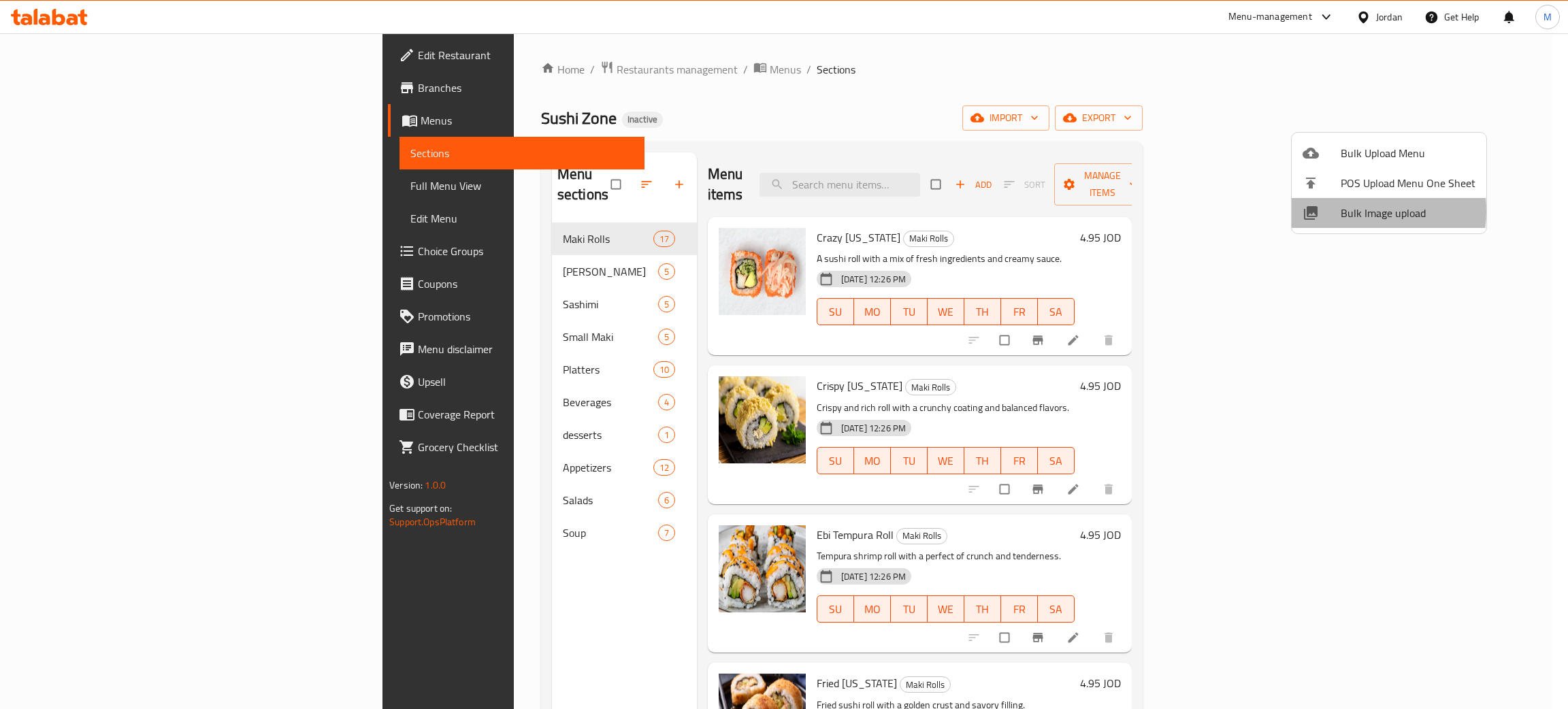
click at [1347, 211] on span "Bulk Image upload" at bounding box center [1407, 213] width 135 height 16
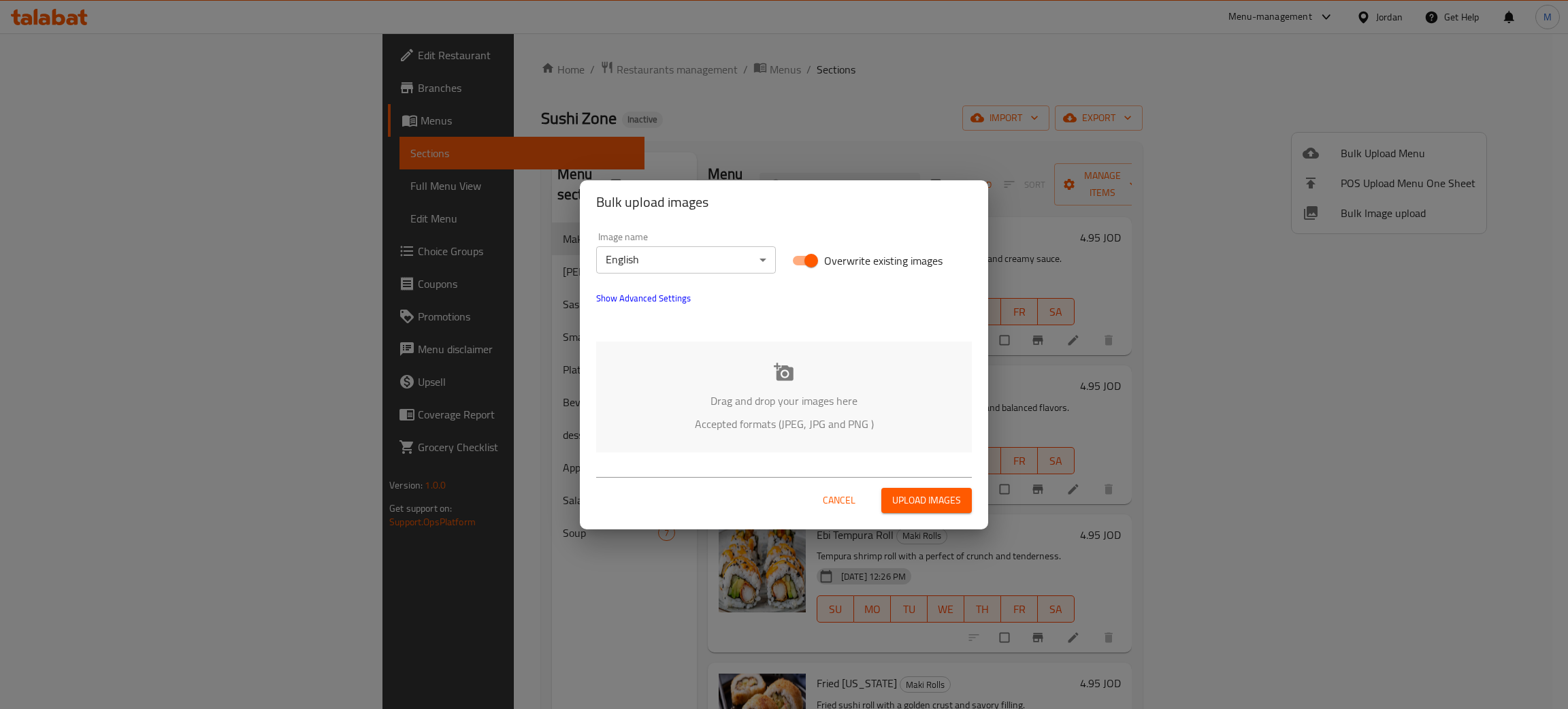
click at [858, 406] on p "Drag and drop your images here" at bounding box center [784, 401] width 335 height 16
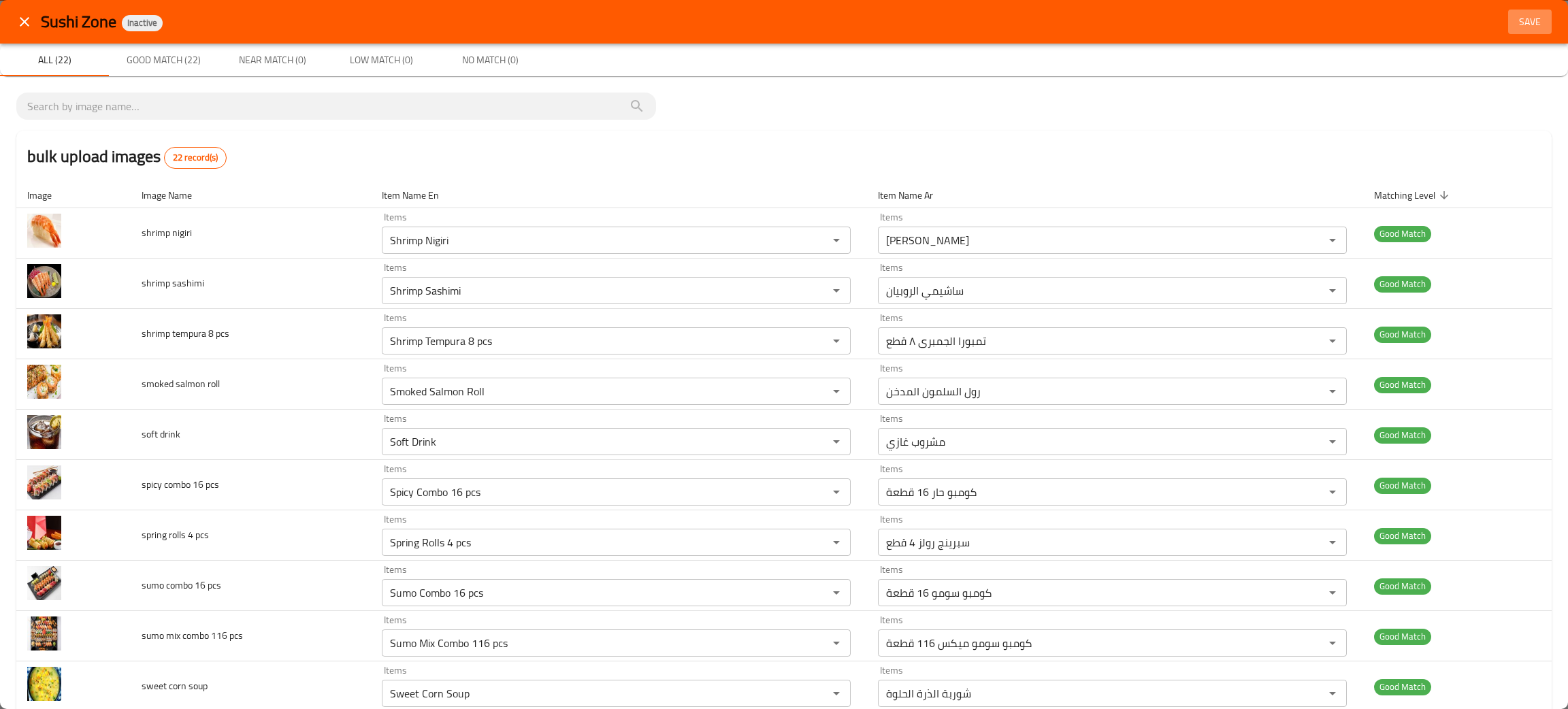
click at [1514, 19] on span "Save" at bounding box center [1530, 22] width 33 height 17
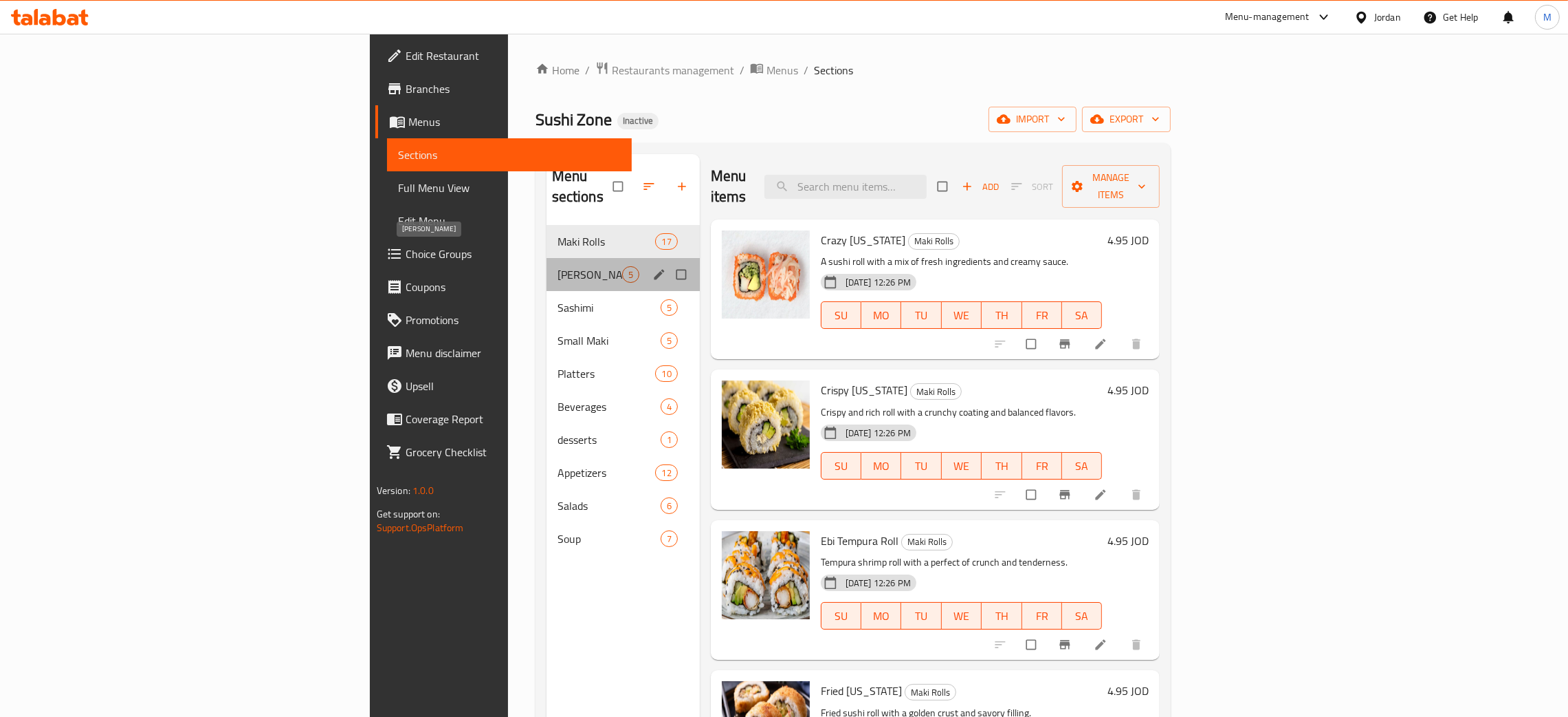
click at [557, 266] on span "[PERSON_NAME]" at bounding box center [589, 274] width 65 height 17
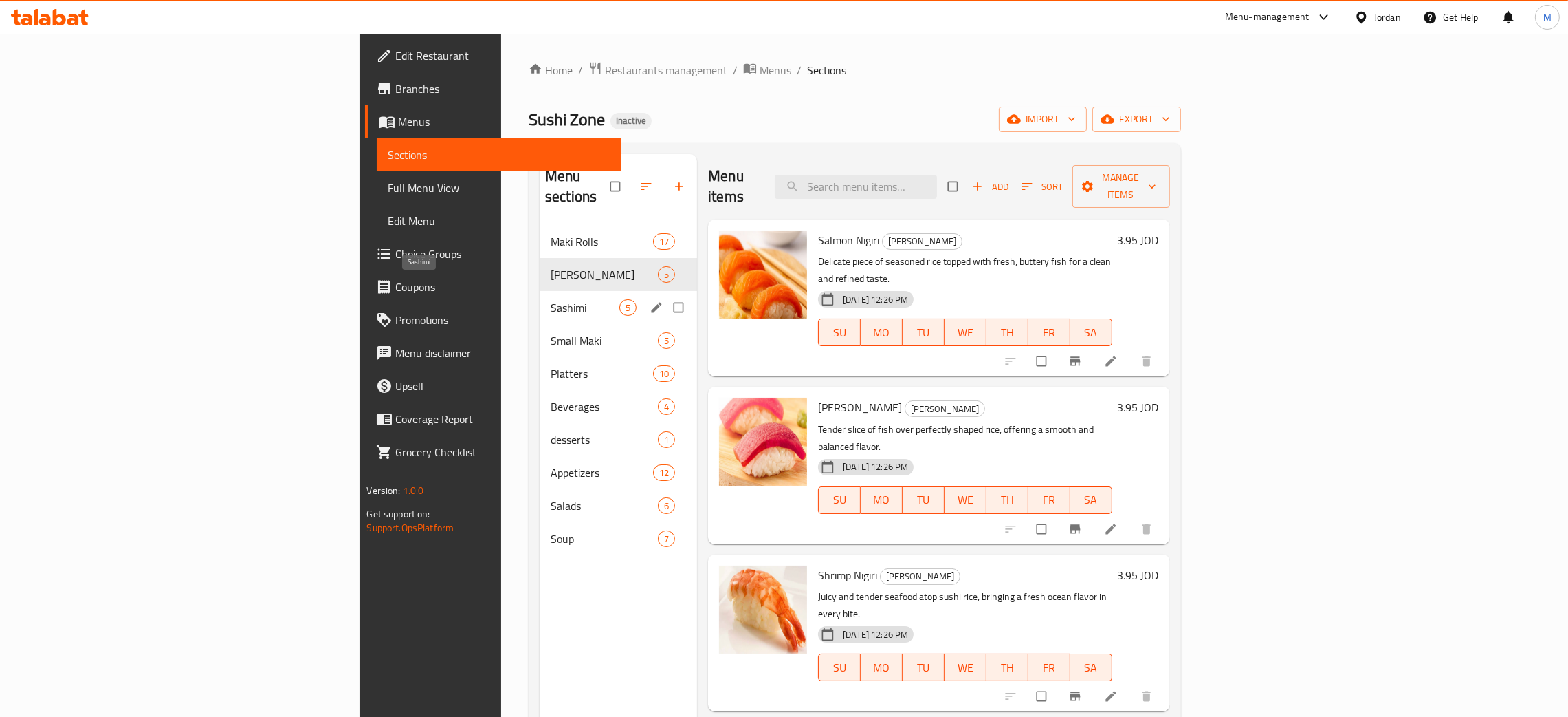
click at [551, 299] on span "Sashimi" at bounding box center [585, 307] width 69 height 17
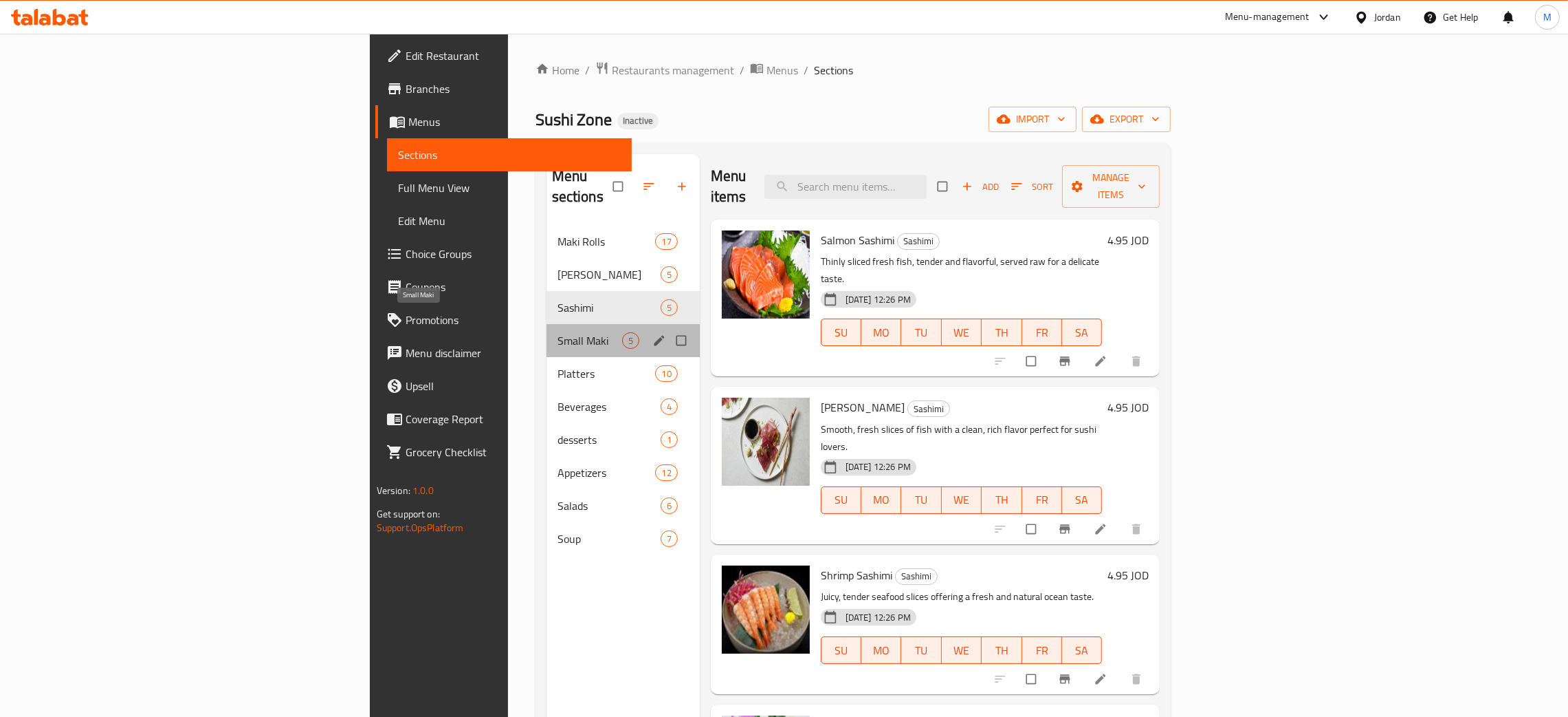
click at [557, 332] on span "Small Maki" at bounding box center [589, 340] width 65 height 17
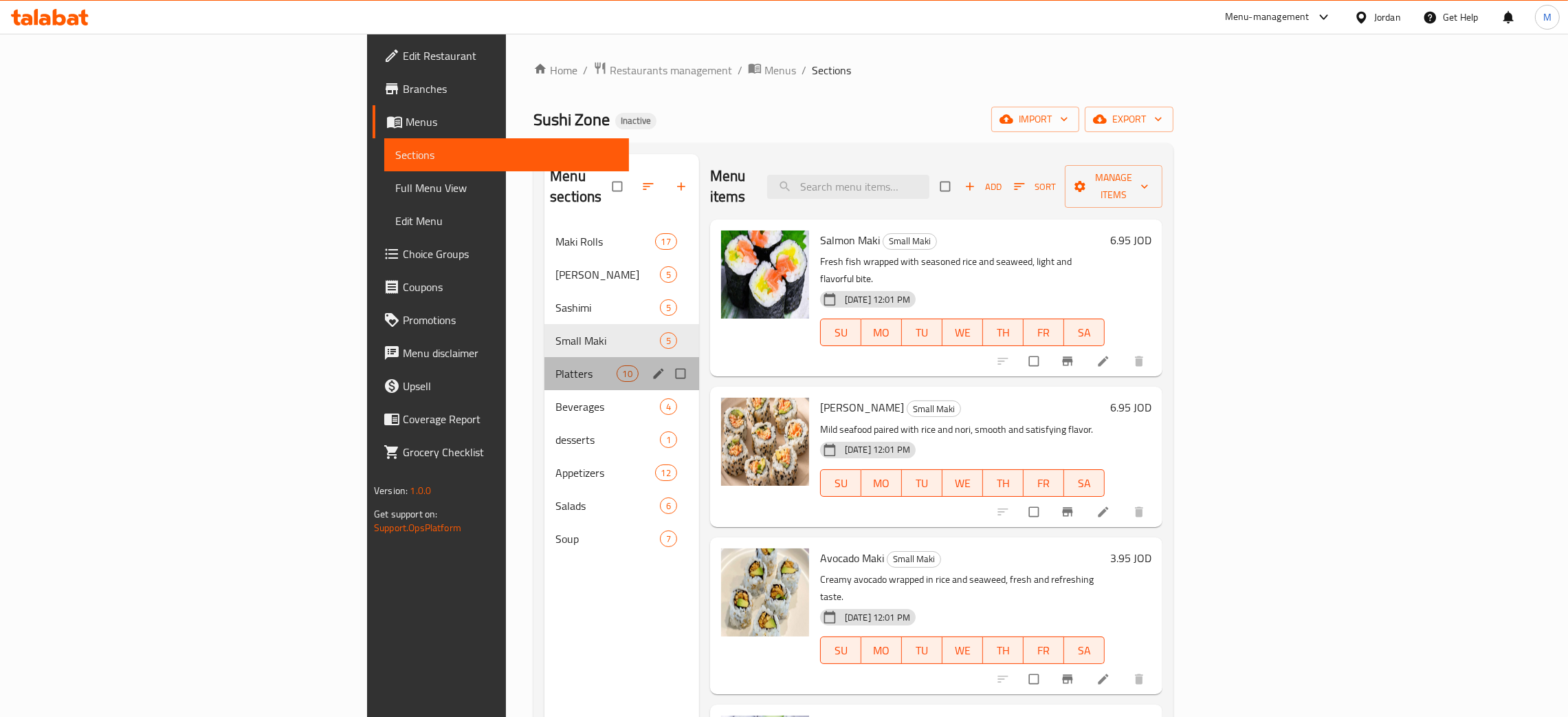
click at [544, 357] on div "Platters 10" at bounding box center [621, 373] width 155 height 33
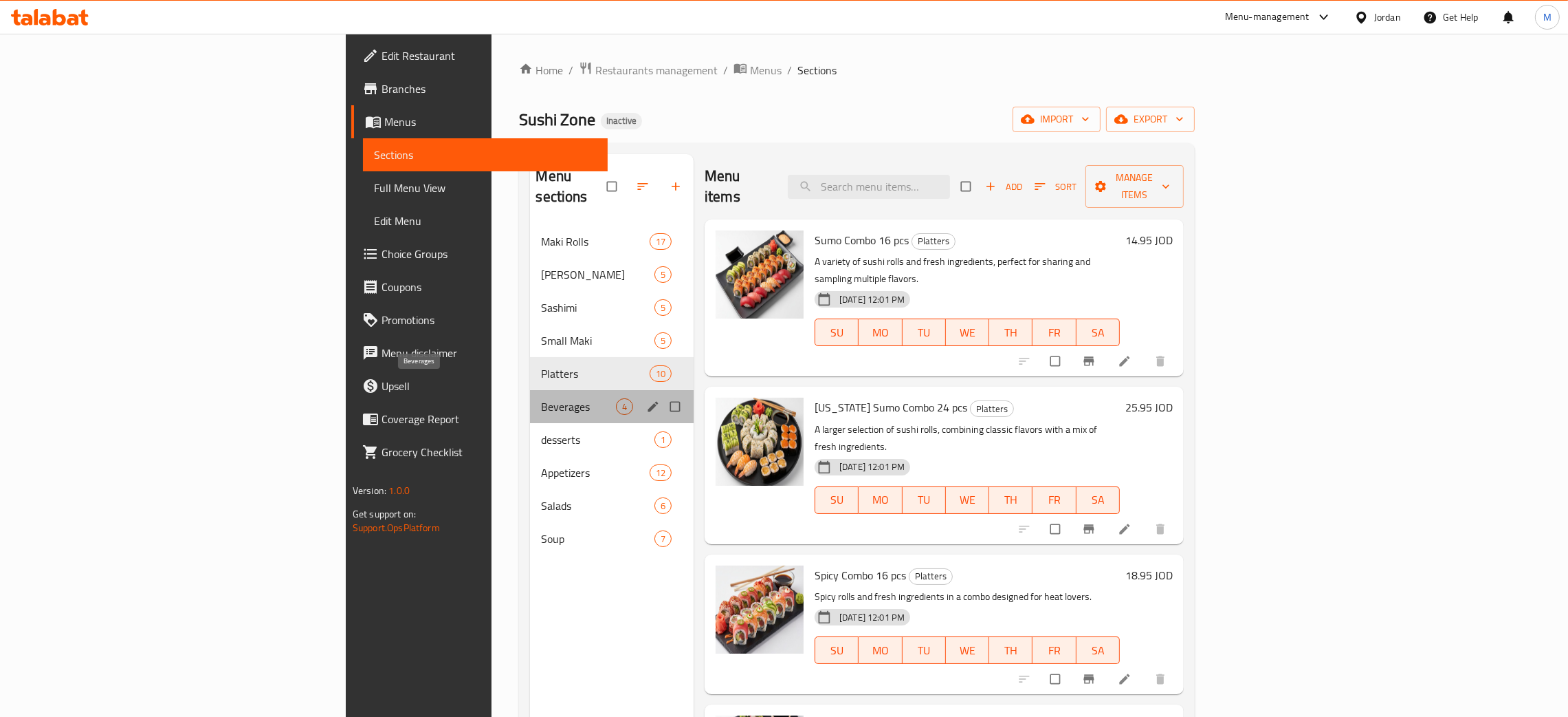
click at [541, 398] on span "Beverages" at bounding box center [578, 406] width 75 height 17
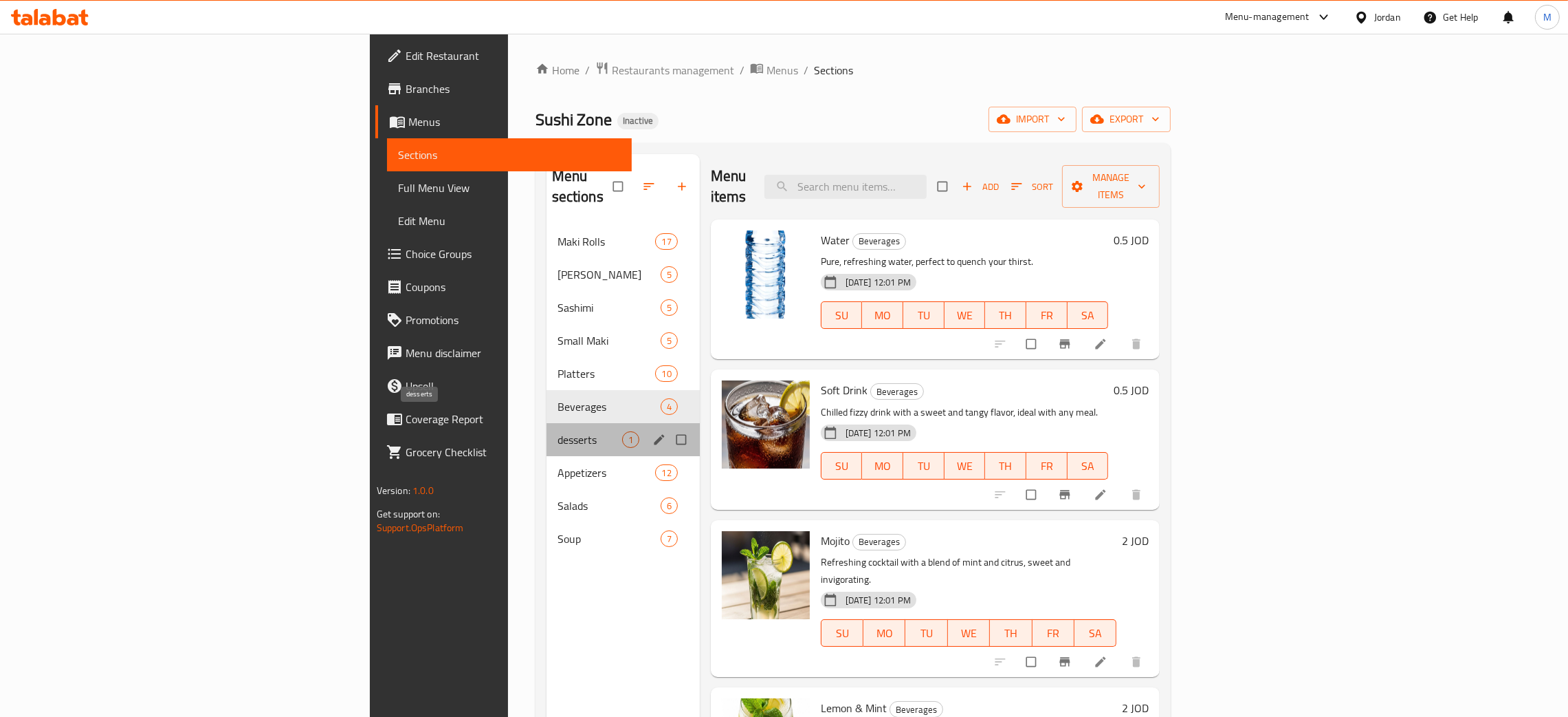
click at [557, 431] on span "desserts" at bounding box center [589, 439] width 65 height 17
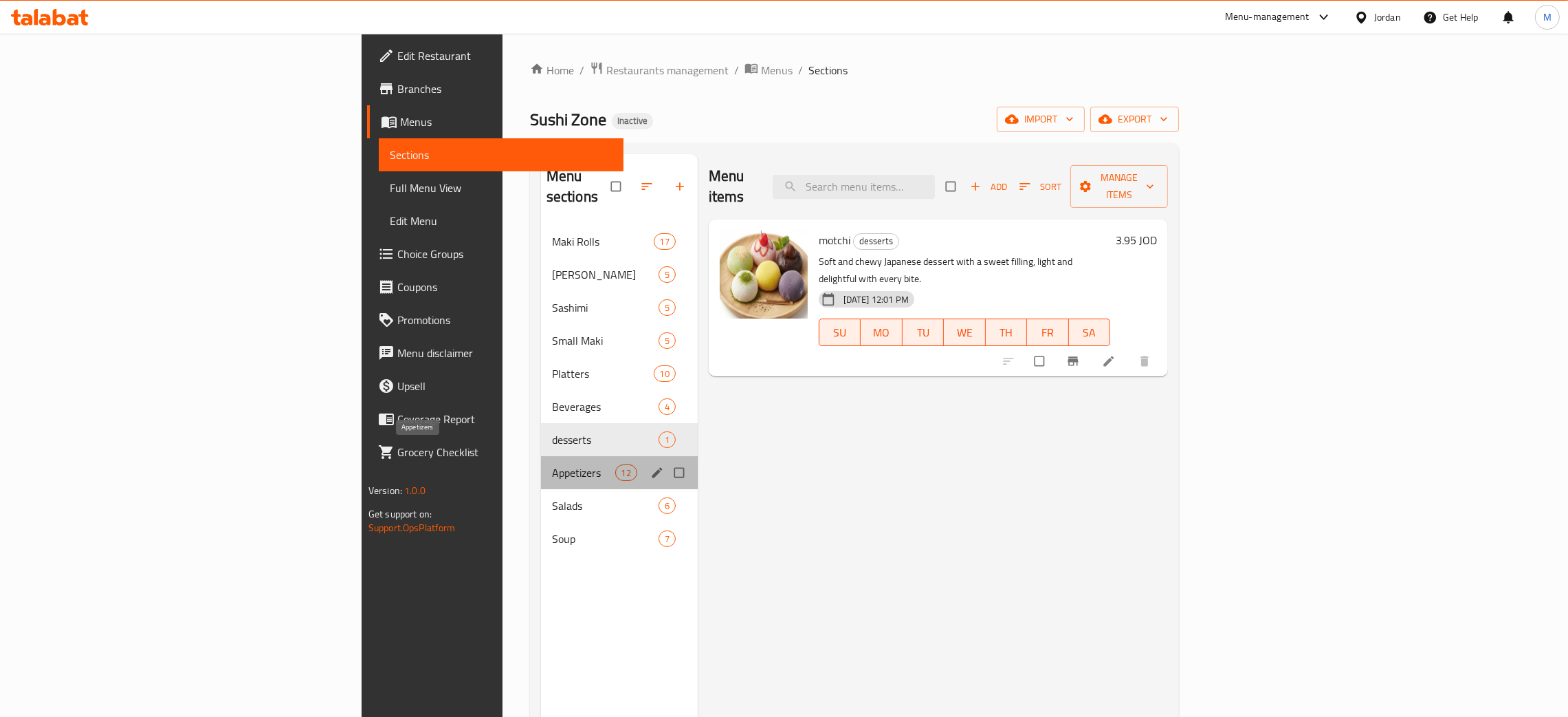
click at [552, 464] on span "Appetizers" at bounding box center [583, 472] width 63 height 17
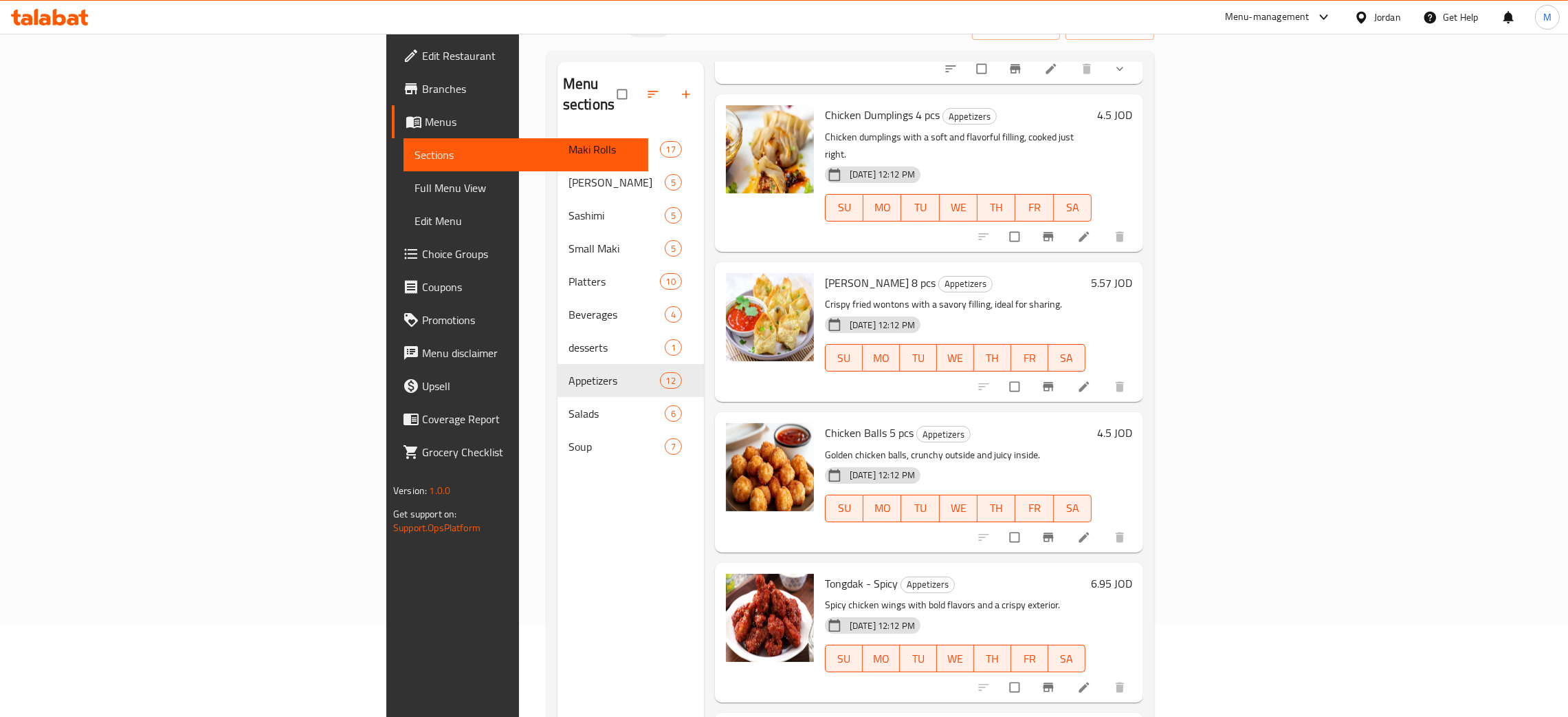
scroll to position [194, 0]
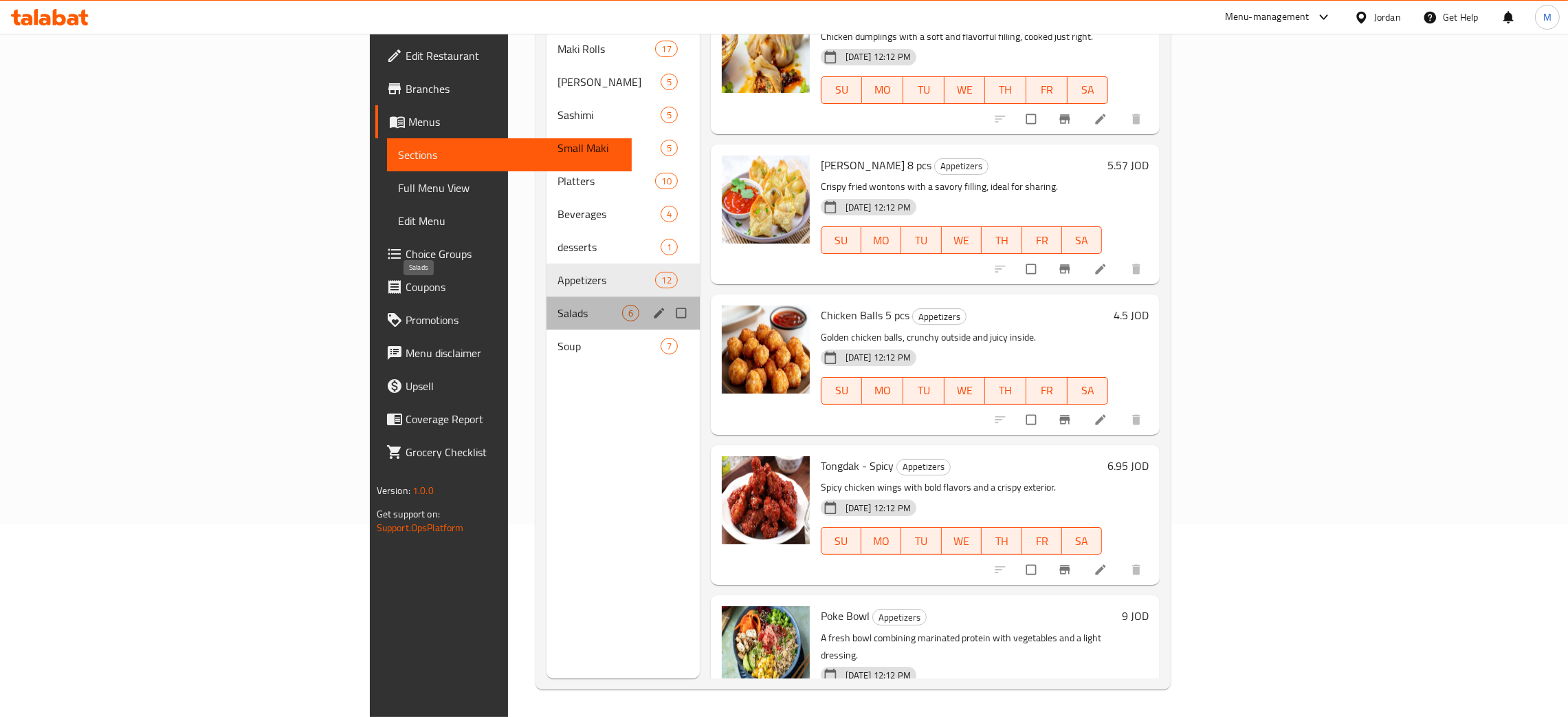
click at [557, 304] on span "Salads" at bounding box center [589, 313] width 65 height 17
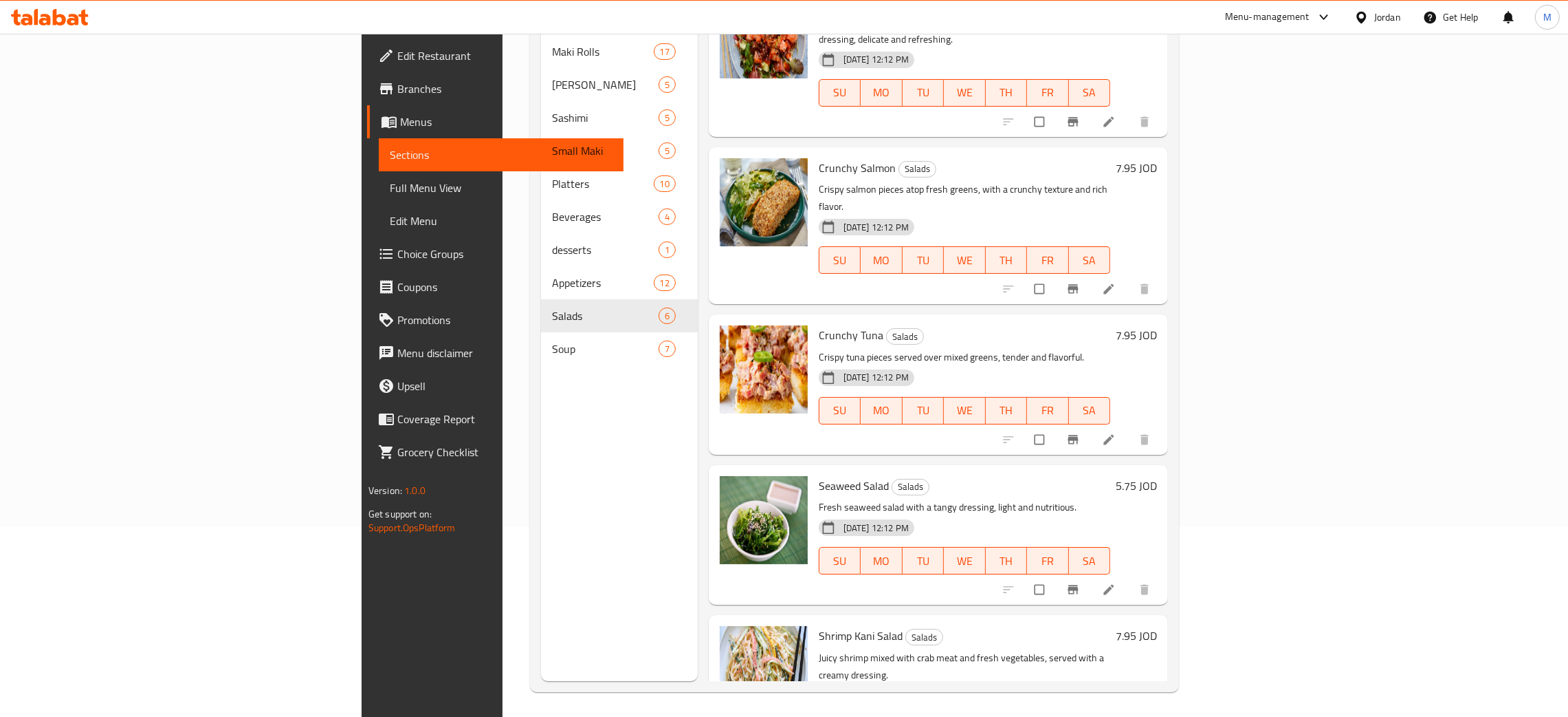
scroll to position [194, 0]
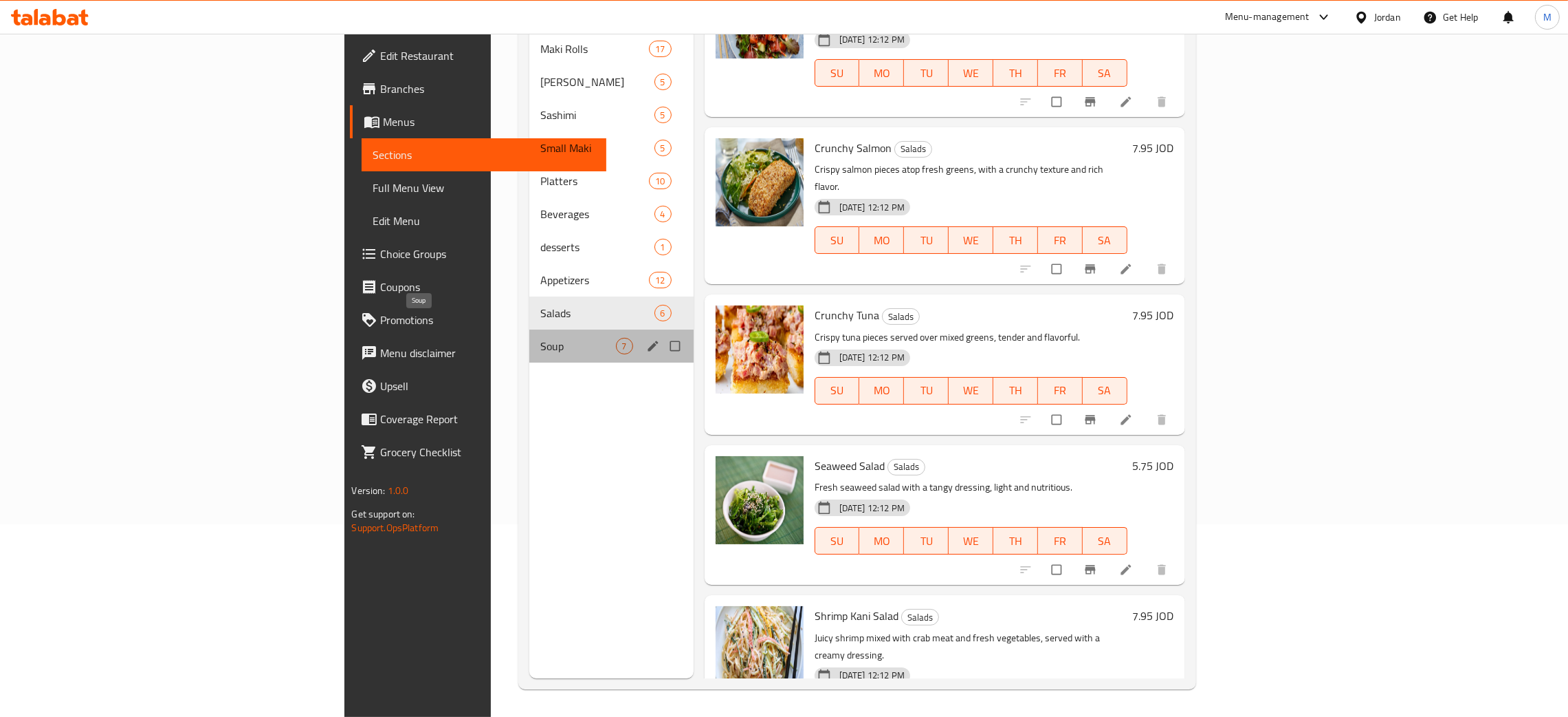
click at [541, 337] on span "Soup" at bounding box center [578, 346] width 75 height 17
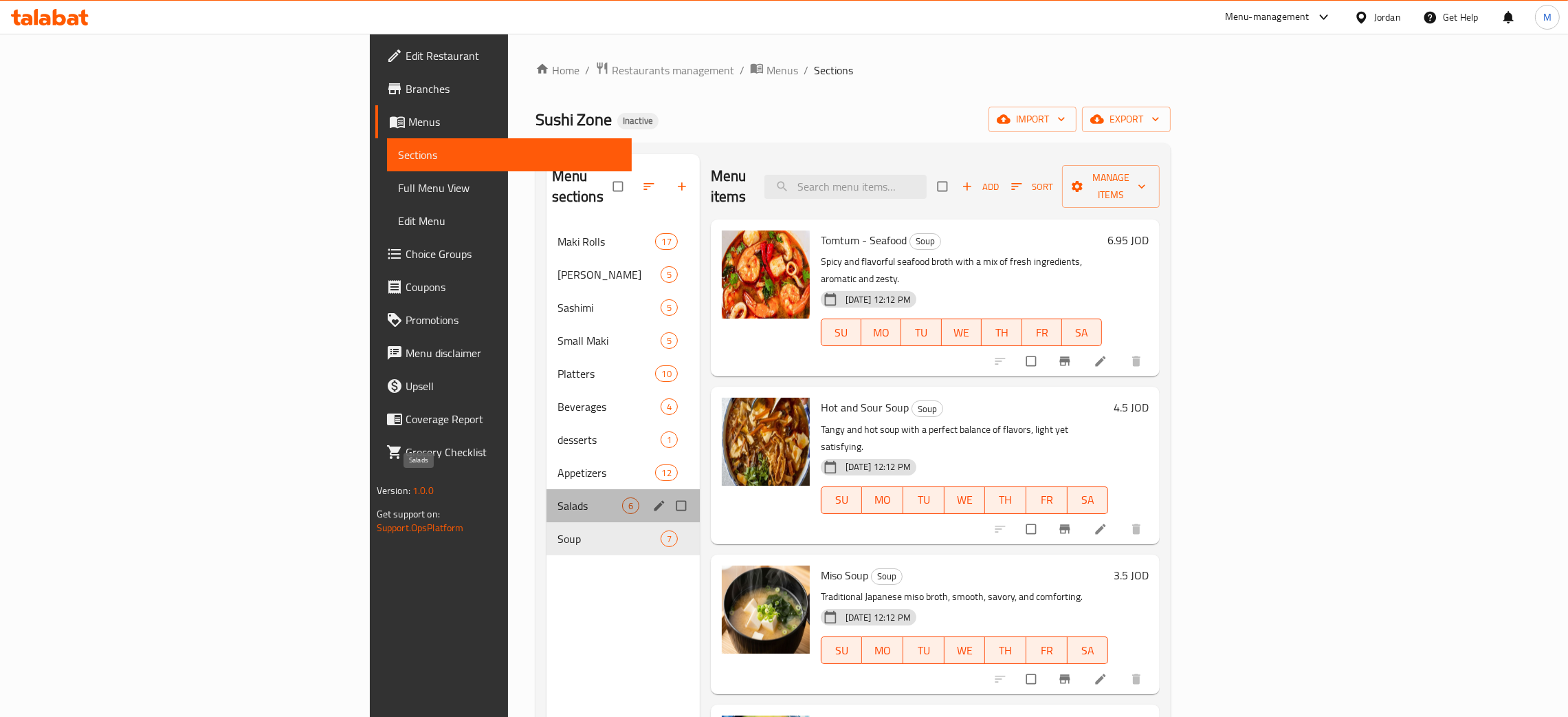
click at [557, 497] on span "Salads" at bounding box center [589, 505] width 65 height 17
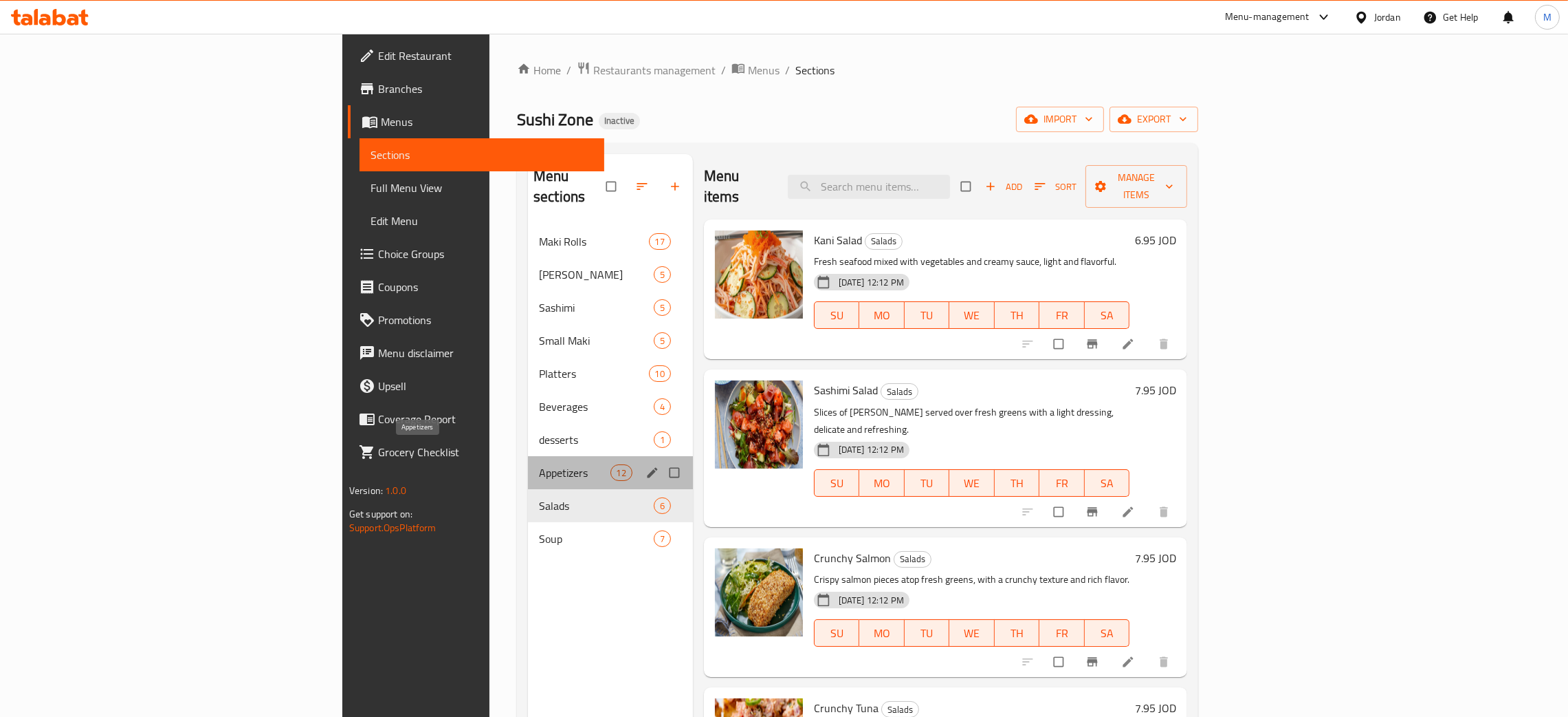
click at [539, 464] on span "Appetizers" at bounding box center [574, 472] width 71 height 17
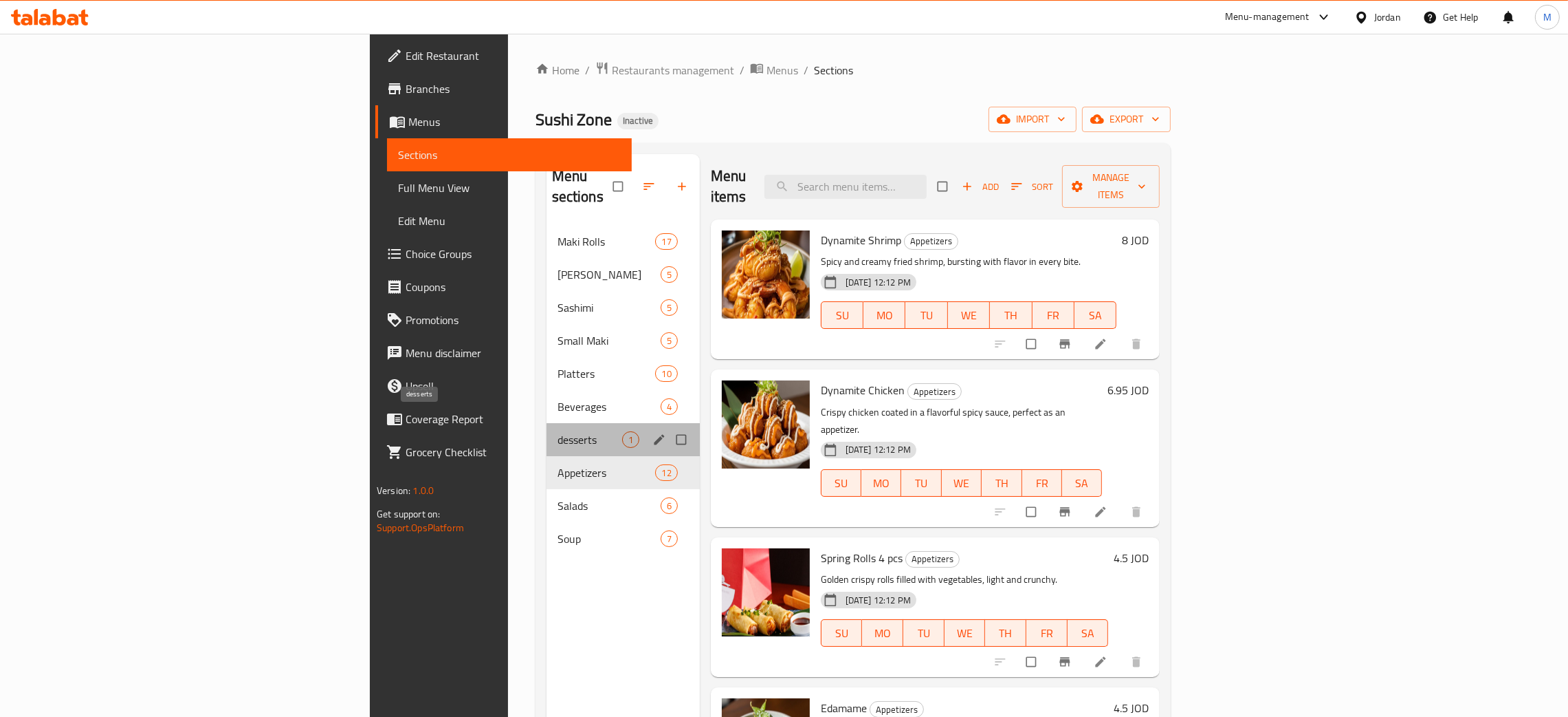
click at [557, 431] on span "desserts" at bounding box center [589, 439] width 65 height 17
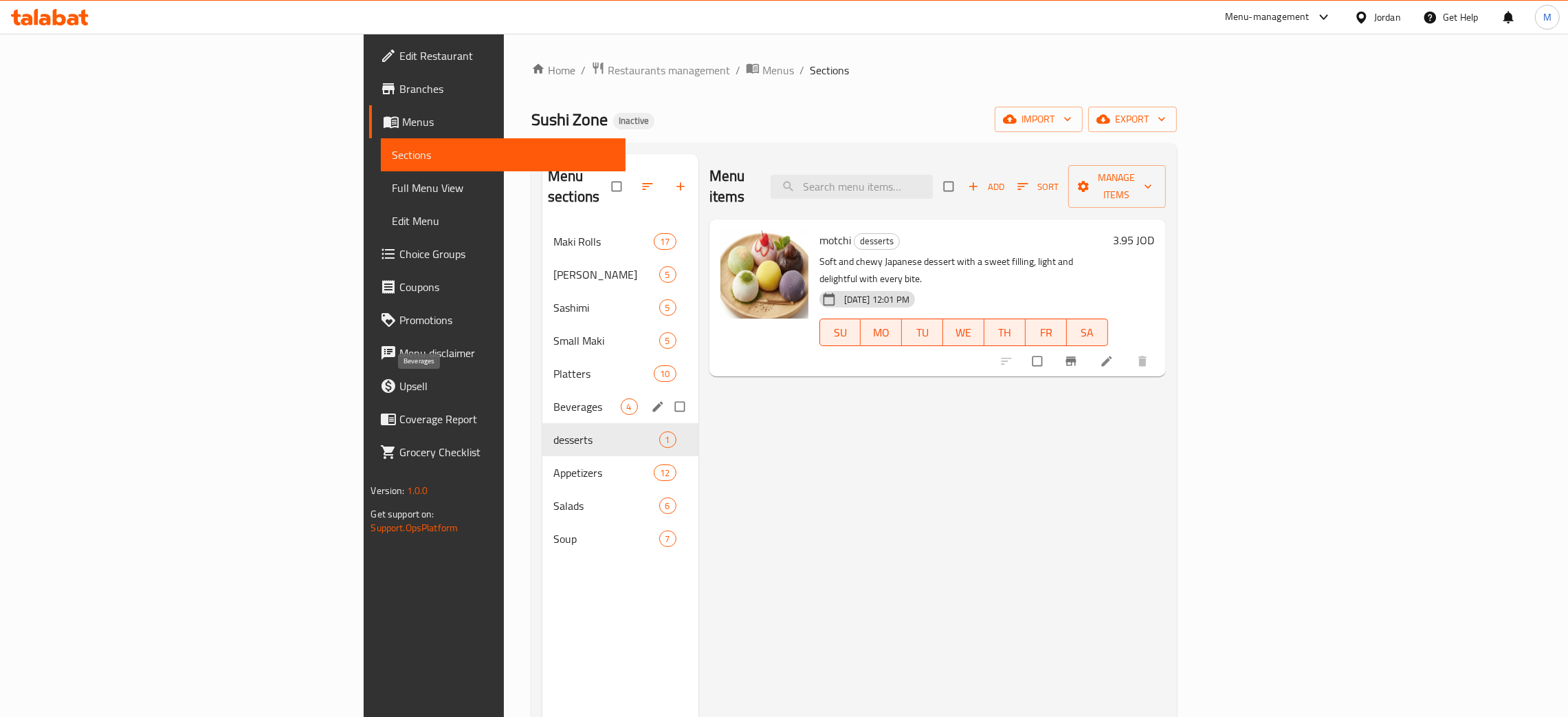
click at [554, 398] on span "Beverages" at bounding box center [587, 406] width 67 height 17
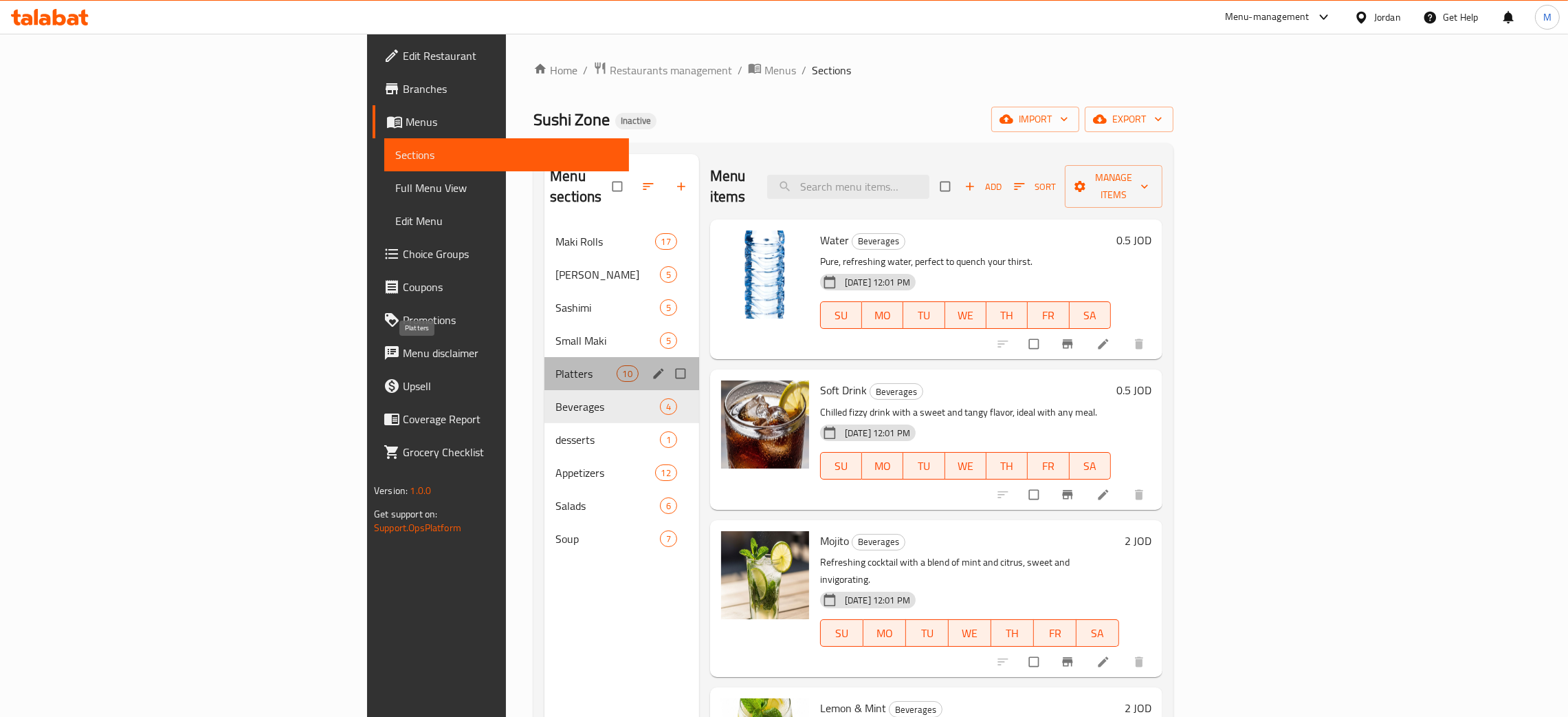
click at [555, 365] on span "Platters" at bounding box center [586, 373] width 60 height 17
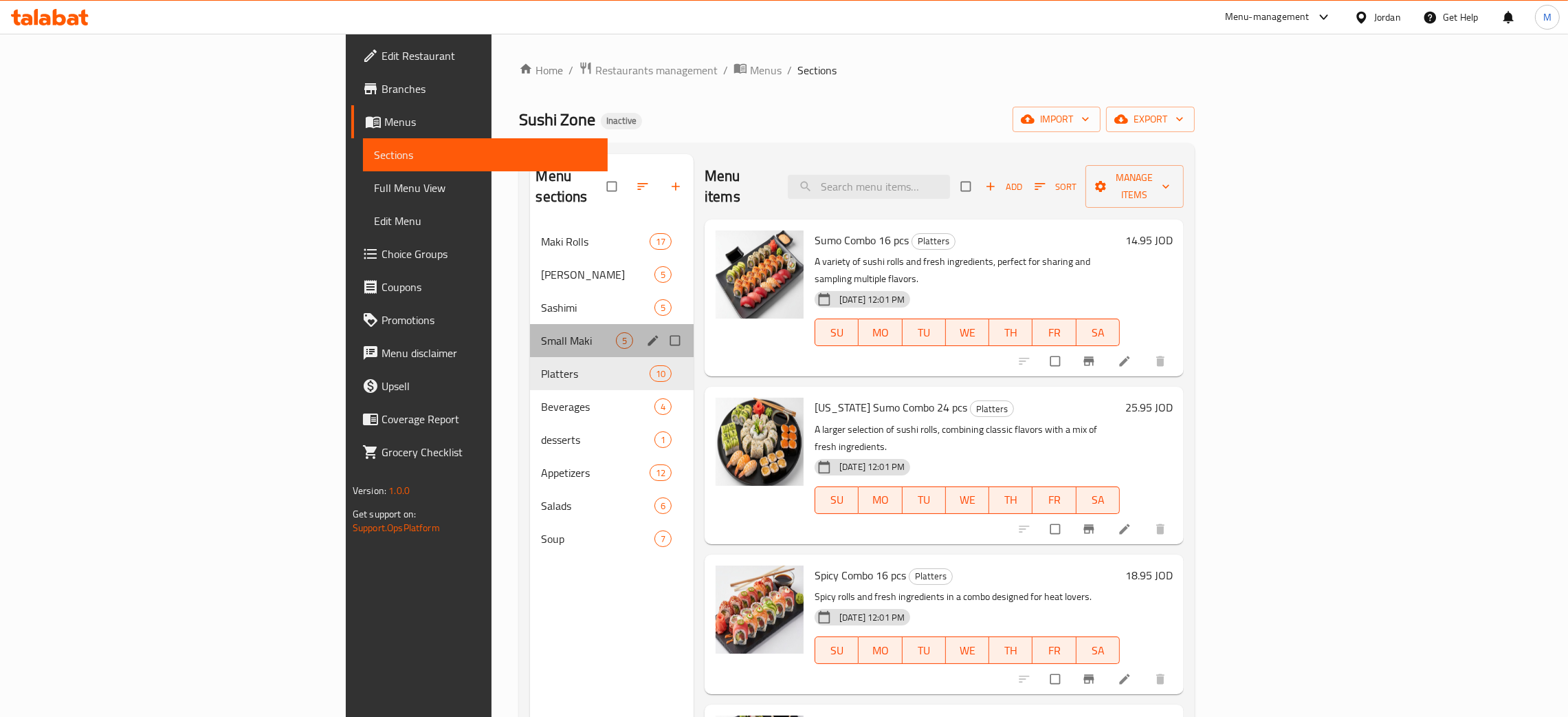
click at [530, 324] on div "Small Maki 5" at bounding box center [611, 340] width 164 height 33
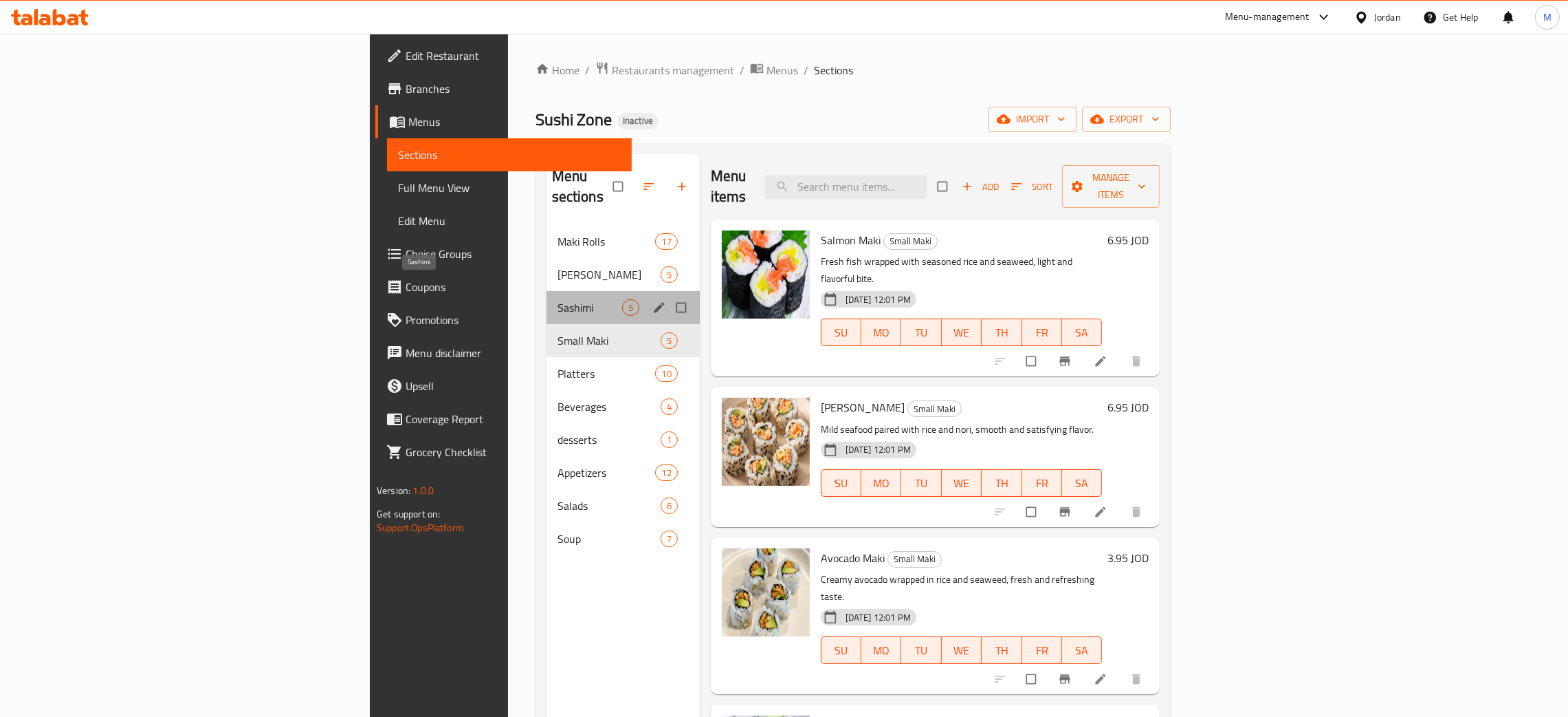
click at [557, 299] on span "Sashimi" at bounding box center [589, 307] width 65 height 17
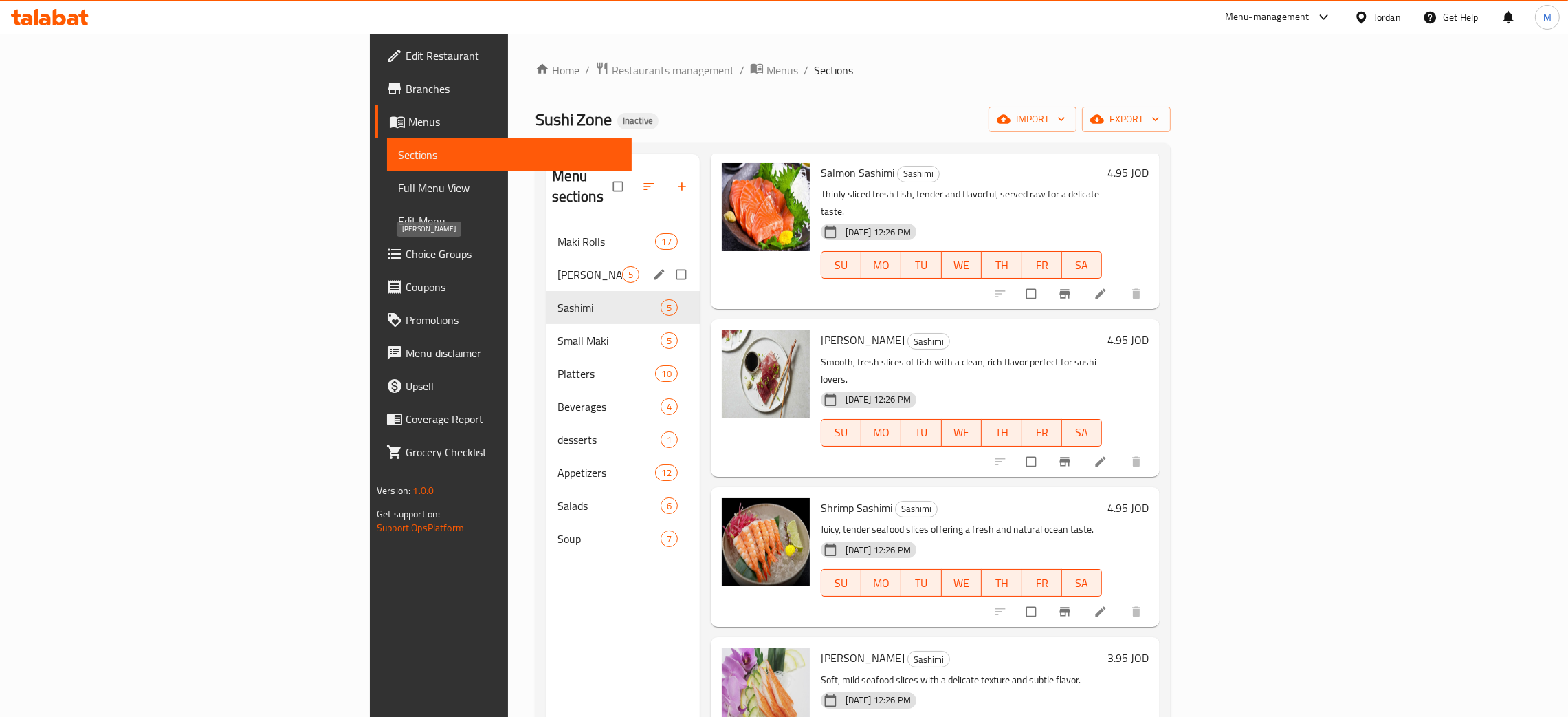
click at [557, 266] on span "[PERSON_NAME]" at bounding box center [589, 274] width 65 height 17
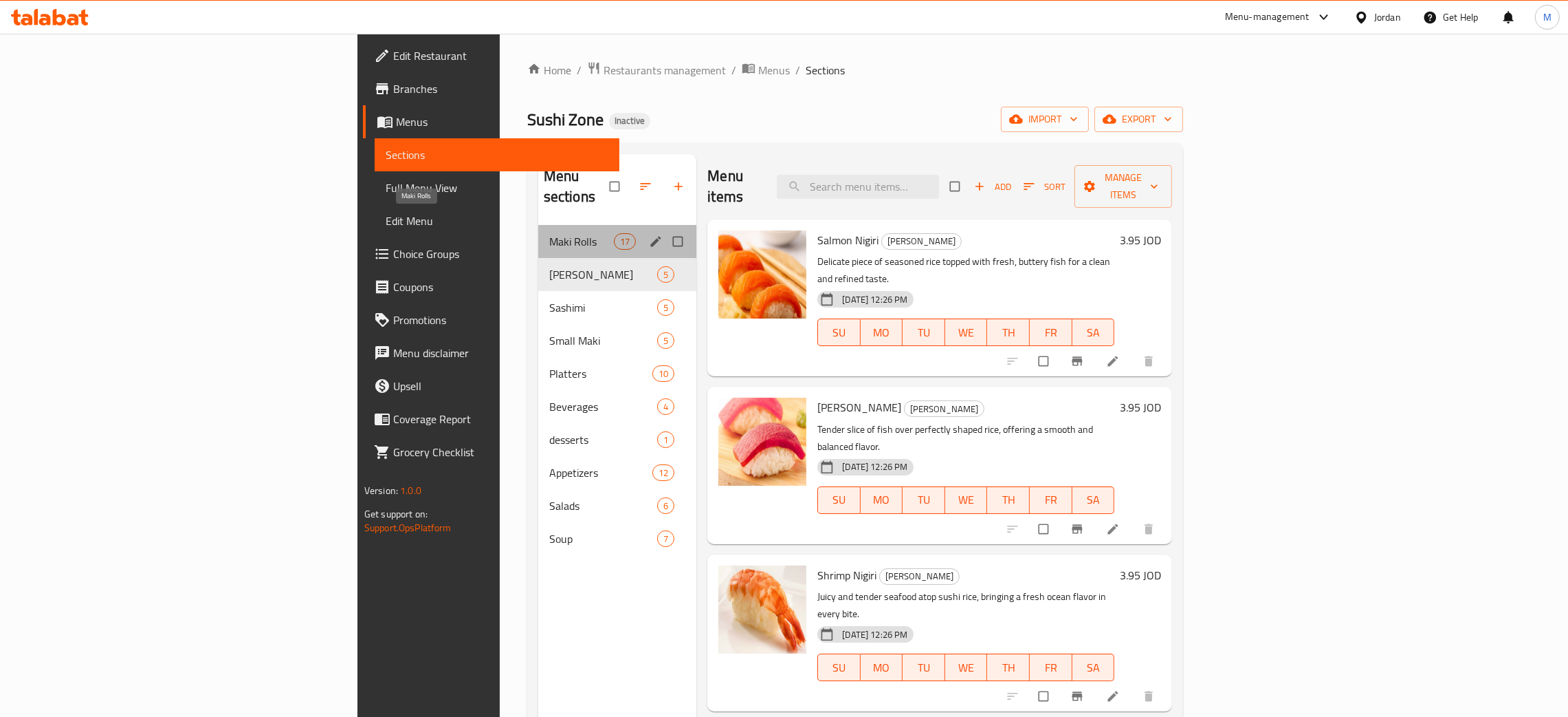
click at [549, 233] on span "Maki Rolls" at bounding box center [581, 241] width 65 height 17
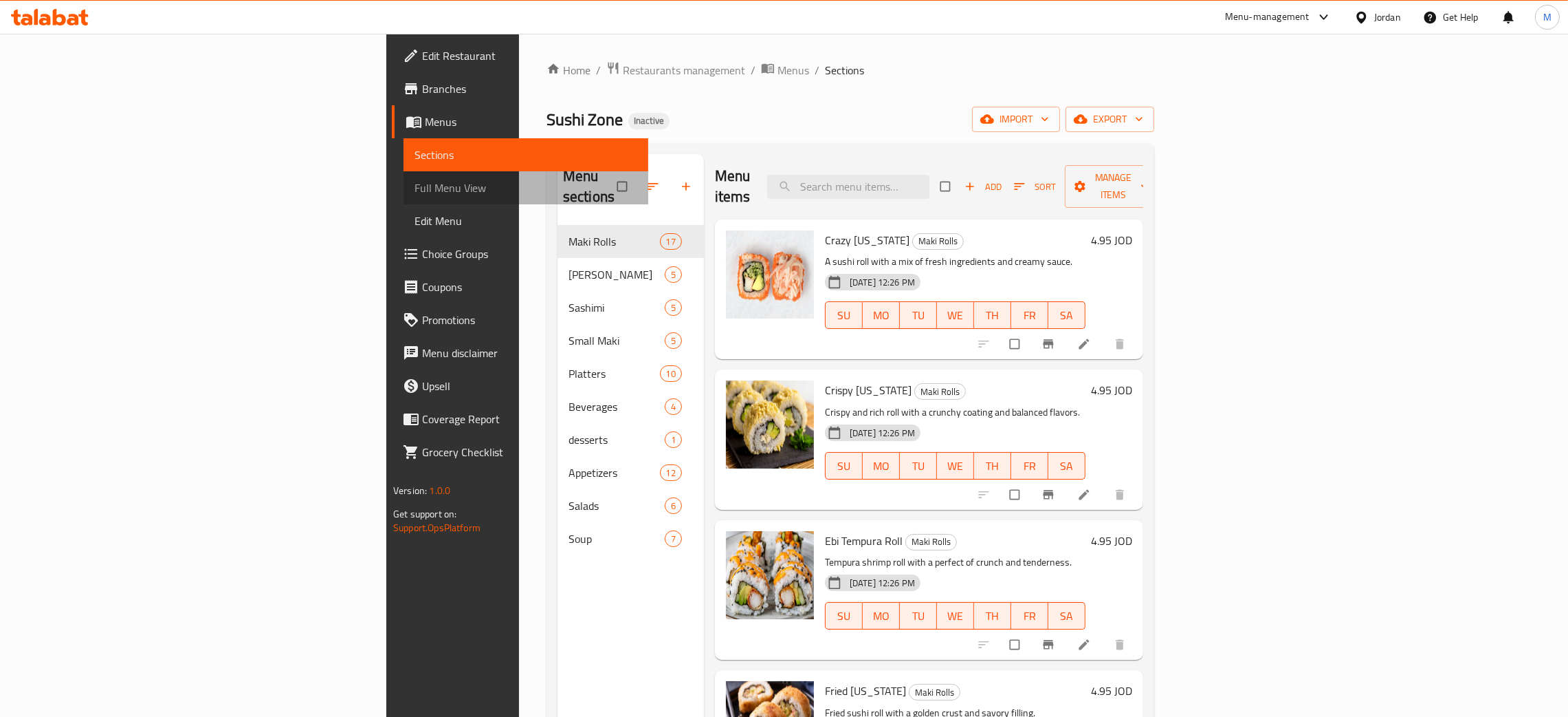
click at [414, 180] on span "Full Menu View" at bounding box center [525, 188] width 223 height 17
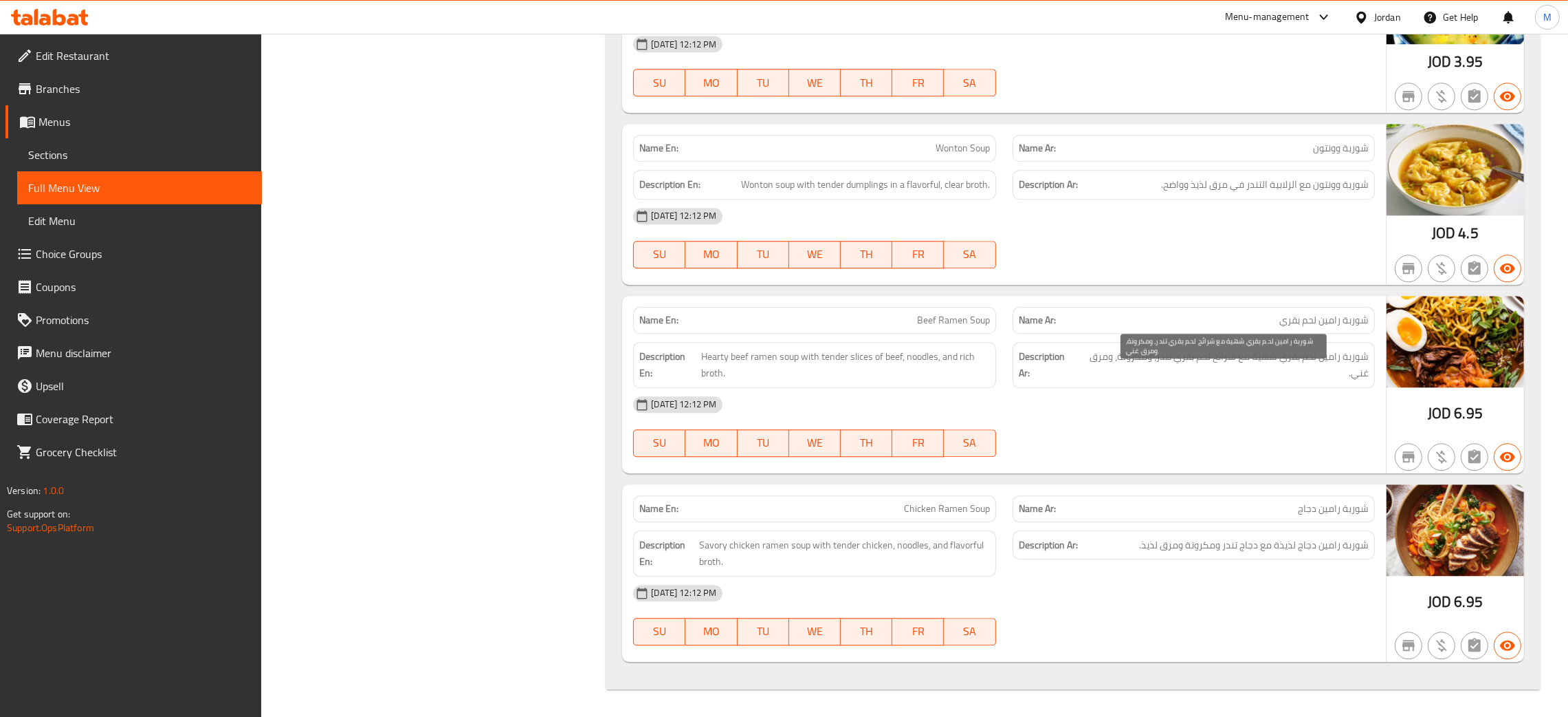
scroll to position [13261, 0]
click at [97, 51] on span "Edit Restaurant" at bounding box center [143, 56] width 215 height 17
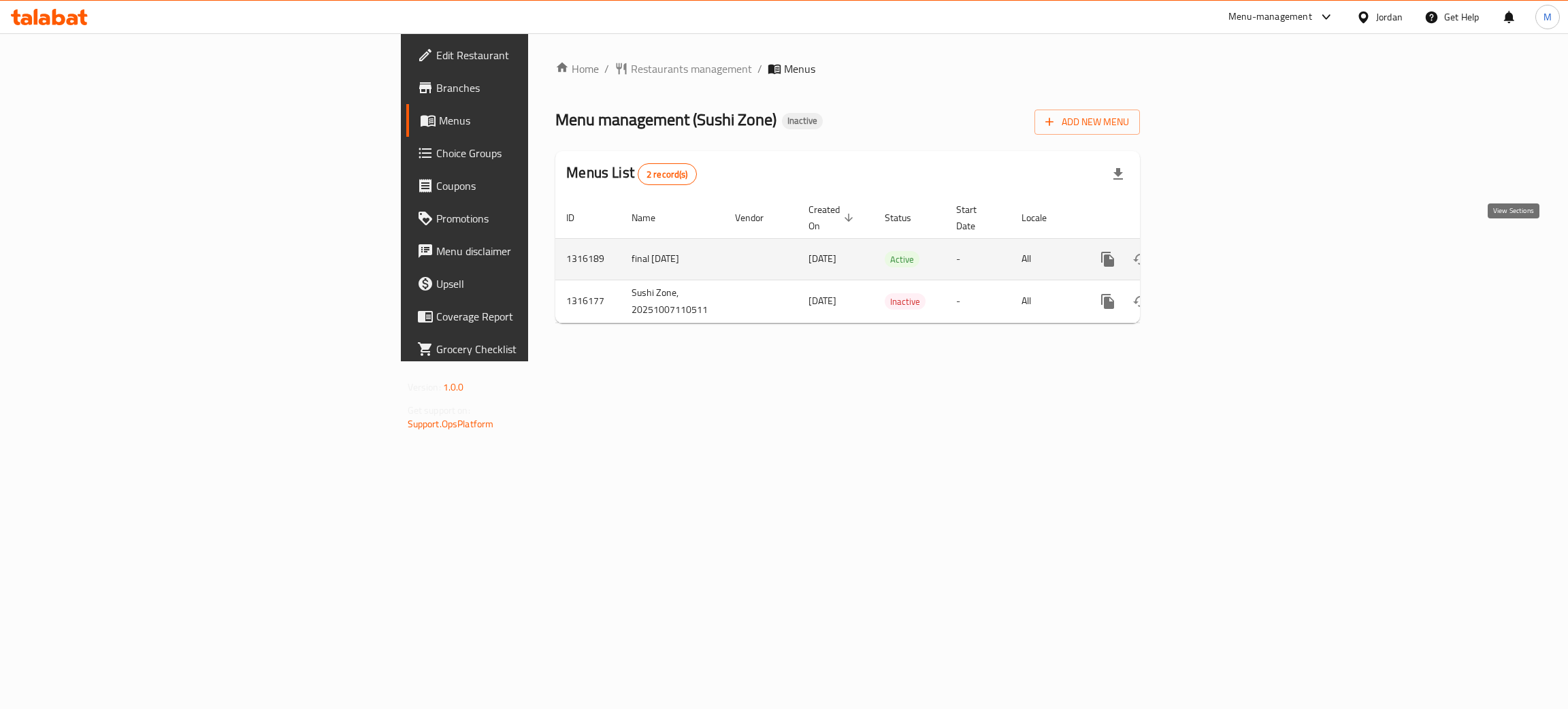
click at [1213, 251] on icon "enhanced table" at bounding box center [1205, 259] width 16 height 16
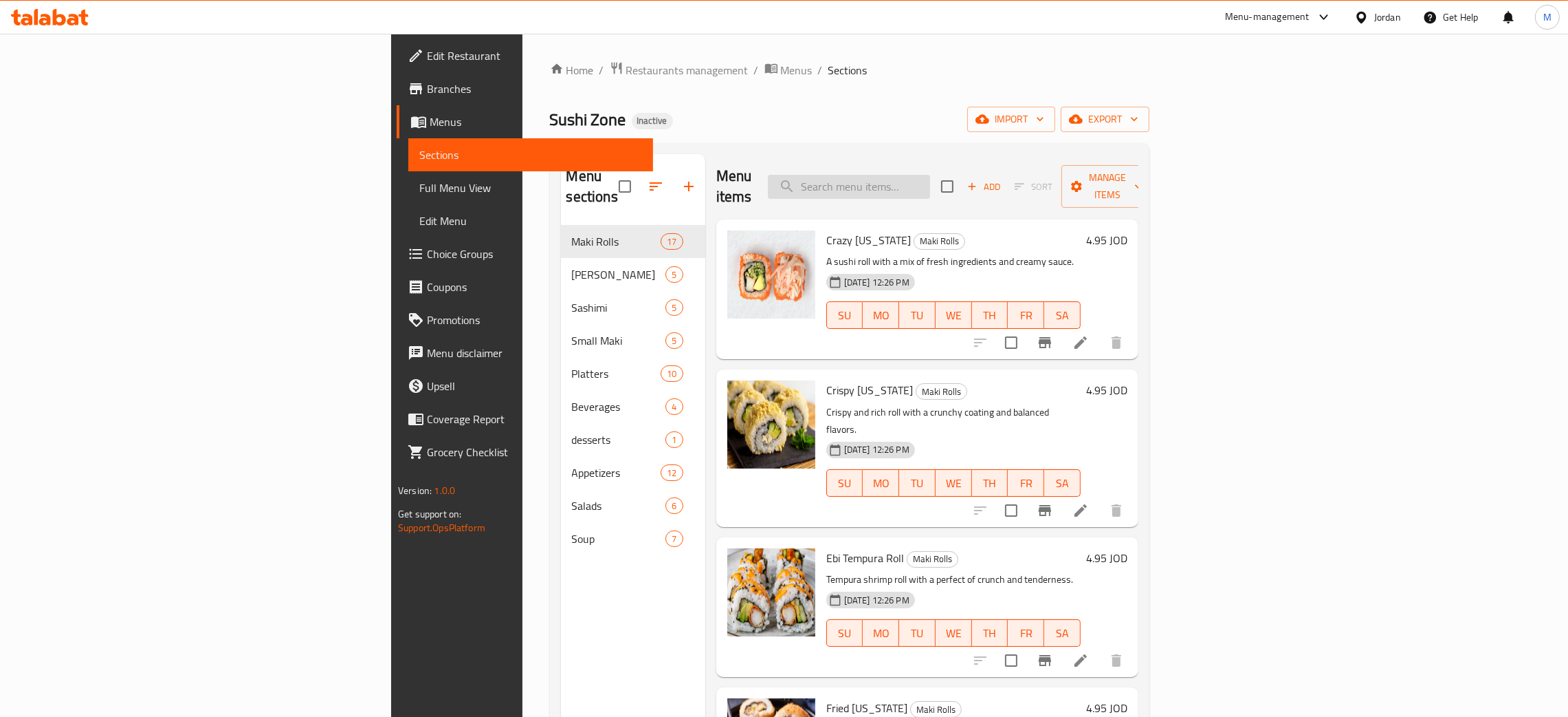
click at [930, 175] on input "search" at bounding box center [849, 187] width 162 height 24
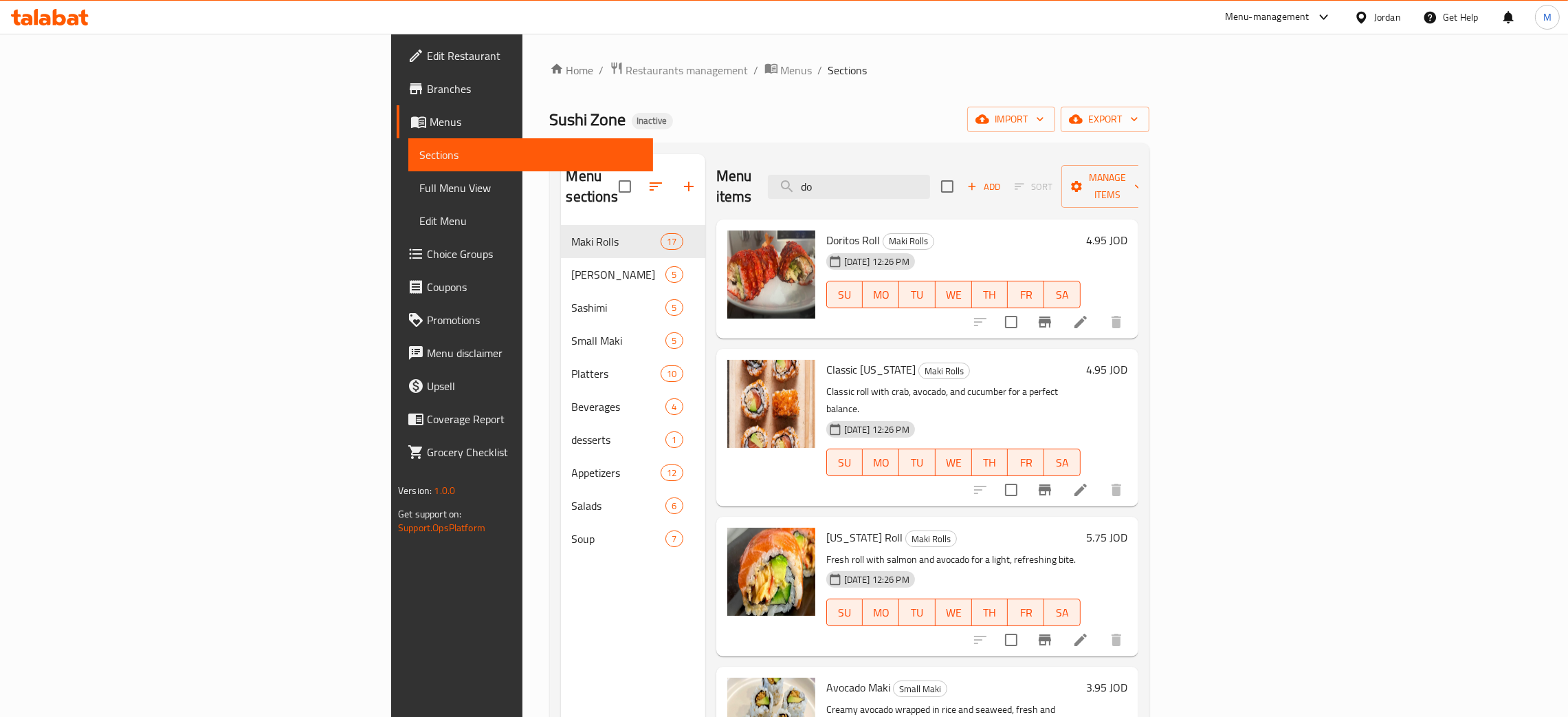
type input "do"
drag, startPoint x: 984, startPoint y: 172, endPoint x: 889, endPoint y: 163, distance: 95.4
click at [889, 163] on div "Menu items do Add Sort Manage items" at bounding box center [927, 186] width 422 height 65
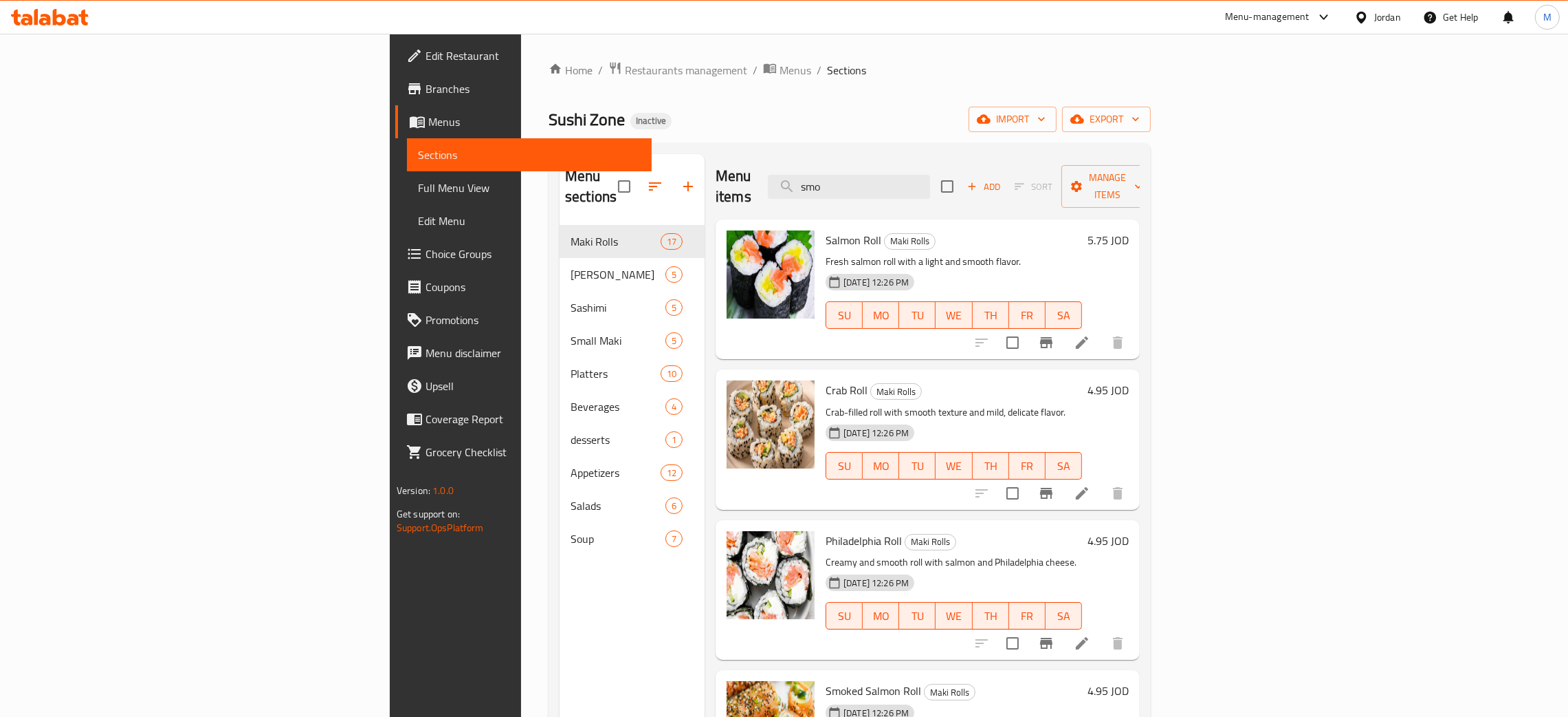
type input "smo"
